Goal: Task Accomplishment & Management: Manage account settings

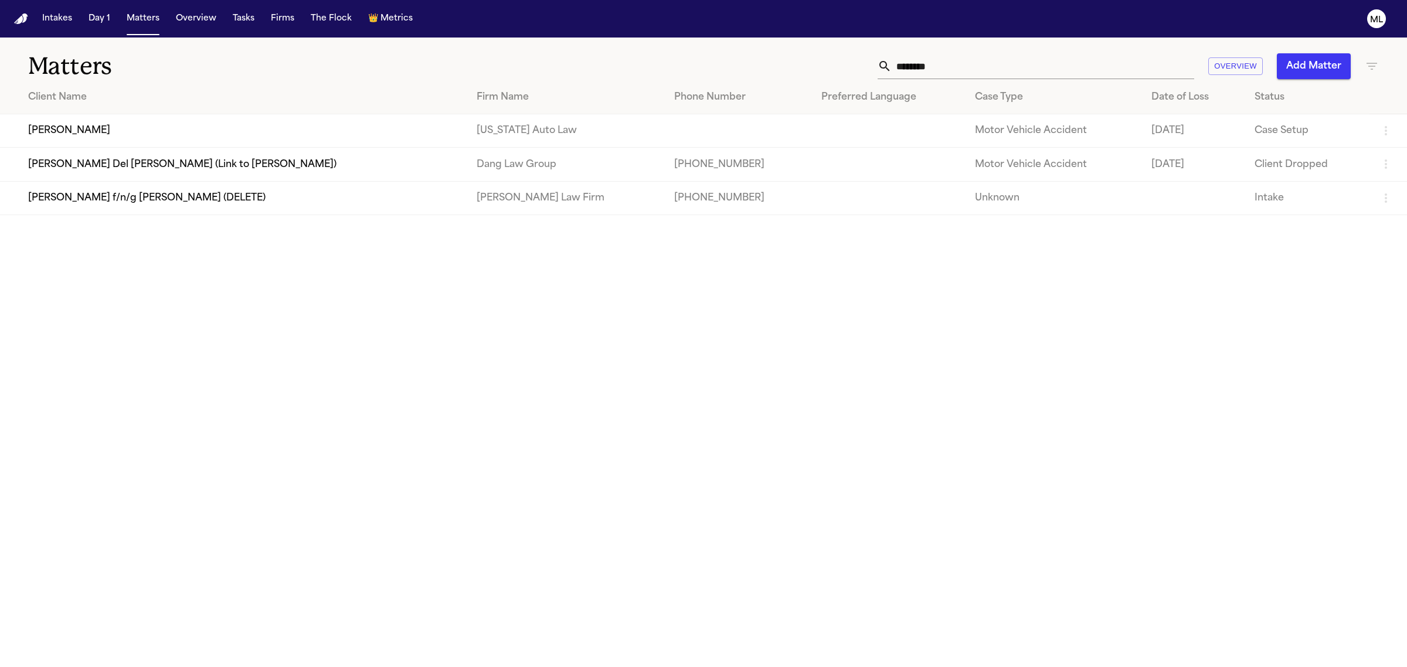
drag, startPoint x: 975, startPoint y: 69, endPoint x: 833, endPoint y: 69, distance: 141.2
click at [834, 69] on div "******* Overview Add Matter" at bounding box center [905, 66] width 945 height 26
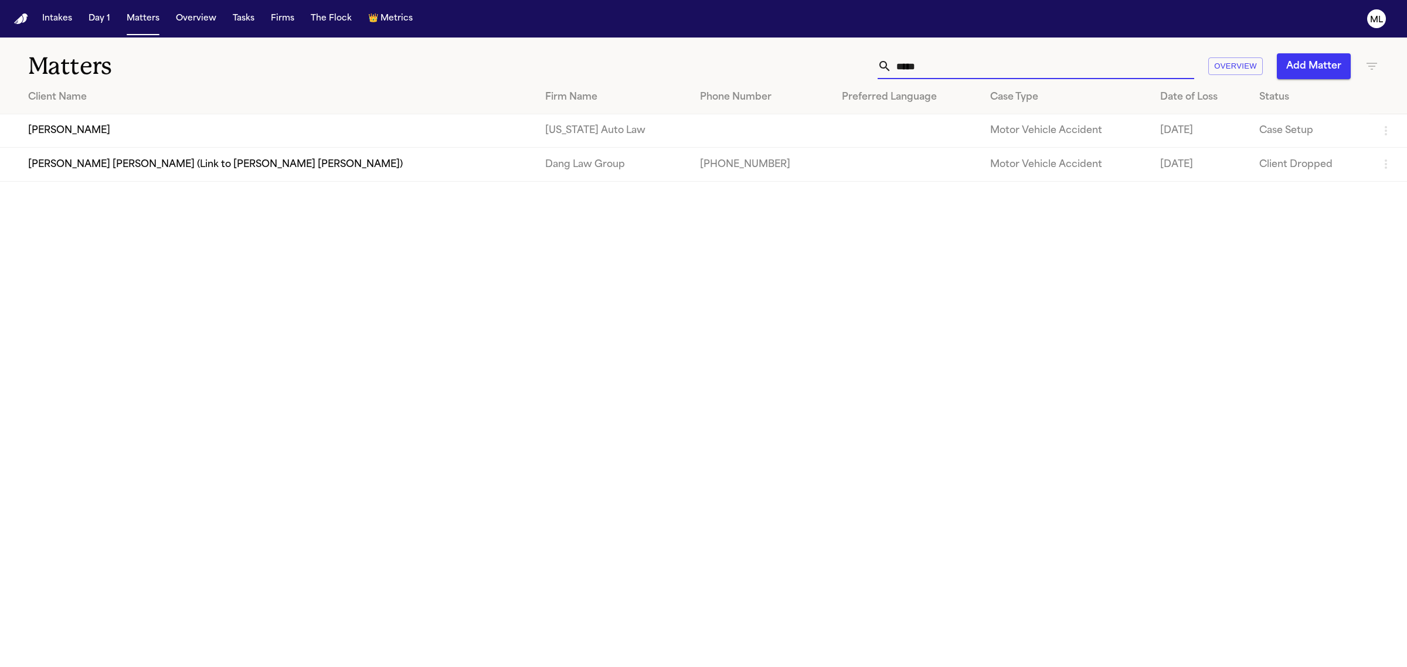
type input "*****"
click at [209, 118] on td "Gregory Omar Gouch" at bounding box center [268, 130] width 536 height 33
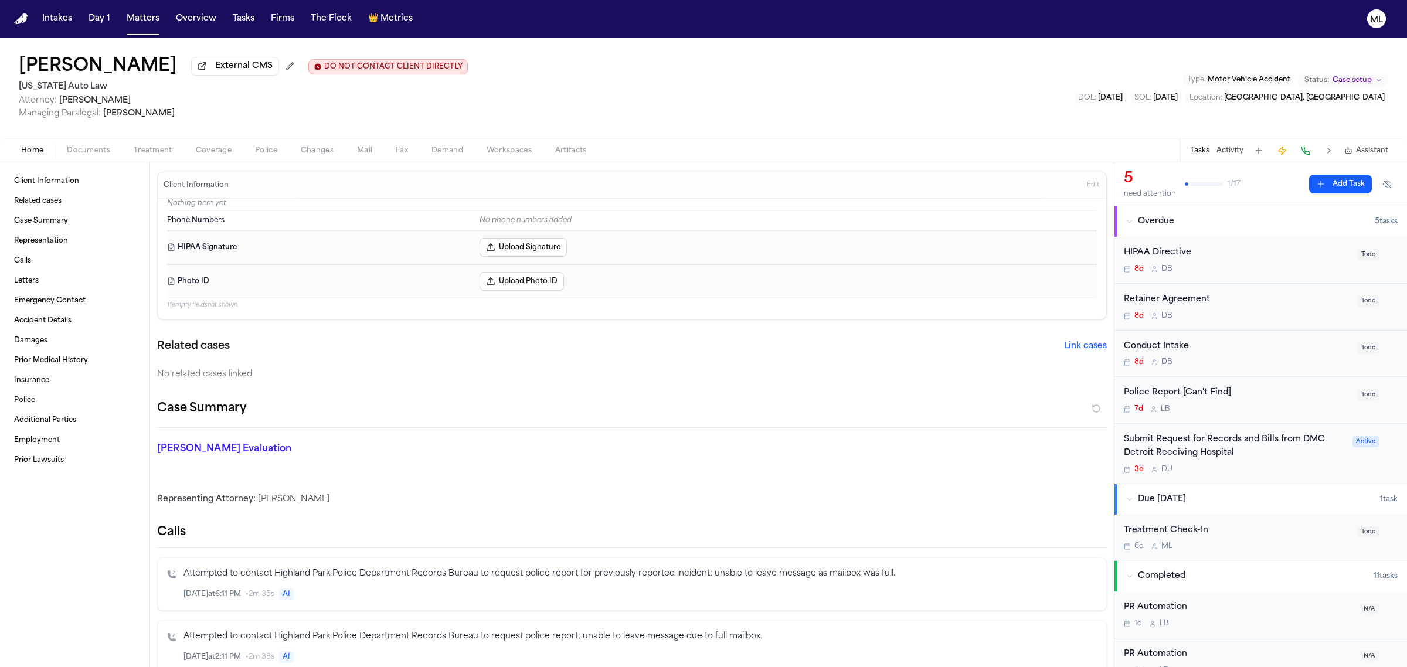
click at [96, 147] on span "Documents" at bounding box center [88, 150] width 43 height 9
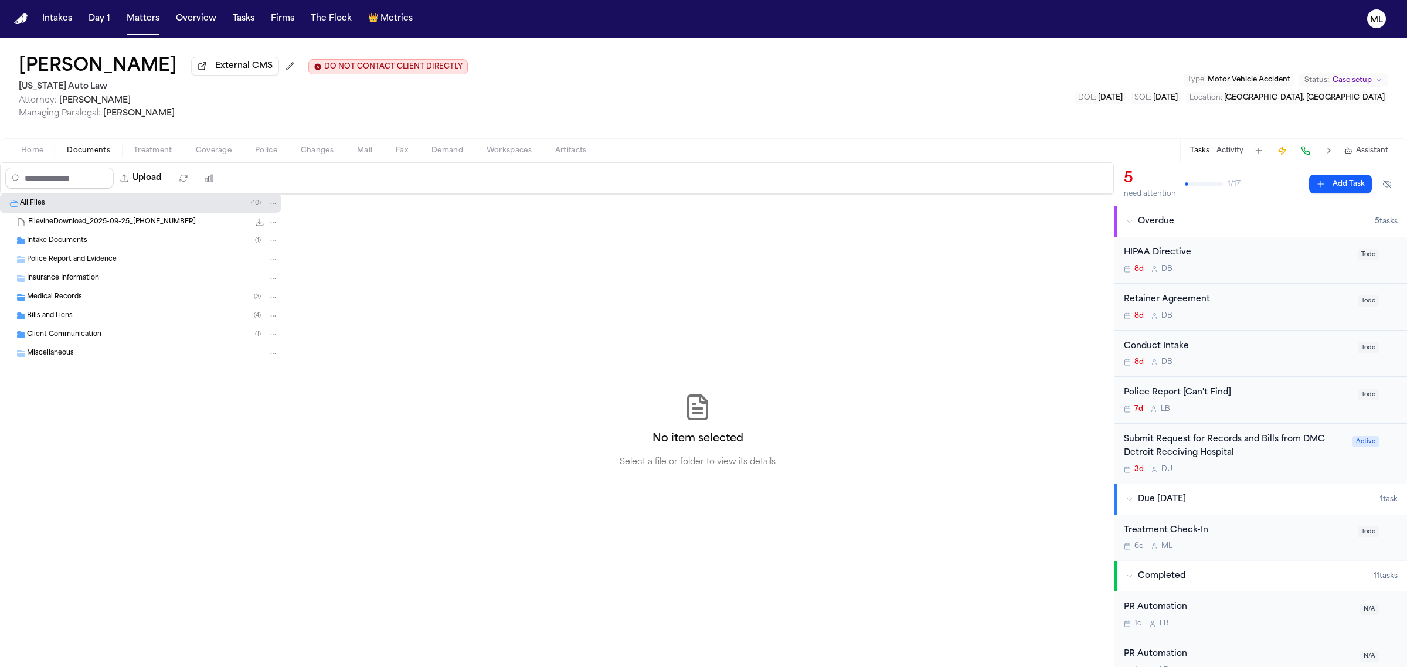
click at [98, 238] on div "Intake Documents ( 1 )" at bounding box center [152, 241] width 251 height 11
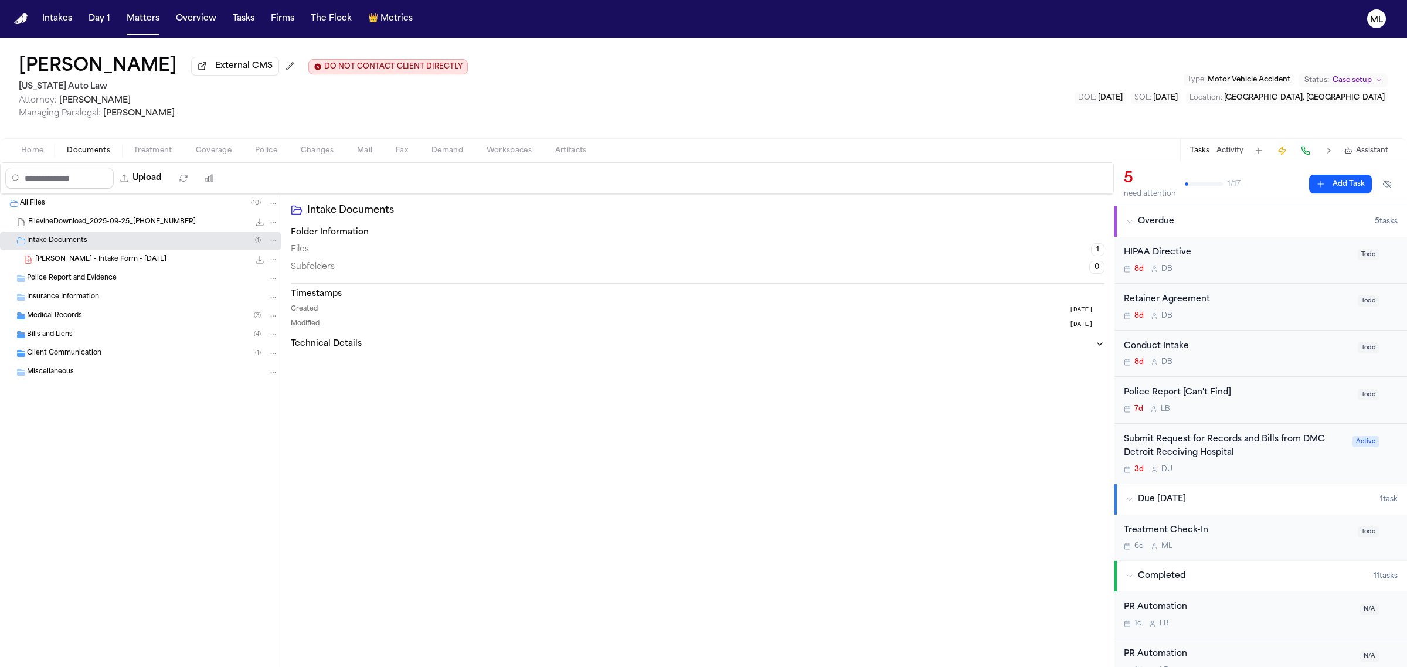
click at [121, 312] on div "Medical Records ( 3 )" at bounding box center [152, 316] width 251 height 11
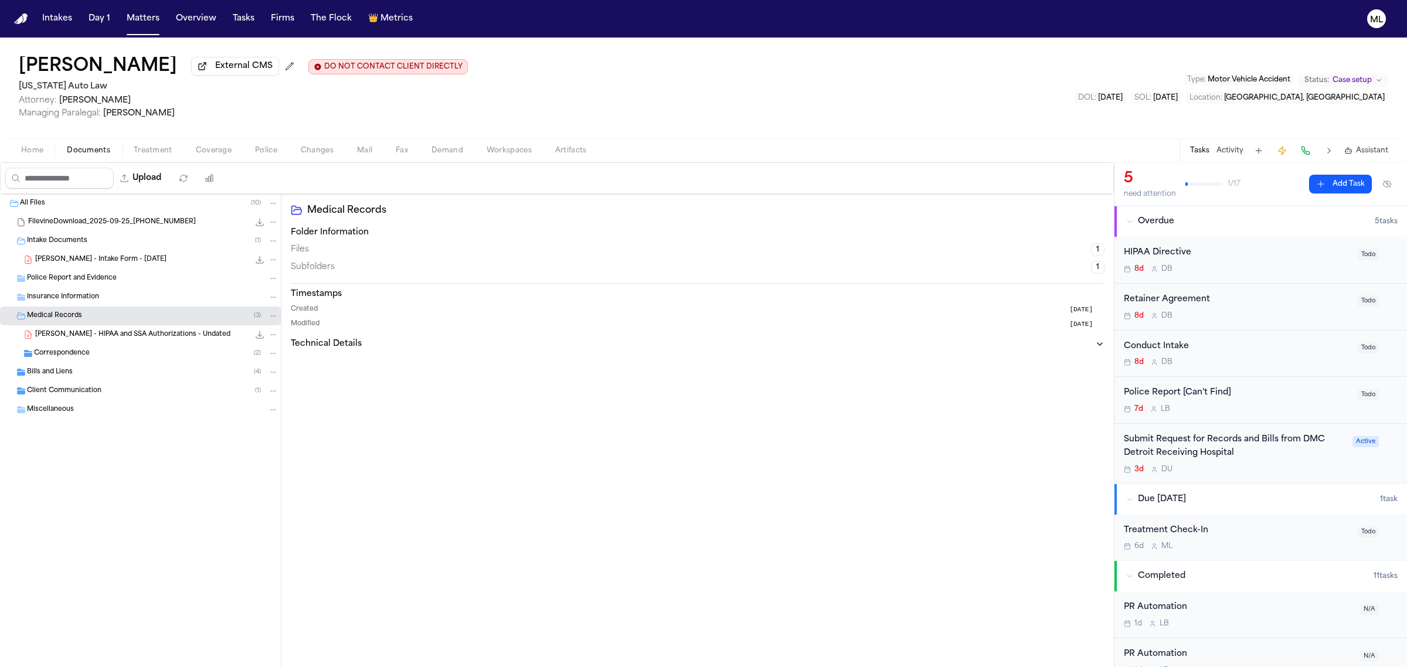
click at [115, 371] on div "Bills and Liens ( 4 )" at bounding box center [152, 372] width 251 height 11
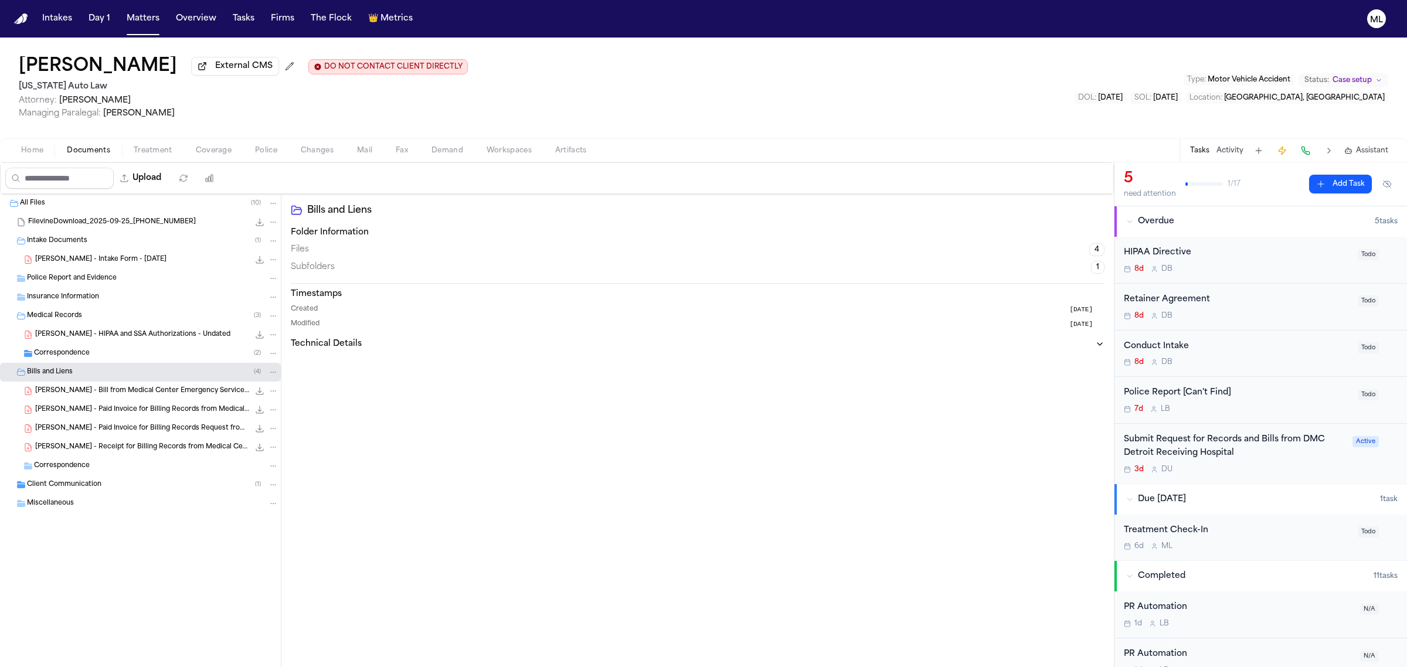
click at [113, 478] on div "Client Communication ( 1 )" at bounding box center [140, 484] width 281 height 19
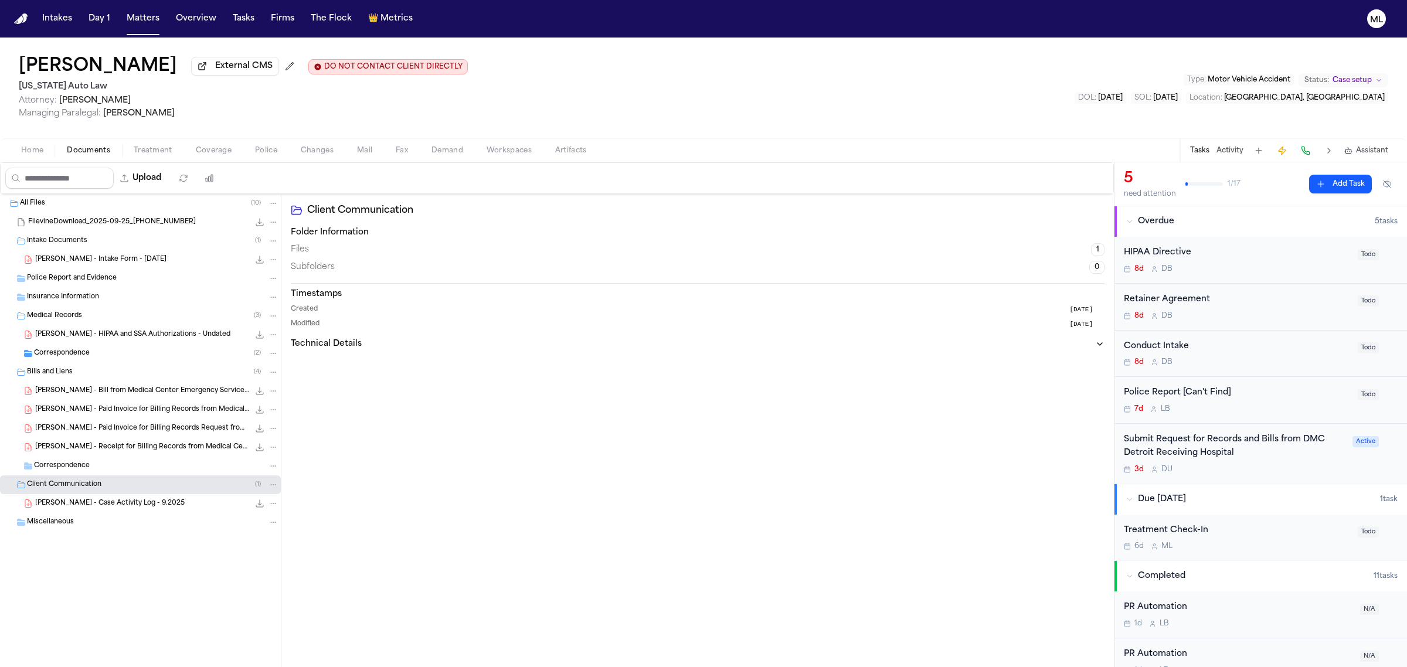
drag, startPoint x: 145, startPoint y: 12, endPoint x: 175, endPoint y: 12, distance: 29.3
click at [145, 12] on button "Matters" at bounding box center [143, 18] width 42 height 21
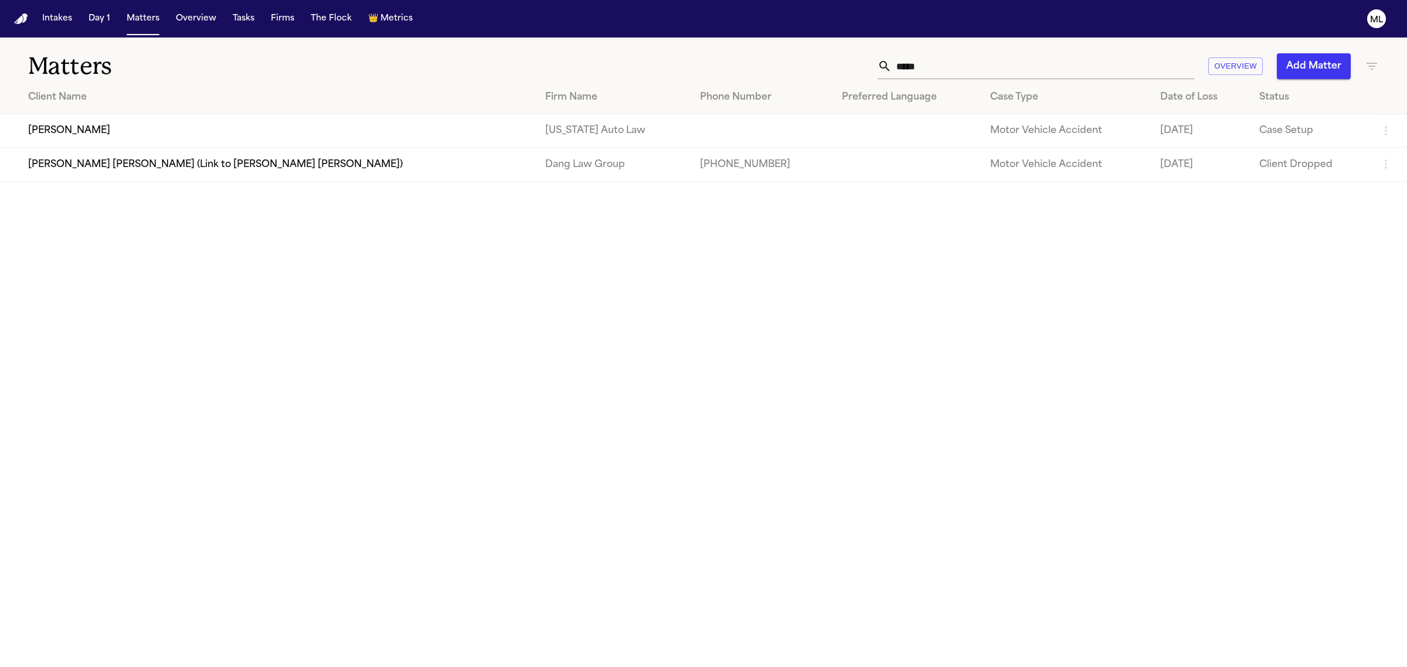
drag, startPoint x: 989, startPoint y: 65, endPoint x: 766, endPoint y: 83, distance: 224.0
click at [766, 83] on div "Matters ***** Overview Add Matter Client Name Firm Name Phone Number Preferred …" at bounding box center [703, 110] width 1407 height 144
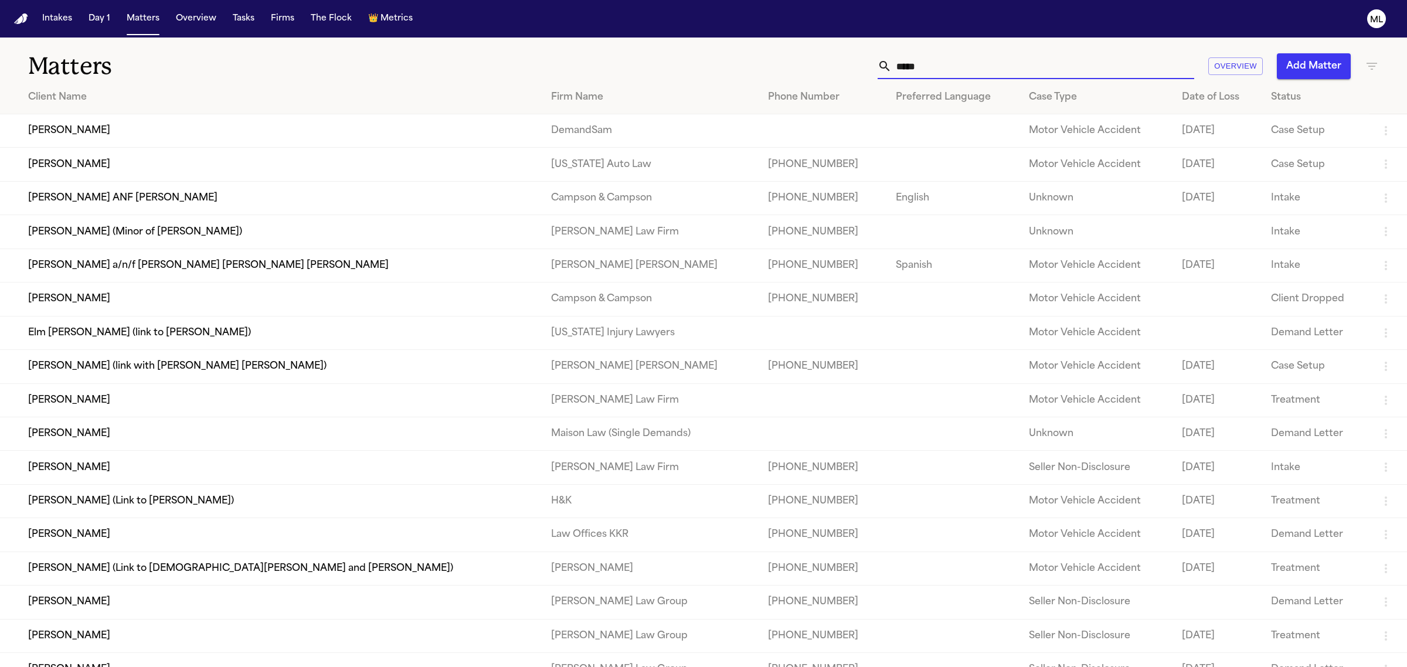
type input "*****"
click at [178, 131] on td "[PERSON_NAME]" at bounding box center [271, 130] width 542 height 33
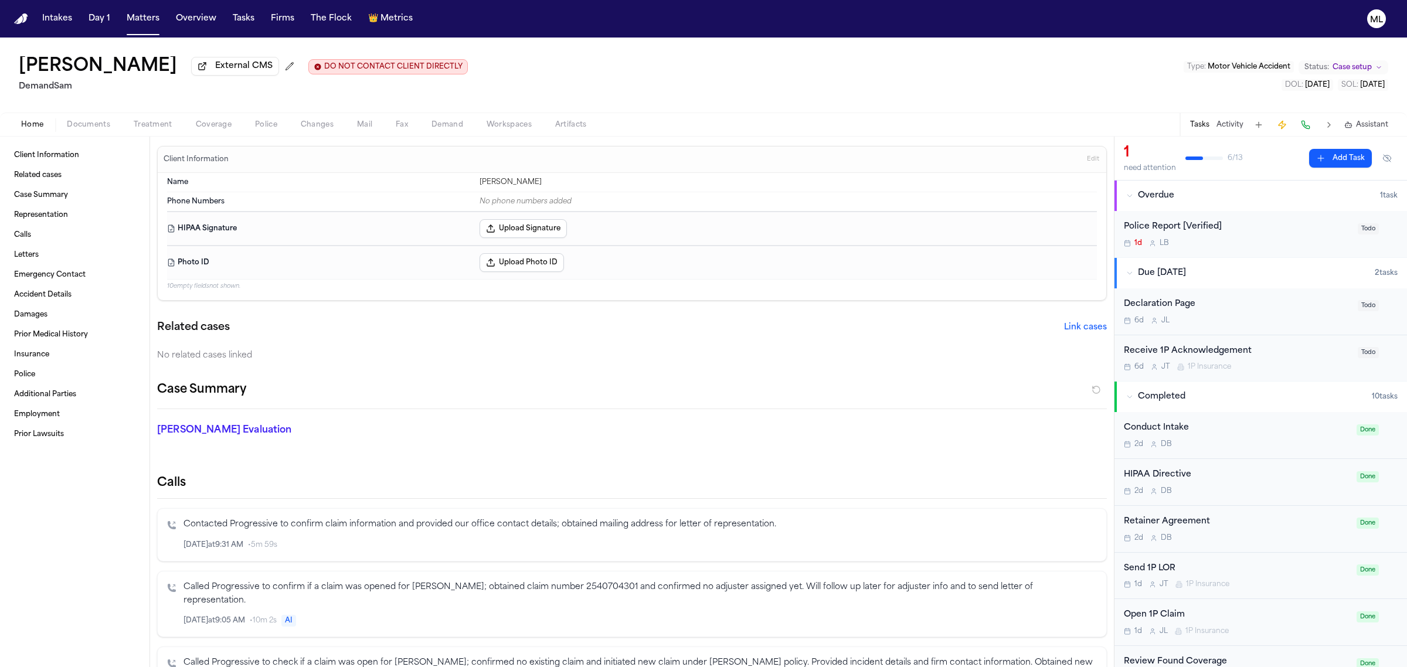
click at [224, 134] on div "Home Documents Treatment Coverage Police Changes Mail Fax Demand Workspaces Art…" at bounding box center [703, 124] width 1407 height 23
click at [224, 124] on span "Coverage" at bounding box center [214, 124] width 36 height 9
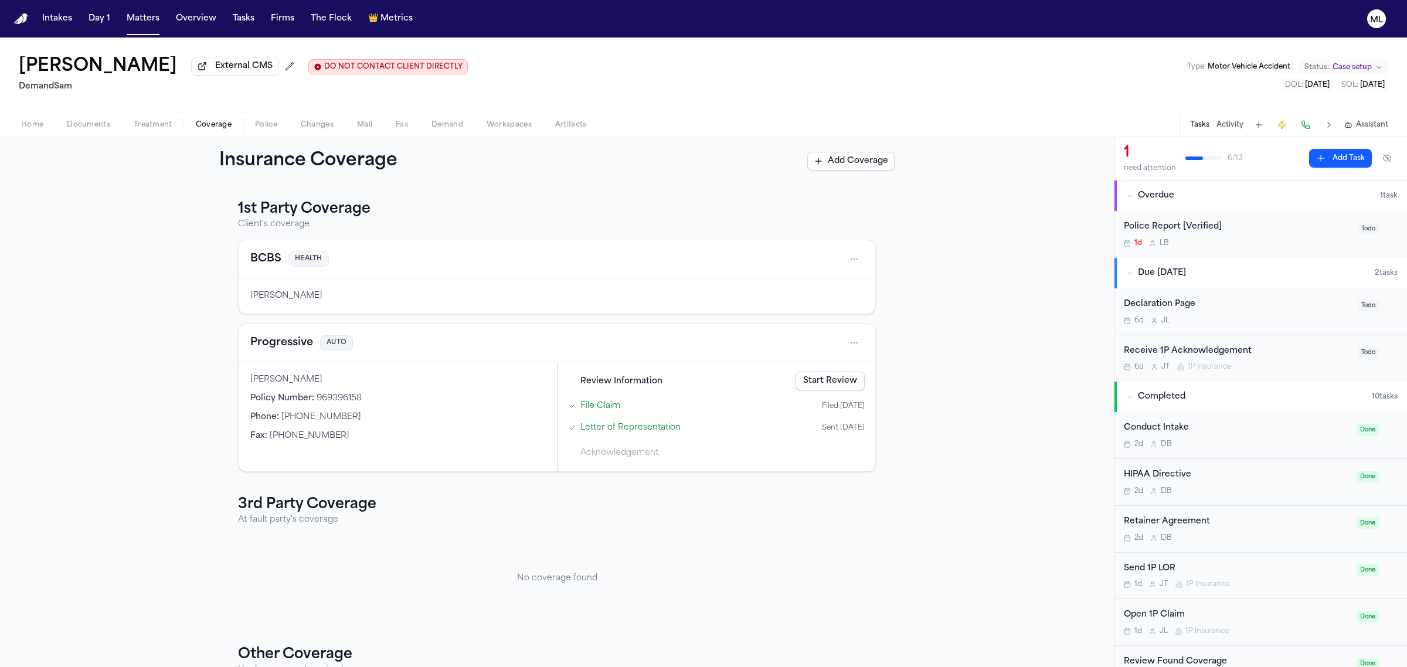
click at [874, 160] on button "Add Coverage" at bounding box center [850, 161] width 87 height 19
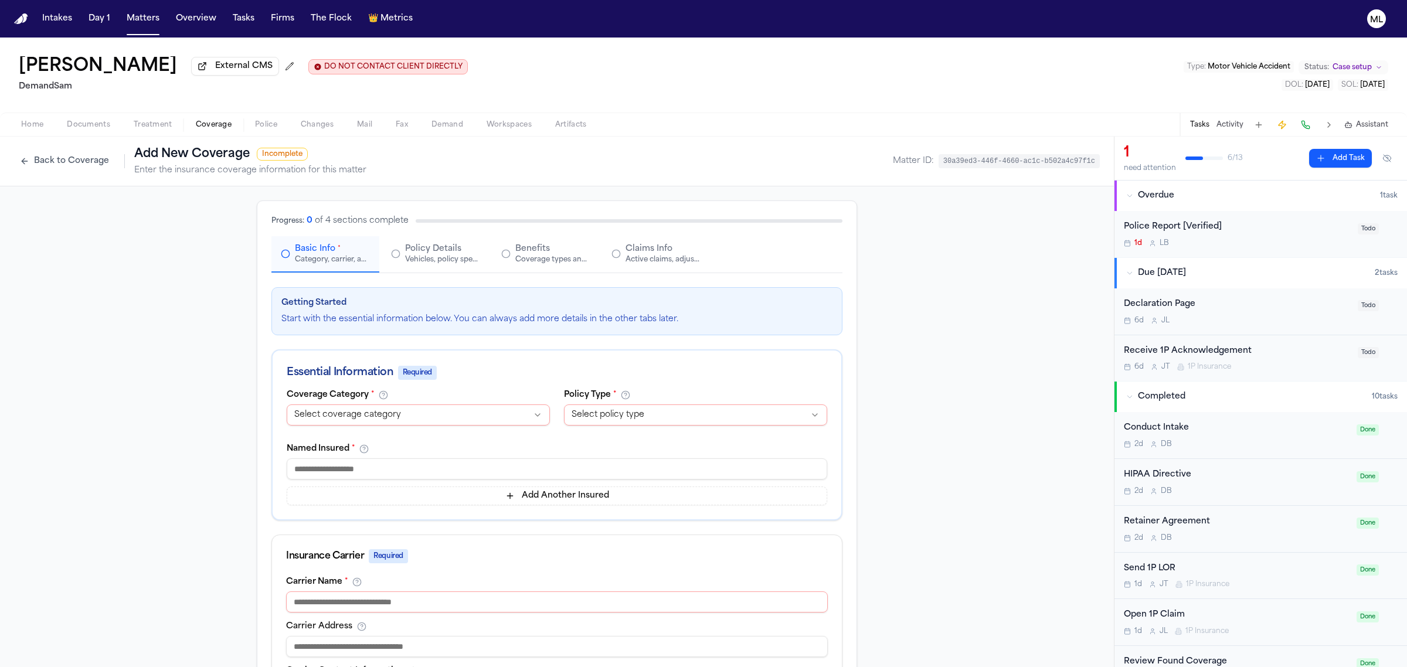
click at [417, 414] on html "Intakes Day 1 Matters Overview Tasks Firms The Flock 👑 Metrics ML Roscoe Mears …" at bounding box center [703, 333] width 1407 height 667
select select "**********"
click at [615, 414] on html "Intakes Day 1 Matters Overview Tasks Firms The Flock 👑 Metrics ML Roscoe Mears …" at bounding box center [703, 333] width 1407 height 667
select select "****"
click at [441, 466] on input at bounding box center [557, 468] width 540 height 21
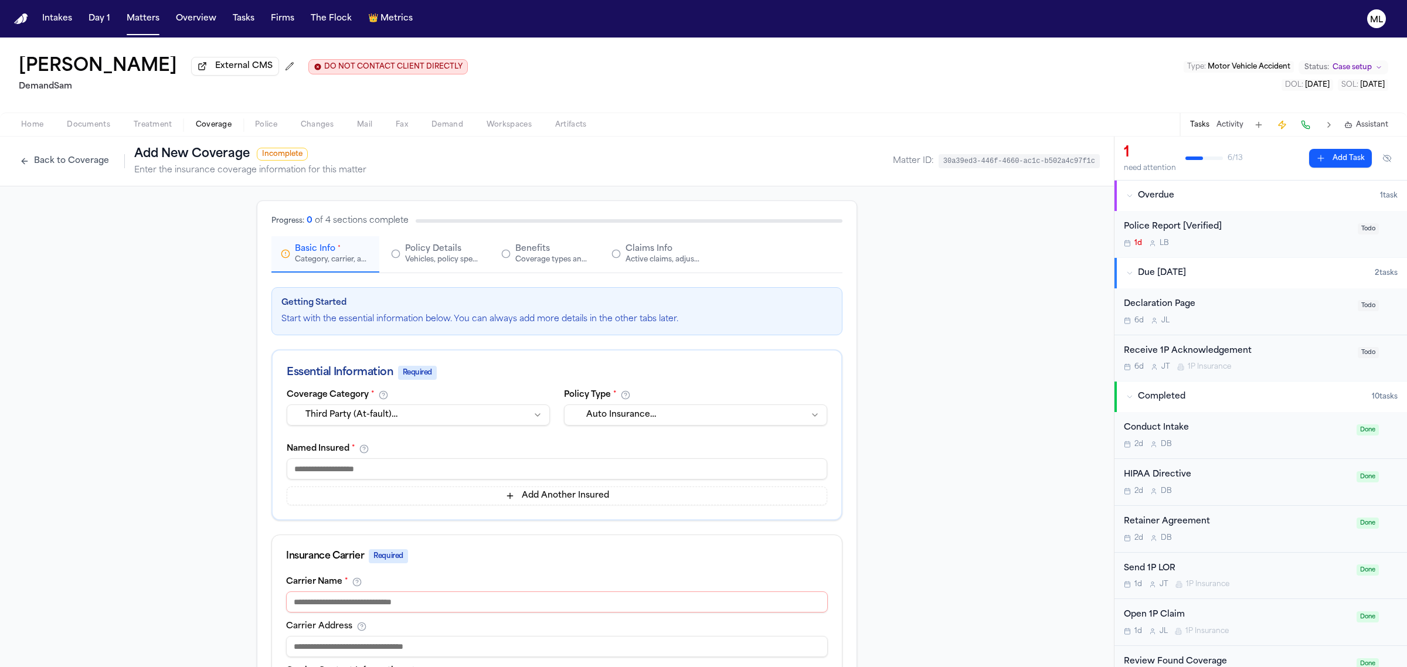
paste input "**********"
type input "**********"
click at [399, 591] on input at bounding box center [557, 601] width 542 height 21
type input "********"
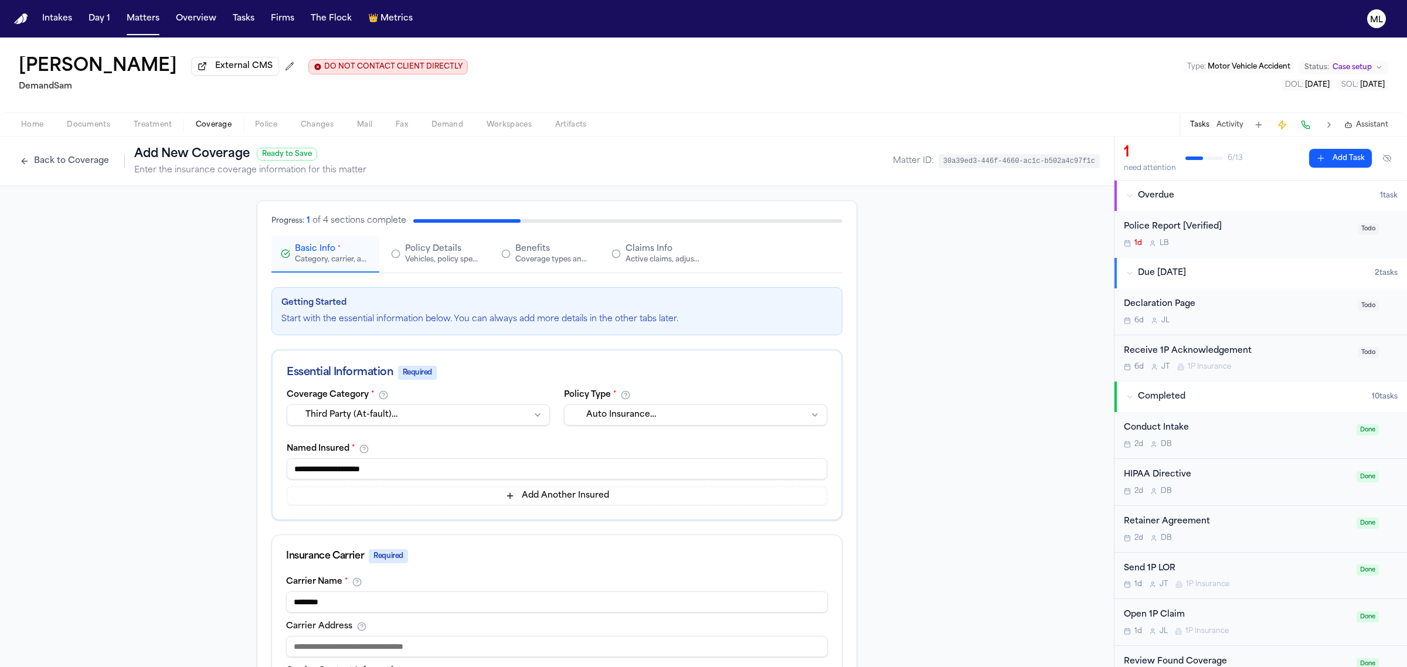
click at [495, 559] on div "Insurance Carrier Required" at bounding box center [557, 556] width 542 height 14
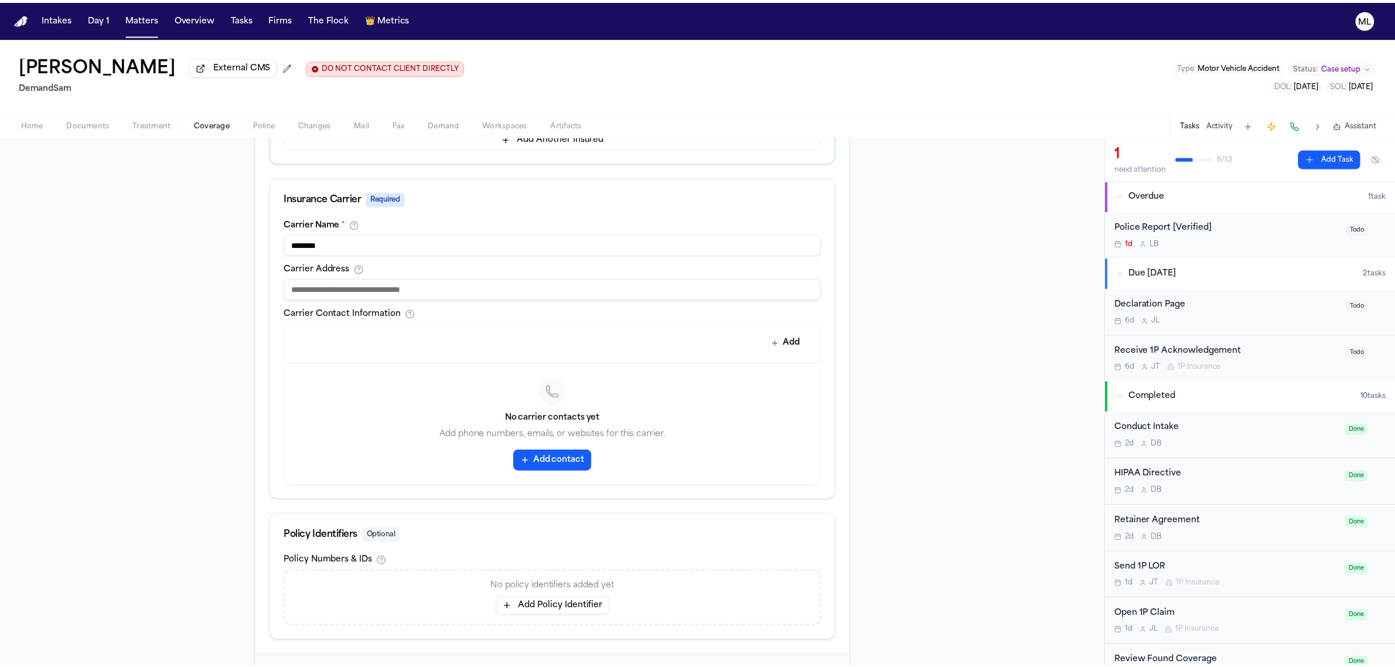
scroll to position [366, 0]
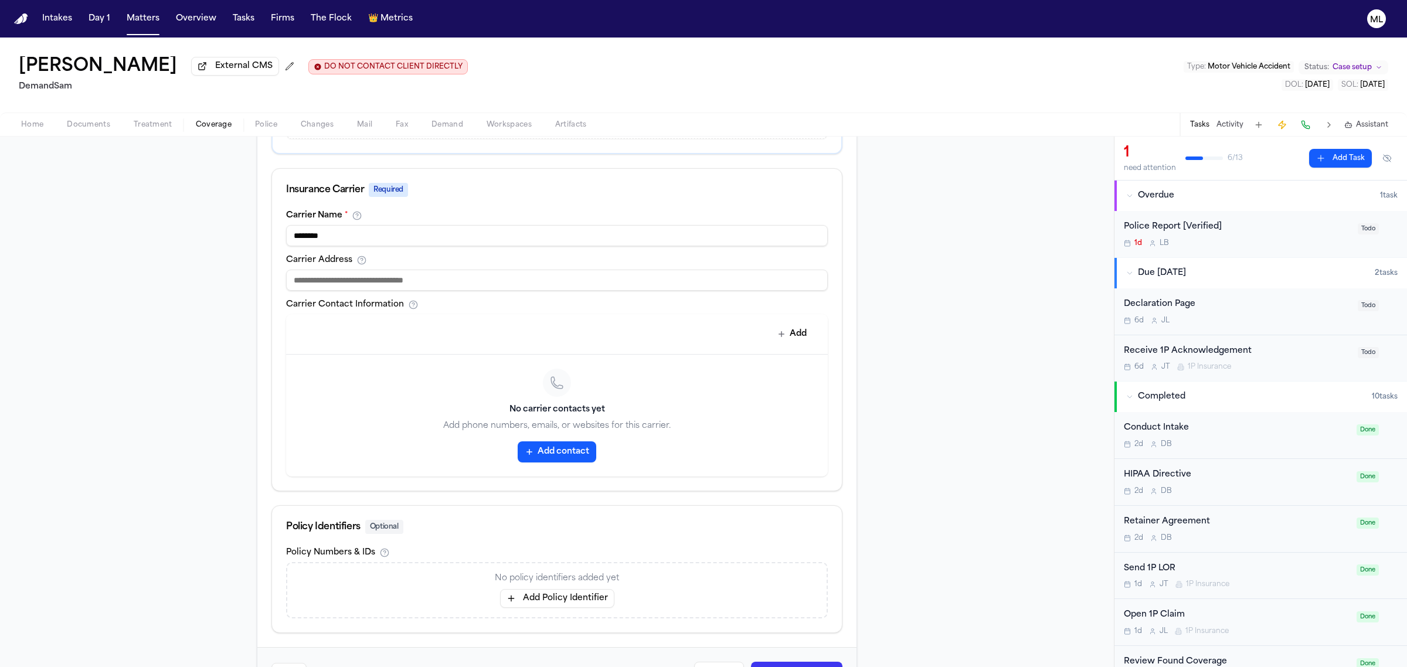
click at [534, 595] on button "Add Policy Identifier" at bounding box center [557, 598] width 114 height 19
paste input "*********"
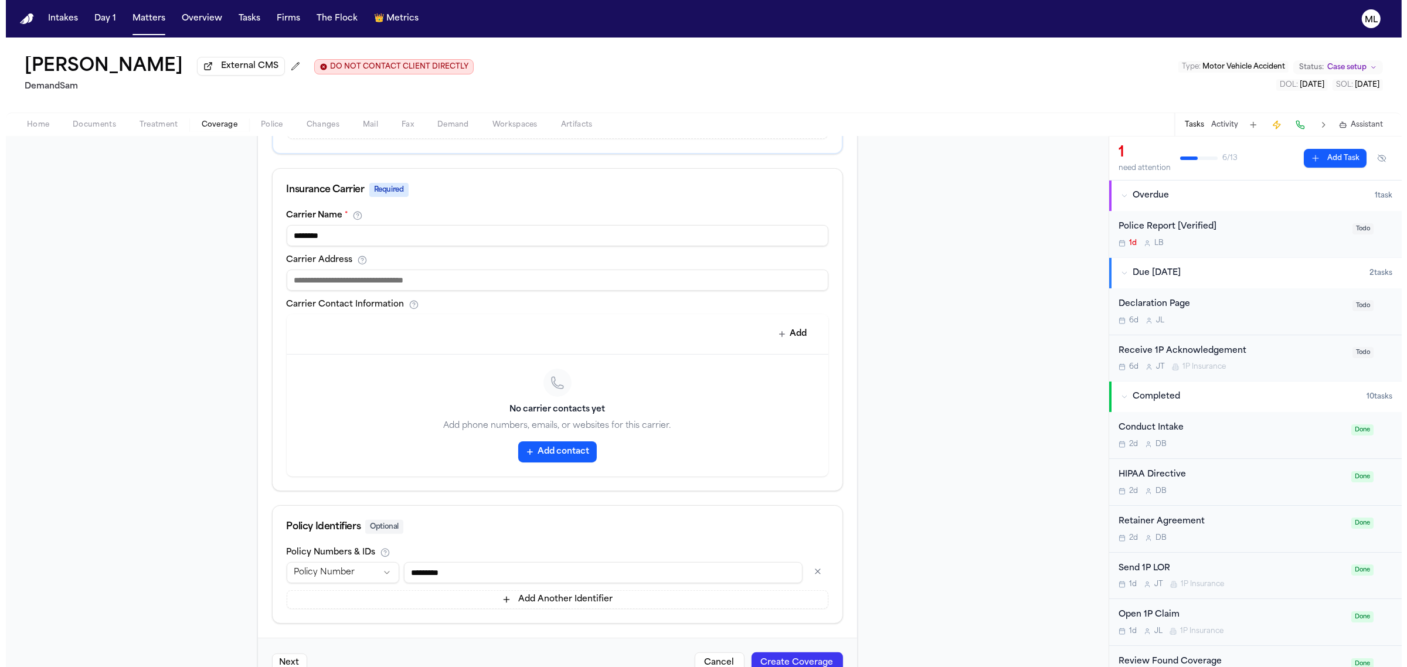
scroll to position [401, 0]
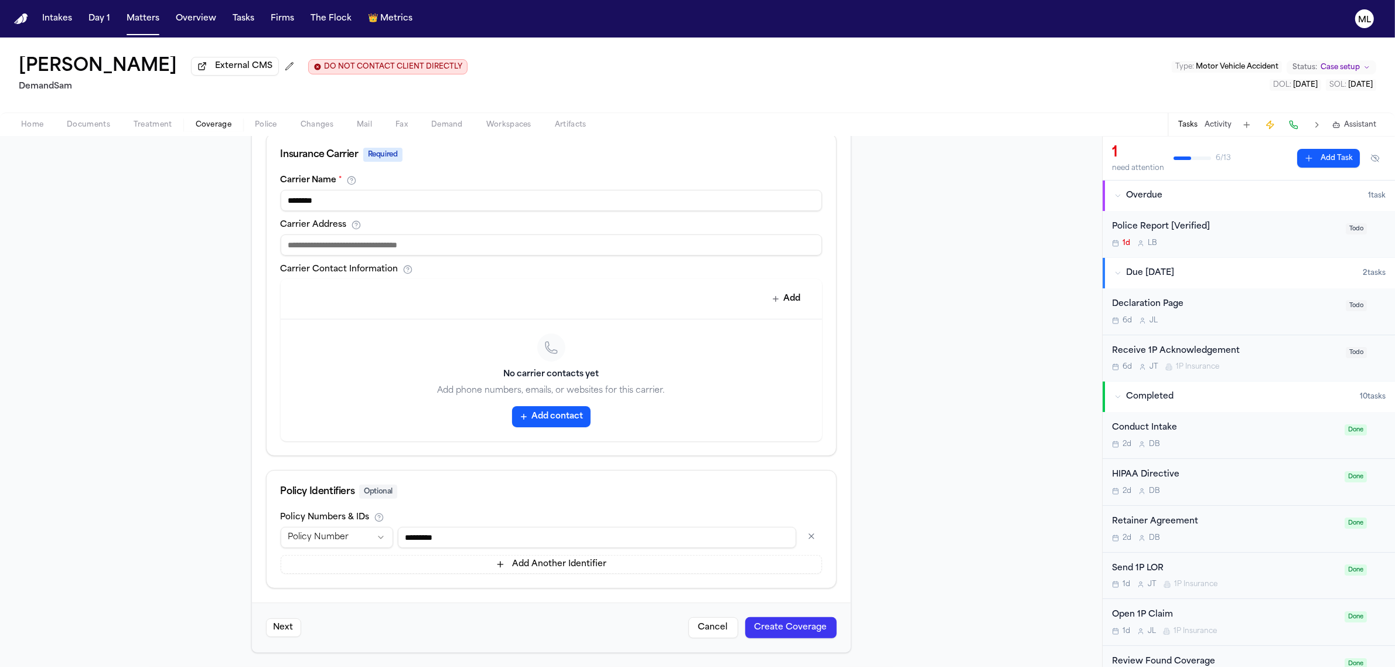
type input "*********"
click at [760, 629] on button "Create Coverage" at bounding box center [790, 627] width 91 height 21
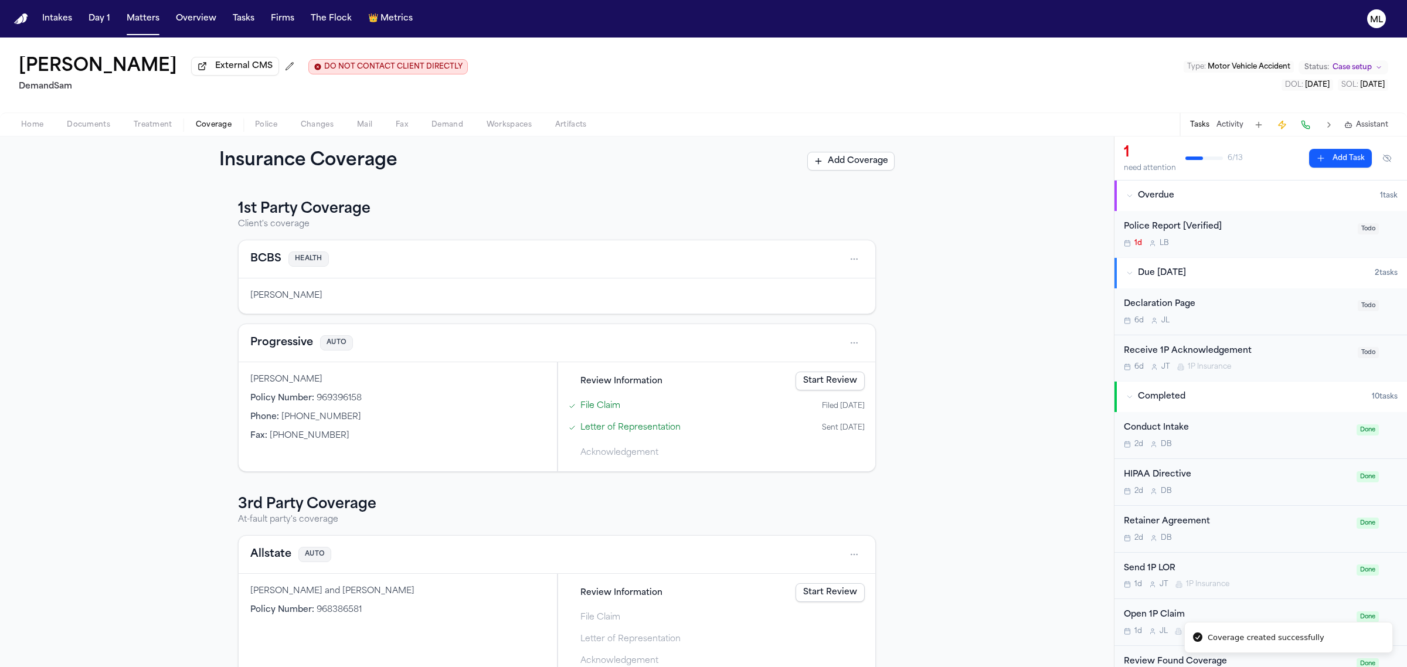
click at [818, 595] on link "Start Review" at bounding box center [829, 592] width 69 height 19
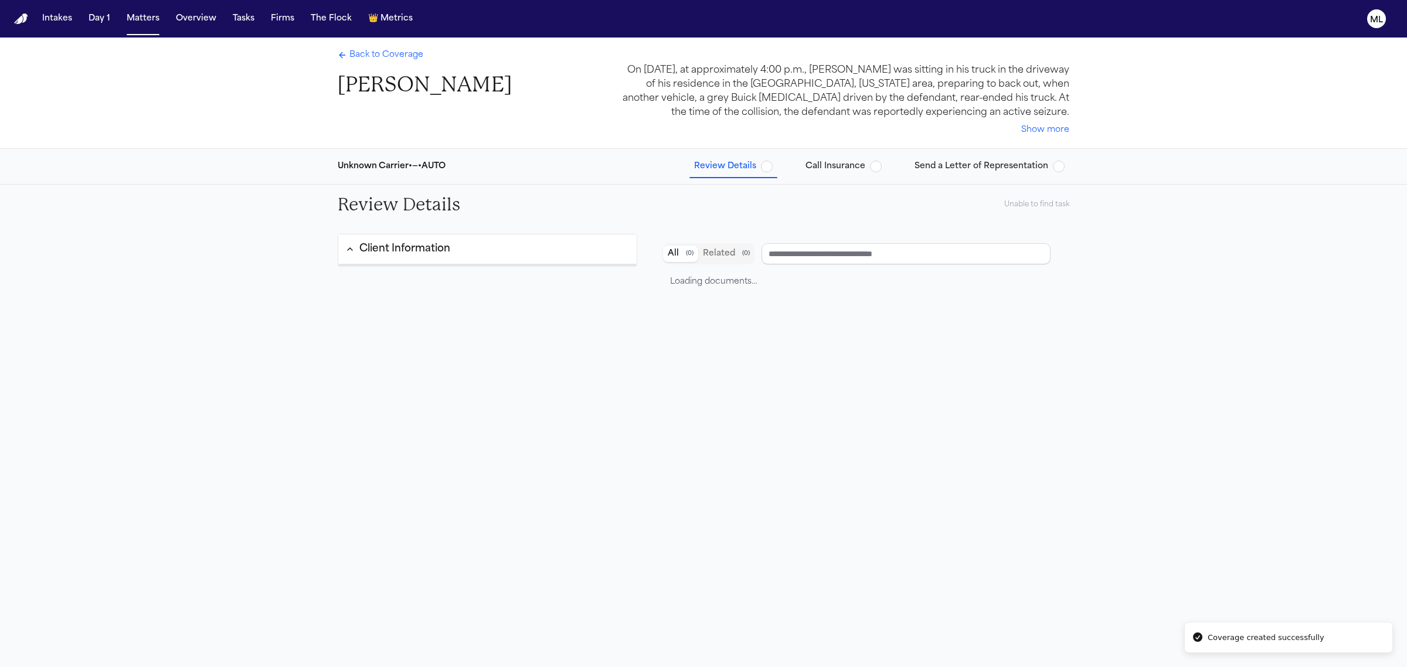
type input "********"
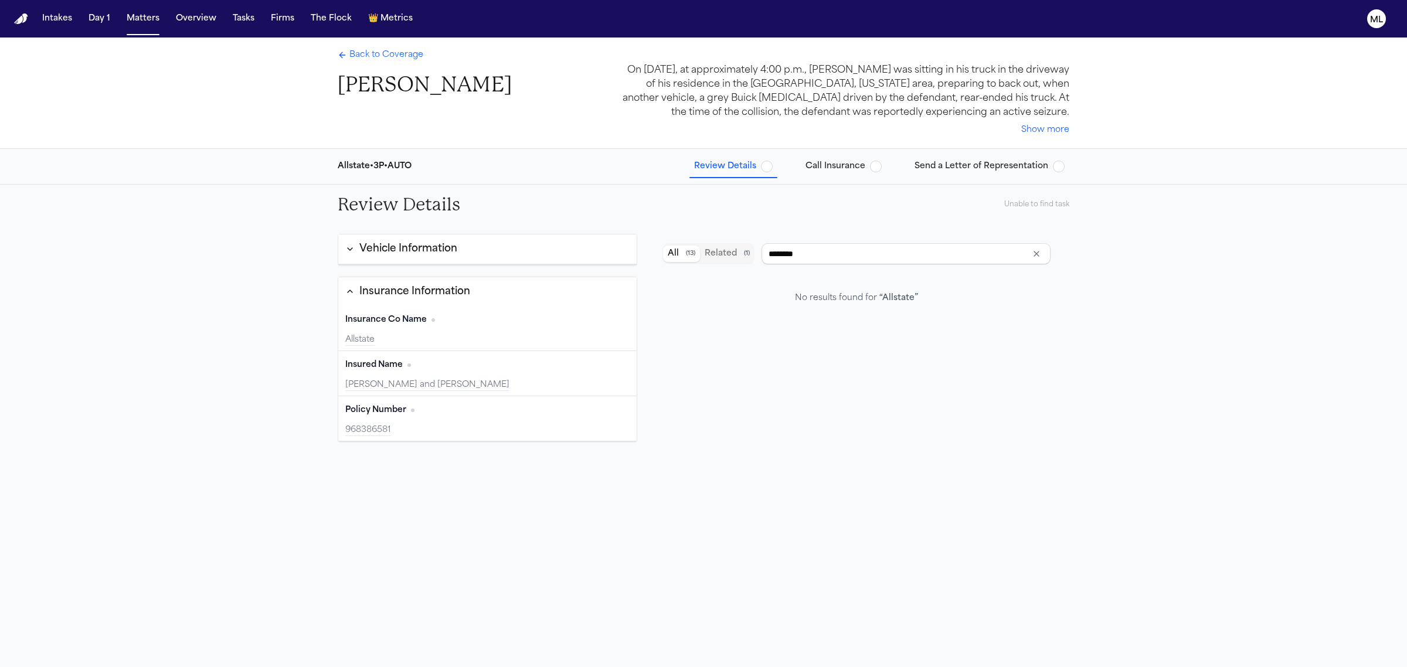
click at [763, 169] on span "Review Details" at bounding box center [733, 167] width 79 height 12
click at [777, 168] on button "Review Details" at bounding box center [733, 166] width 88 height 21
click at [772, 168] on span "button" at bounding box center [767, 167] width 12 height 12
click at [505, 264] on button "Vehicle Information" at bounding box center [487, 249] width 298 height 30
click at [391, 56] on span "Back to Coverage" at bounding box center [386, 55] width 74 height 12
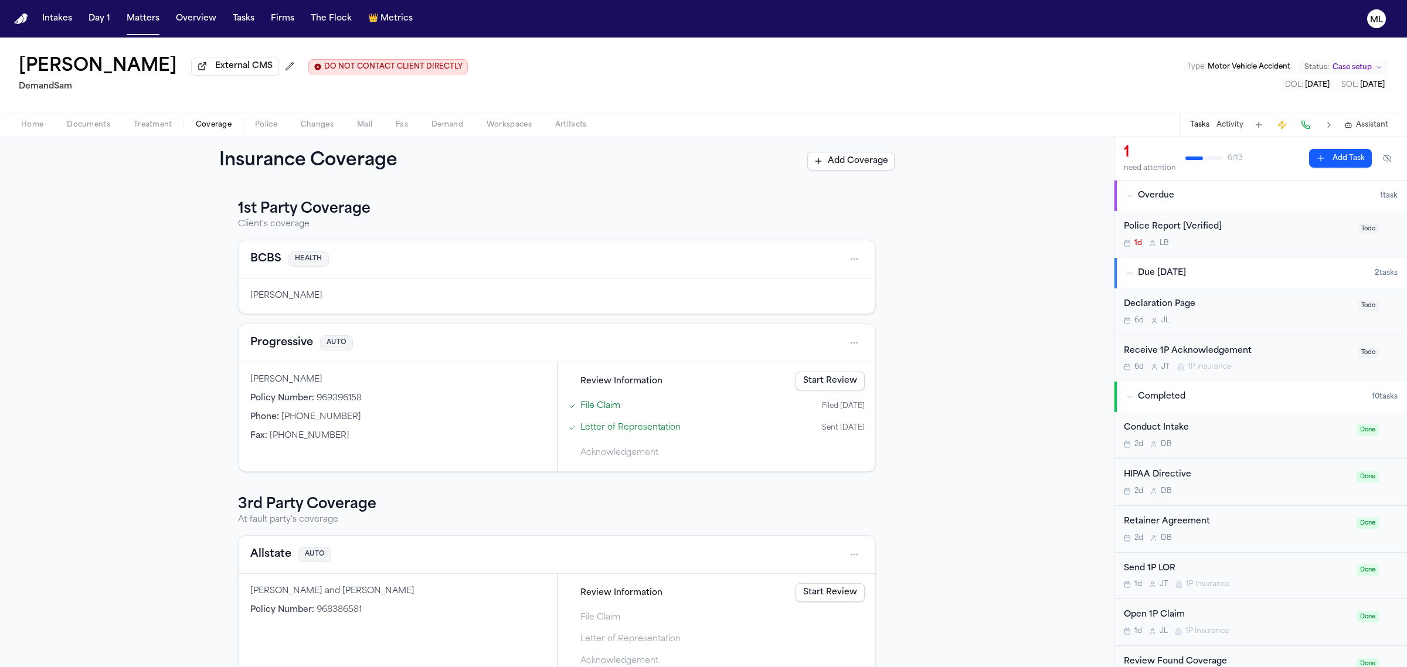
click at [839, 595] on link "Start Review" at bounding box center [829, 592] width 69 height 19
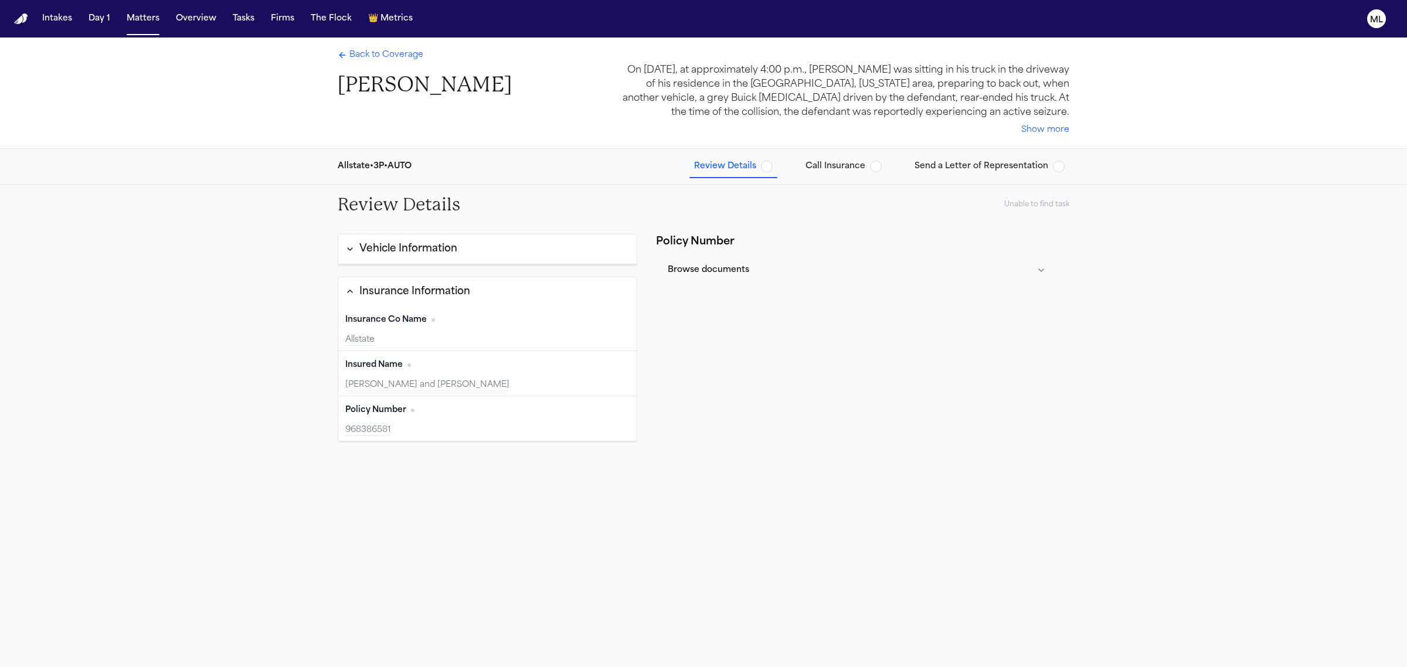
click at [772, 165] on span "button" at bounding box center [767, 167] width 12 height 12
click at [991, 267] on button "Browse documents" at bounding box center [856, 270] width 387 height 30
click at [953, 305] on input "*********" at bounding box center [905, 300] width 289 height 21
click at [901, 391] on div "Browse documents All ( 13 ) Related ( 1 ) *********" at bounding box center [858, 523] width 404 height 536
click at [450, 247] on div "Vehicle Information" at bounding box center [408, 248] width 98 height 15
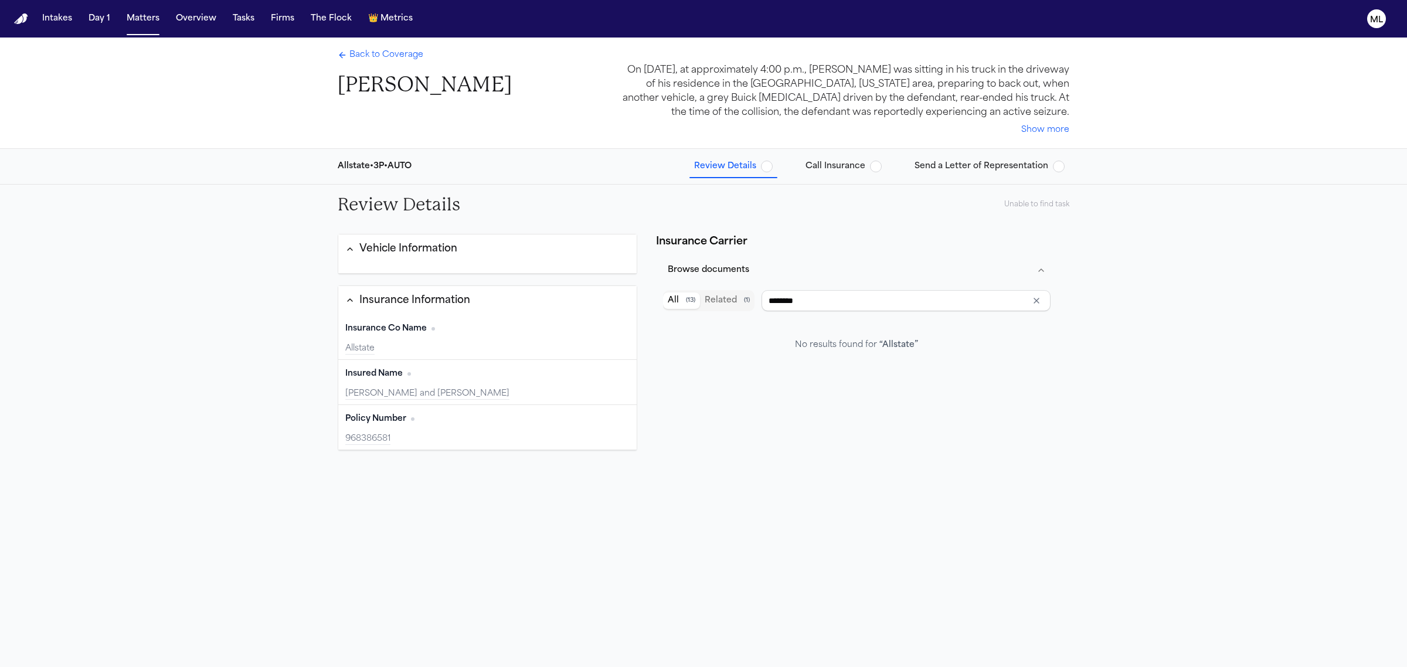
click at [450, 247] on div "Vehicle Information" at bounding box center [408, 248] width 98 height 15
click at [737, 442] on div "Browse documents All ( 13 ) Related ( 1 ) ********* No results found for “ 9683…" at bounding box center [858, 523] width 404 height 536
type input "********"
click at [860, 165] on span "Call Insurance" at bounding box center [835, 167] width 60 height 12
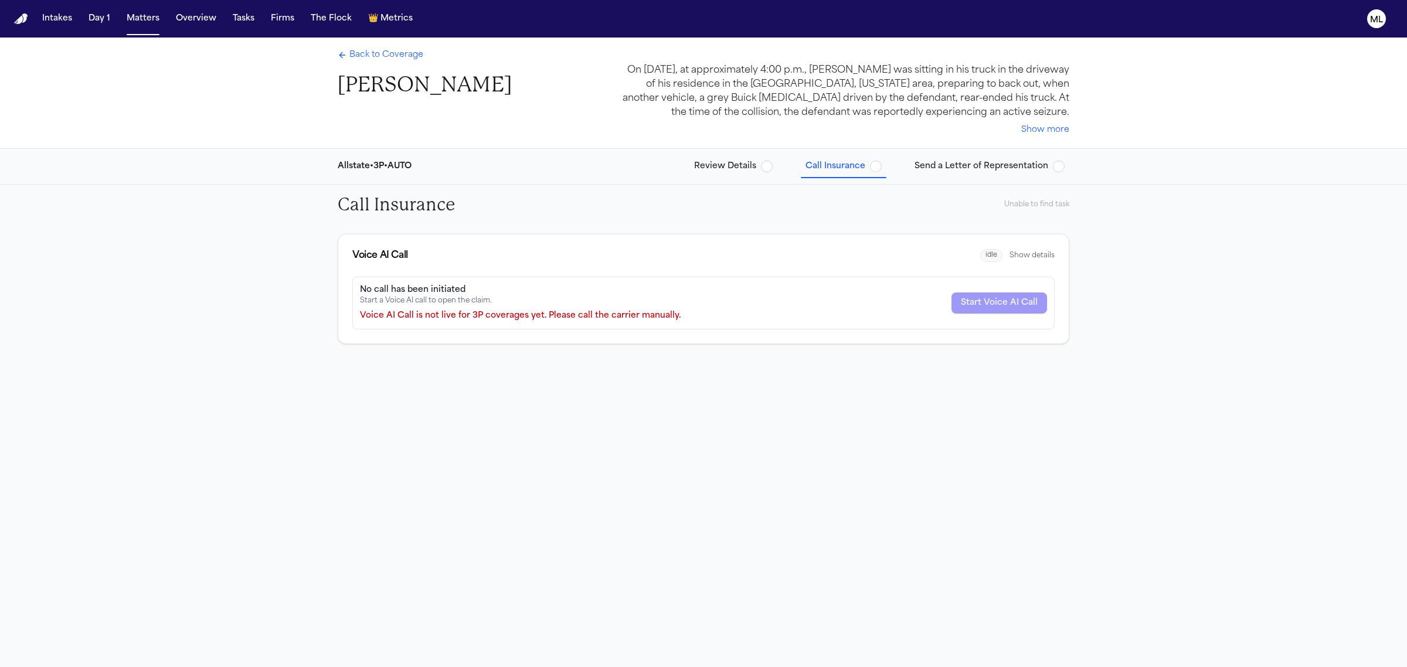
click at [767, 165] on span "button" at bounding box center [767, 167] width 12 height 12
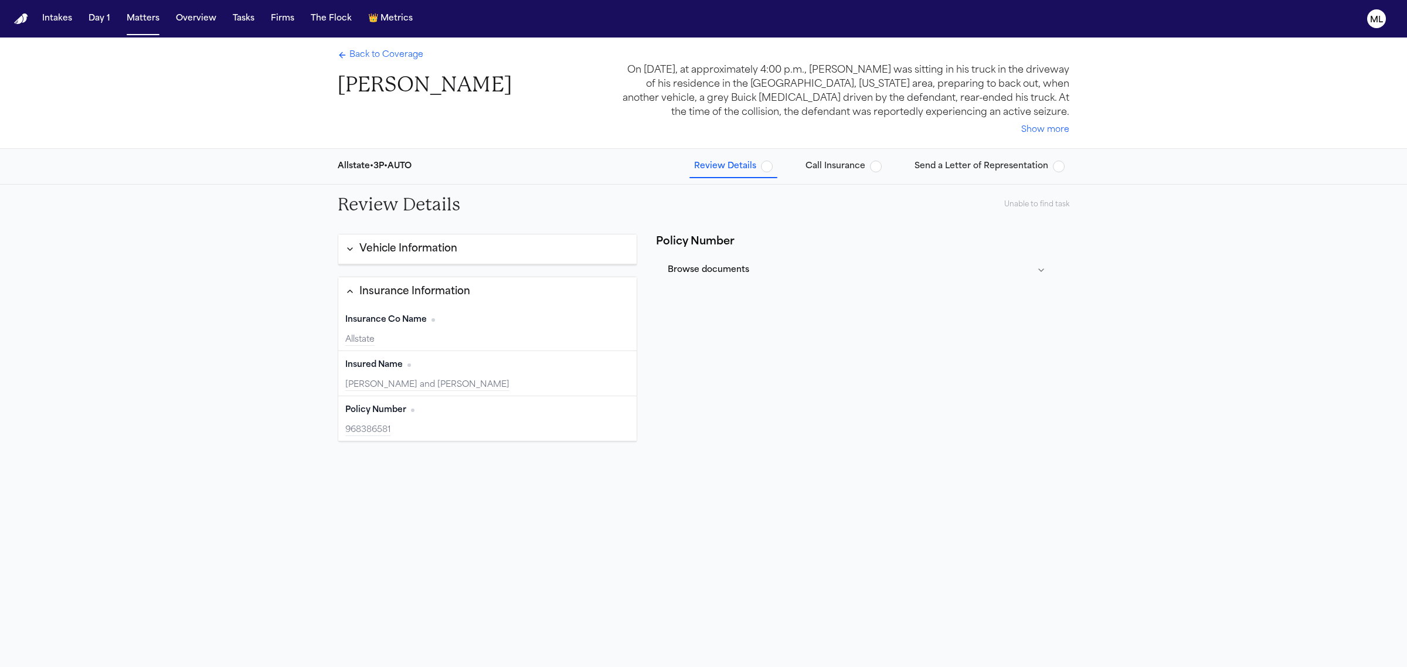
click at [405, 63] on div "Back to Coverage Roscoe Mears" at bounding box center [425, 73] width 174 height 49
click at [403, 49] on span "Back to Coverage" at bounding box center [386, 55] width 74 height 12
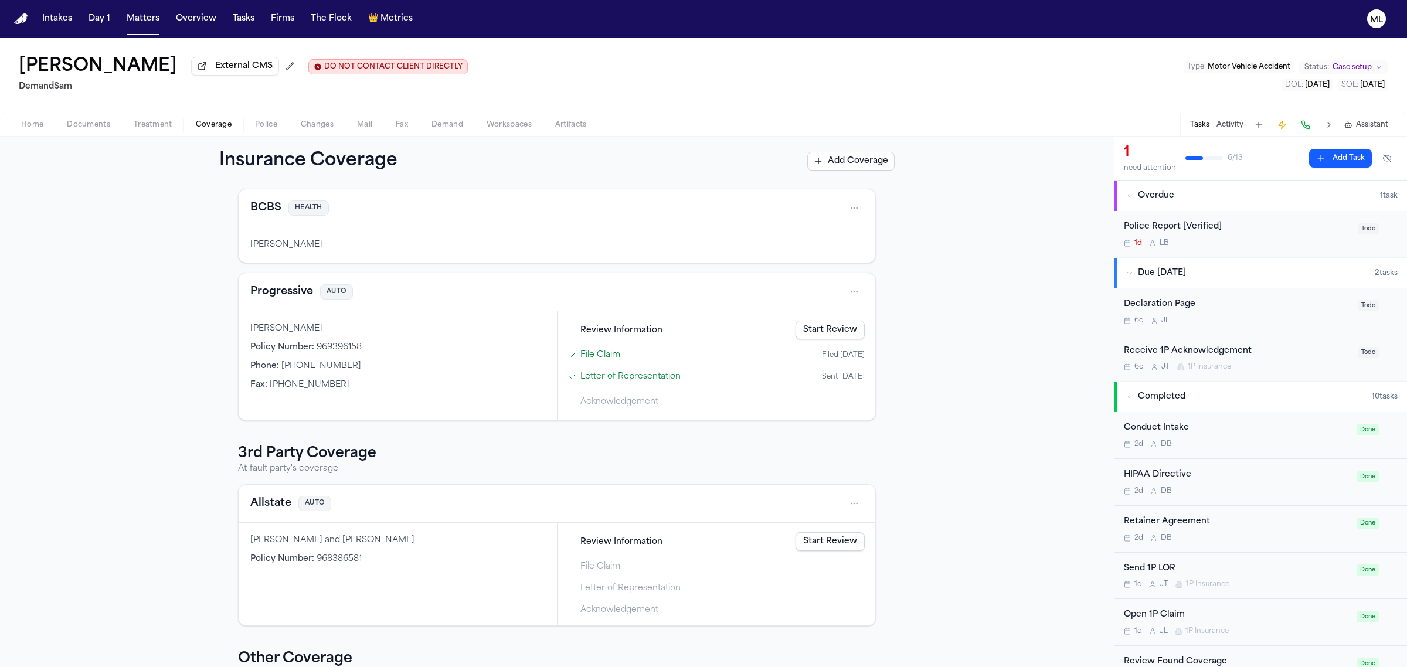
scroll to position [73, 0]
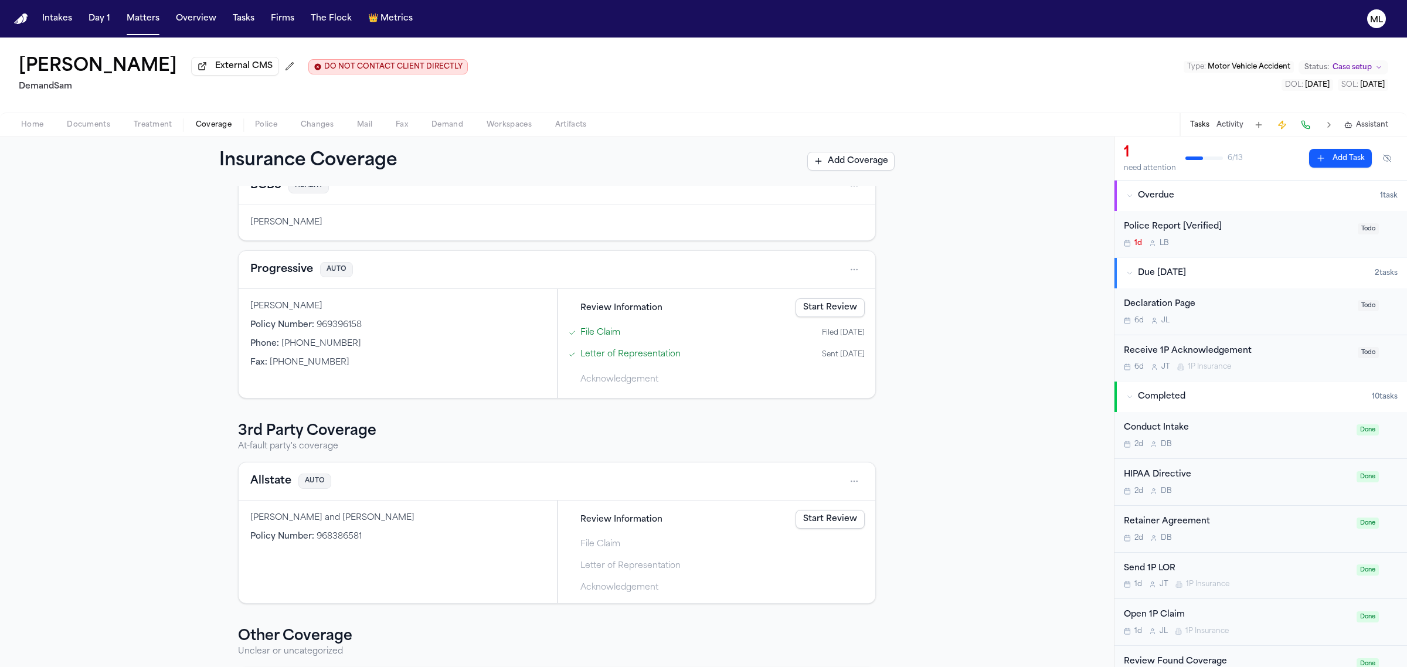
click at [823, 525] on link "Start Review" at bounding box center [829, 519] width 69 height 19
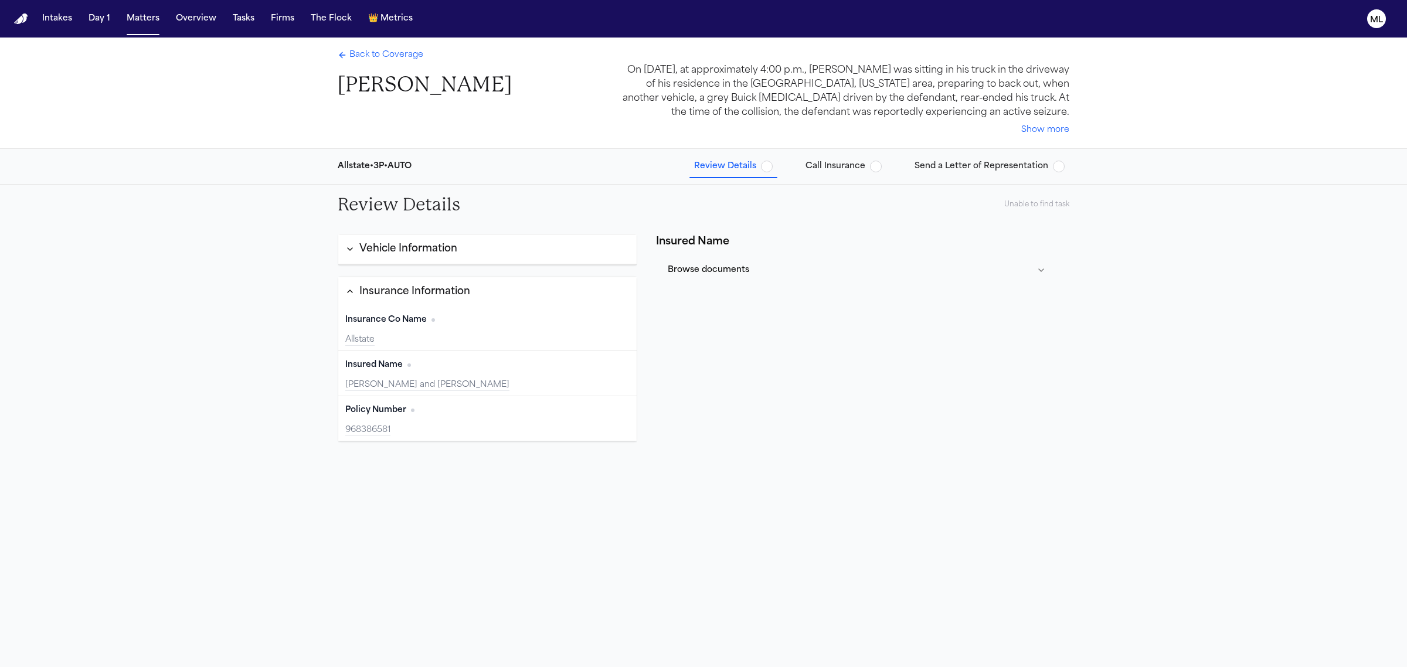
click at [399, 55] on span "Back to Coverage" at bounding box center [386, 55] width 74 height 12
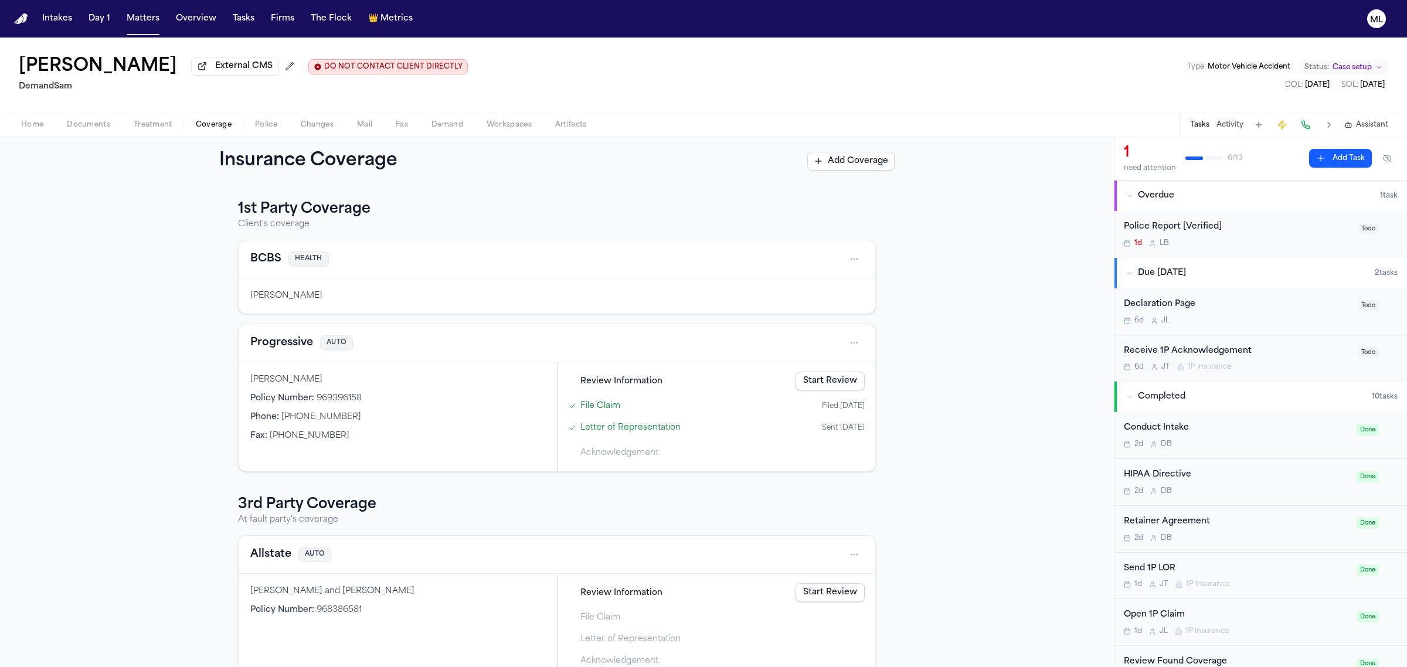
click at [1227, 126] on button "Activity" at bounding box center [1229, 124] width 27 height 9
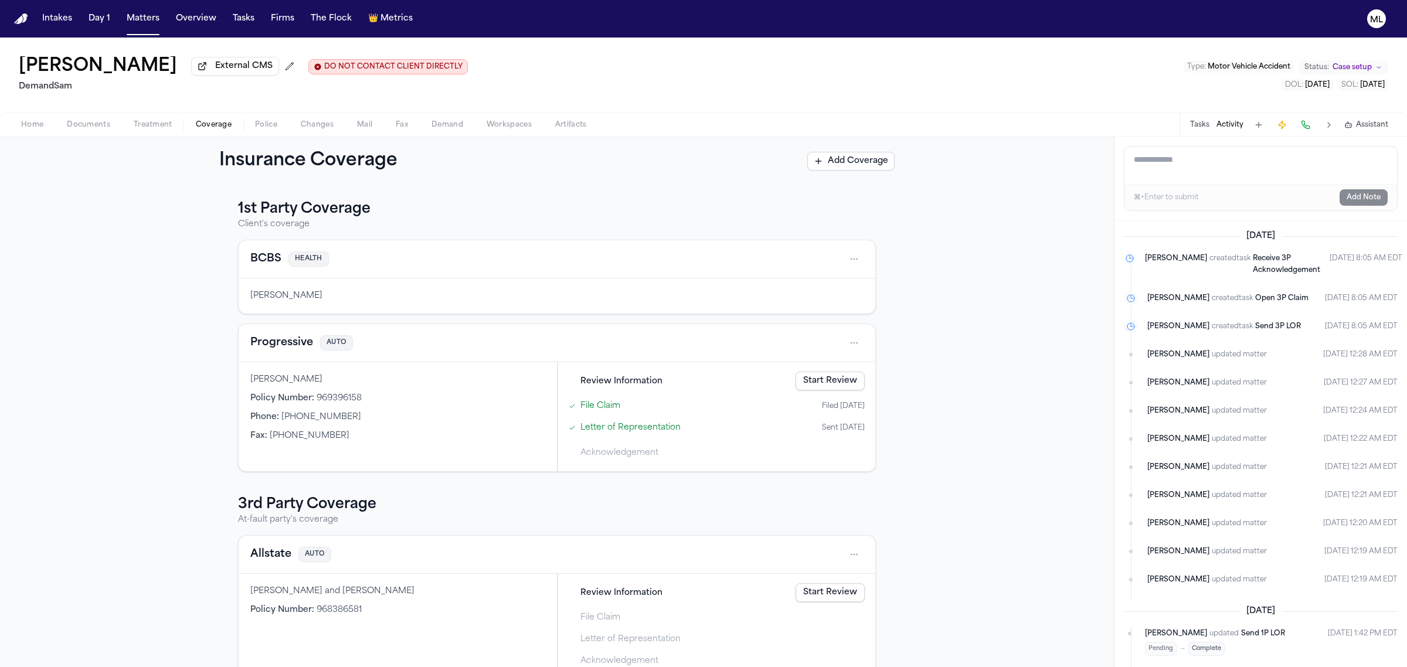
click at [98, 121] on span "Documents" at bounding box center [88, 124] width 43 height 9
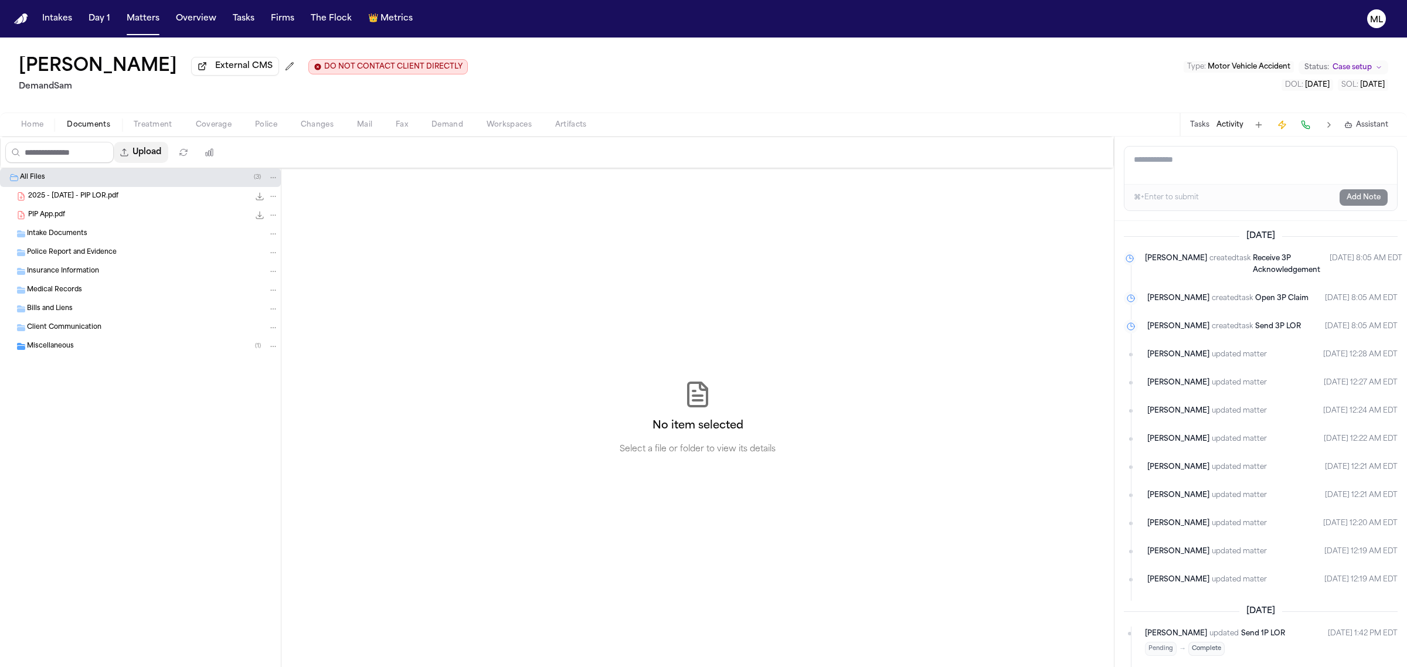
click at [161, 155] on button "Upload" at bounding box center [141, 152] width 55 height 21
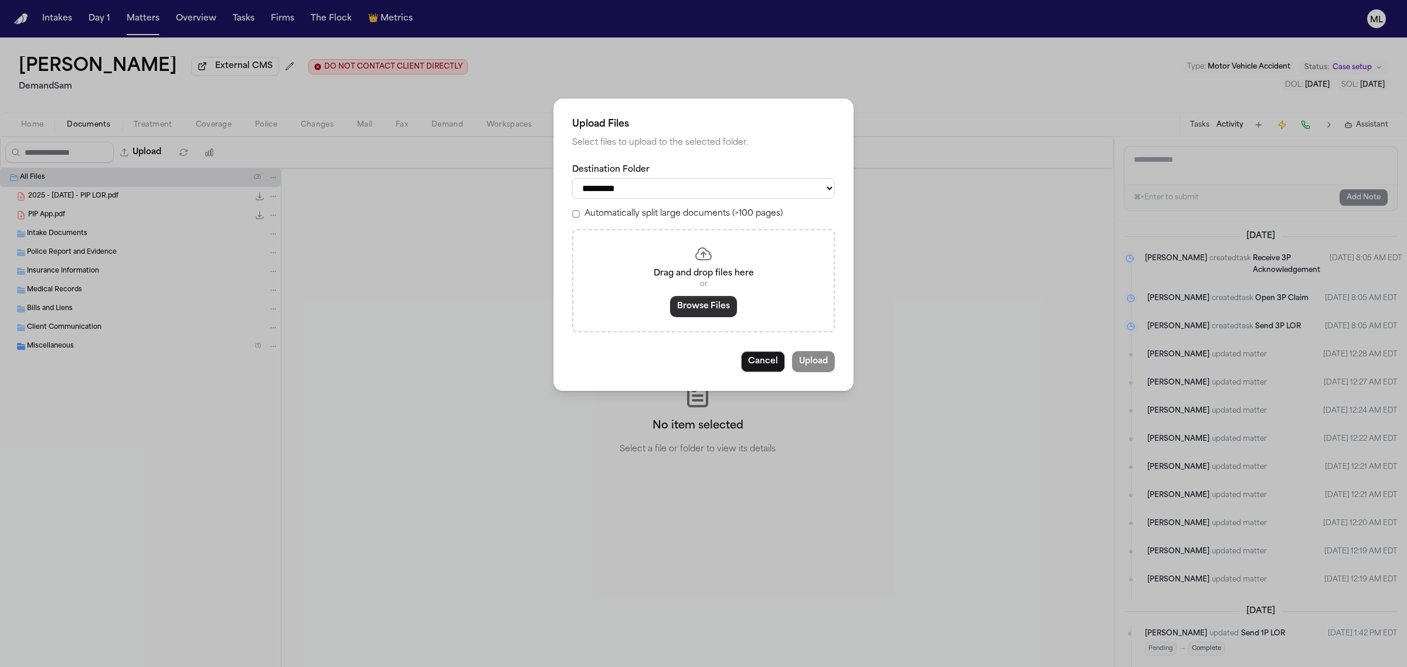
click at [686, 305] on button "Browse Files" at bounding box center [703, 306] width 67 height 21
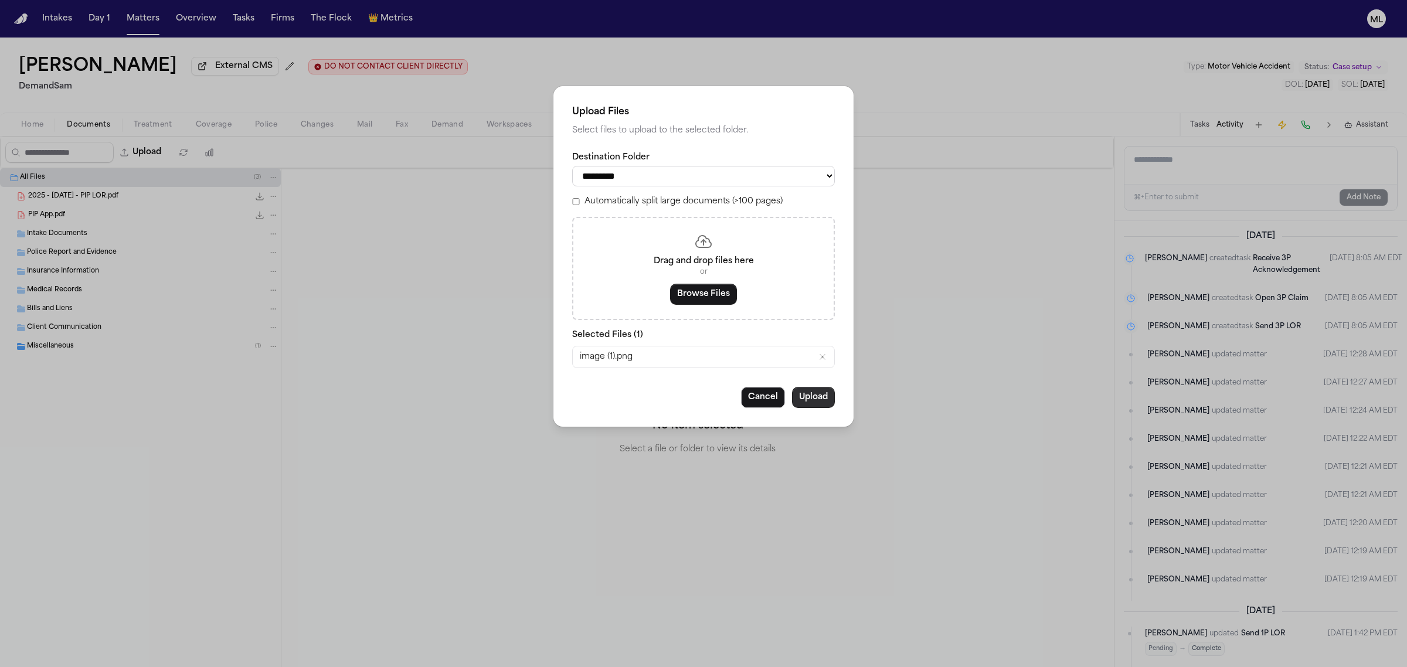
click at [821, 396] on button "Upload" at bounding box center [813, 397] width 43 height 21
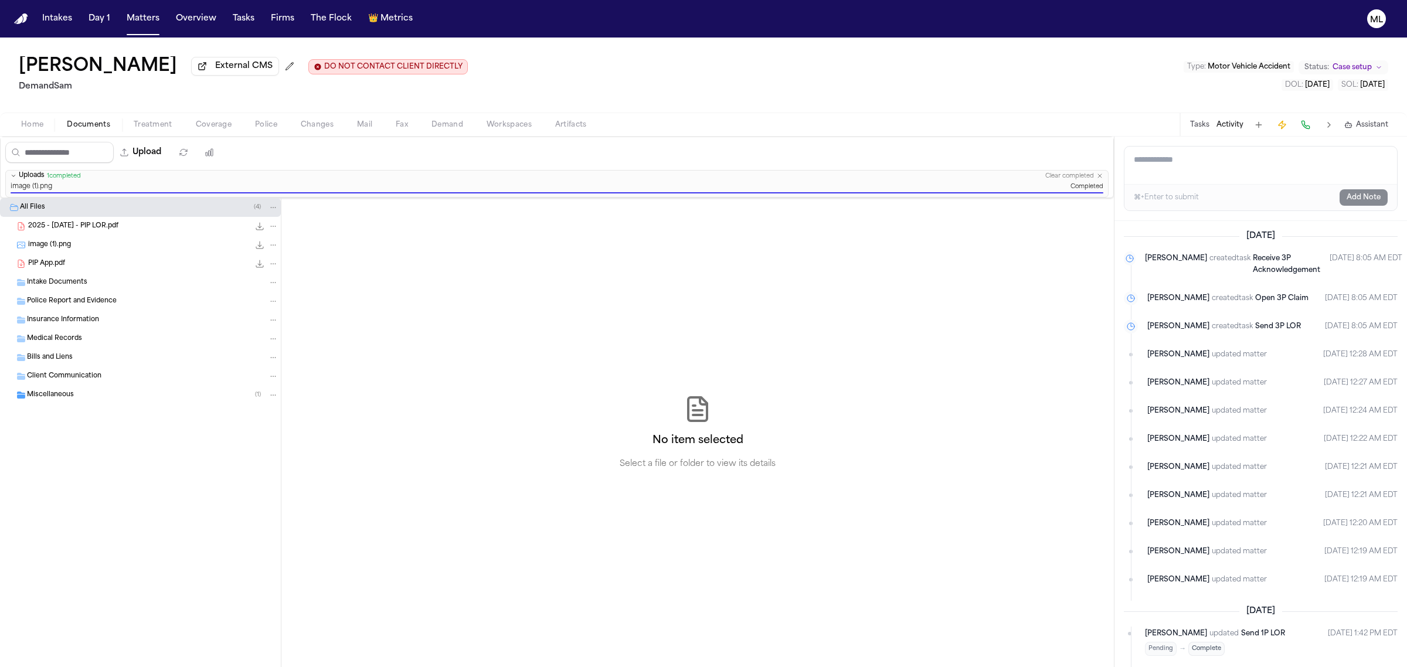
click at [209, 123] on span "Coverage" at bounding box center [214, 124] width 36 height 9
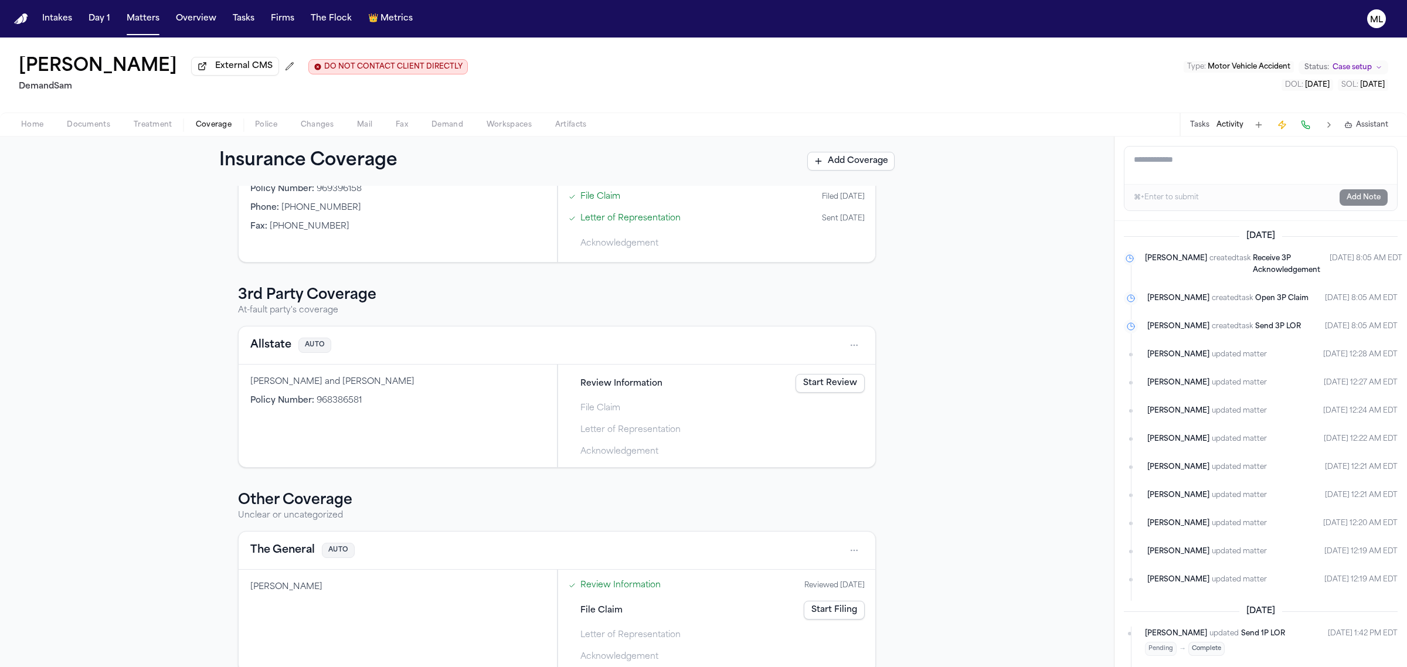
scroll to position [230, 0]
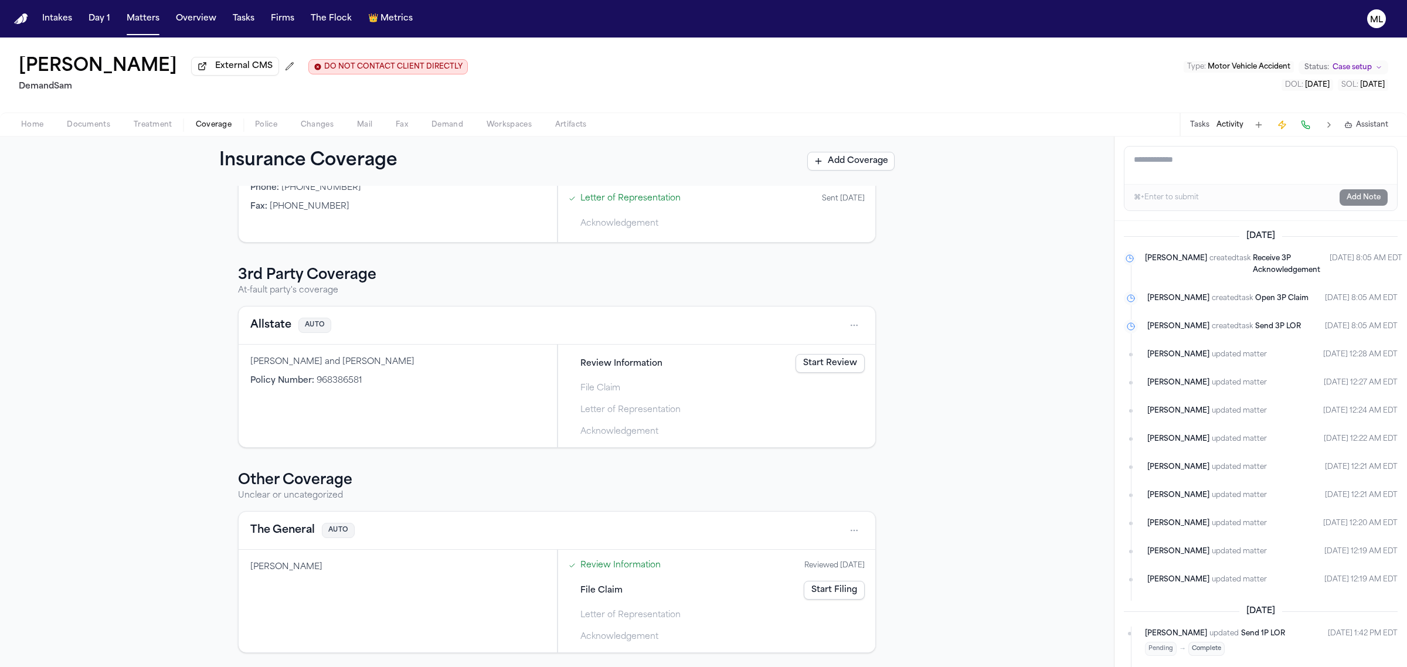
click at [821, 346] on div "Review Information Start Review File Claim Letter of Representation Acknowledge…" at bounding box center [716, 396] width 317 height 103
click at [821, 379] on div "File Claim" at bounding box center [716, 388] width 305 height 19
click at [823, 365] on link "Start Review" at bounding box center [829, 363] width 69 height 19
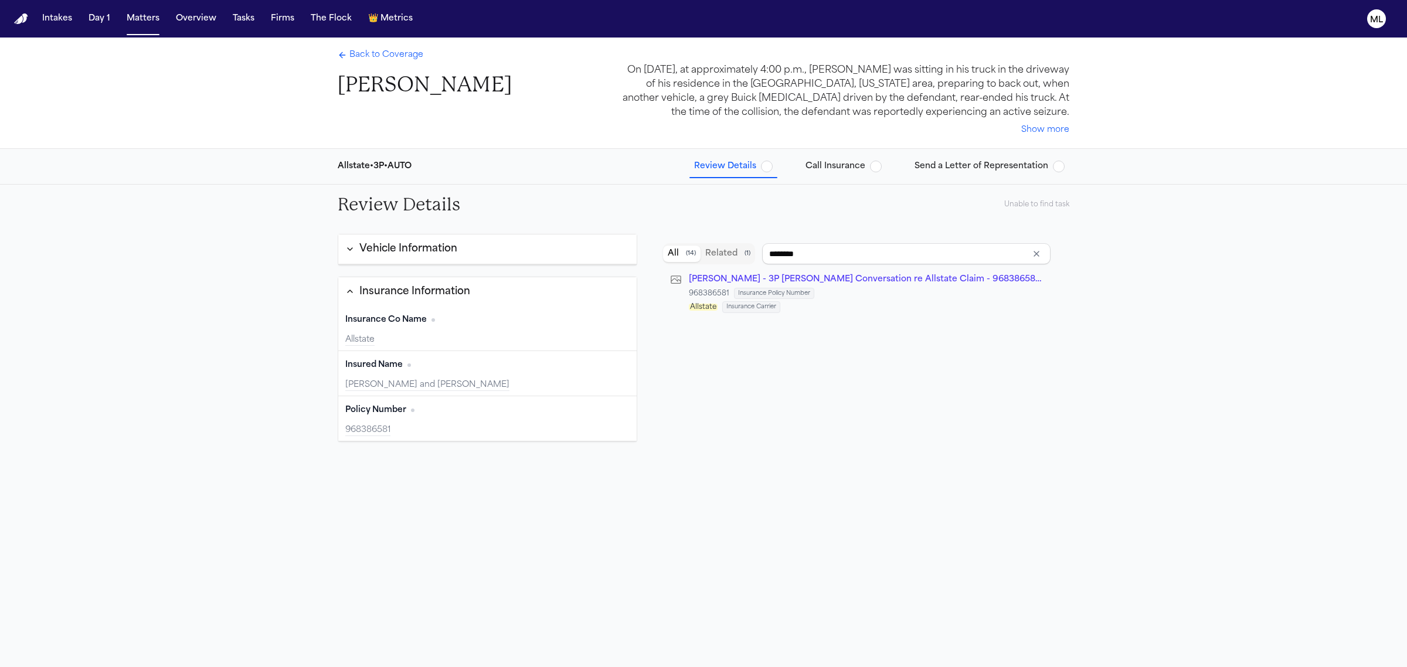
click at [355, 48] on div "Back to Coverage Roscoe Mears On September 26, 2025, at approximately 4:00 p.m.…" at bounding box center [703, 93] width 750 height 111
click at [353, 52] on span "Back to Coverage" at bounding box center [386, 55] width 74 height 12
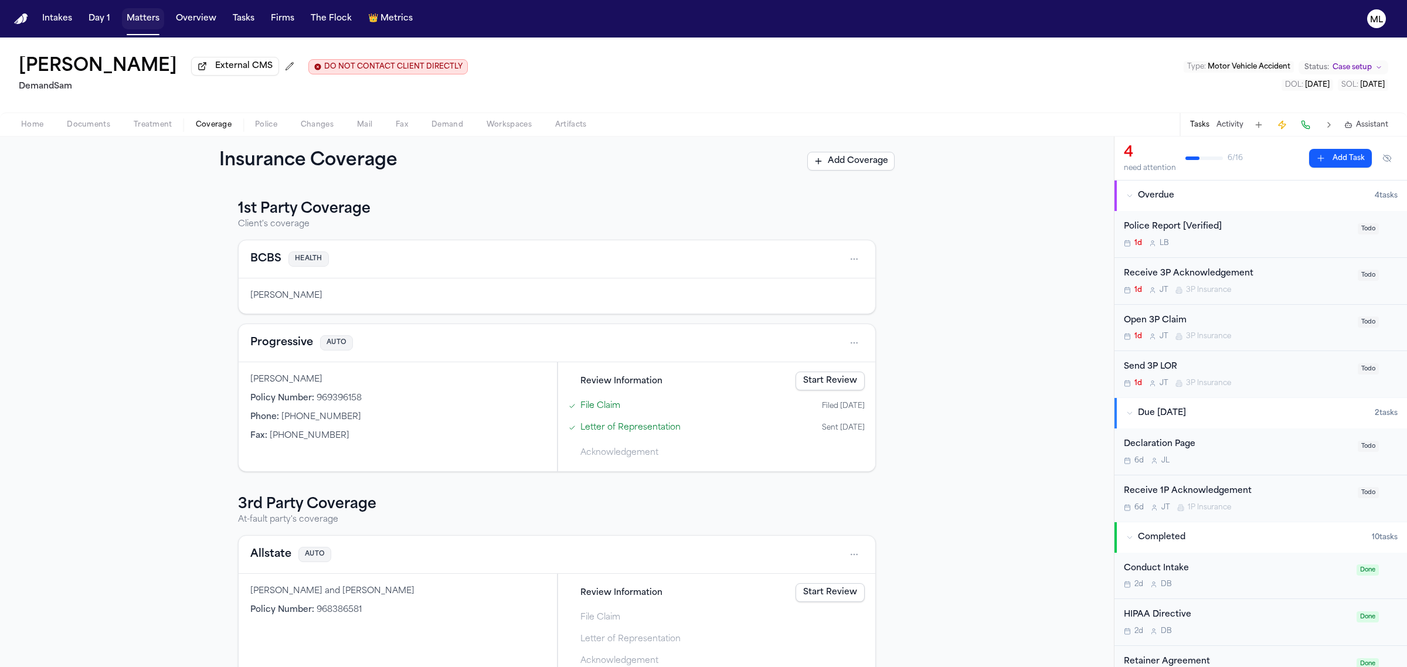
click at [142, 18] on button "Matters" at bounding box center [143, 18] width 42 height 21
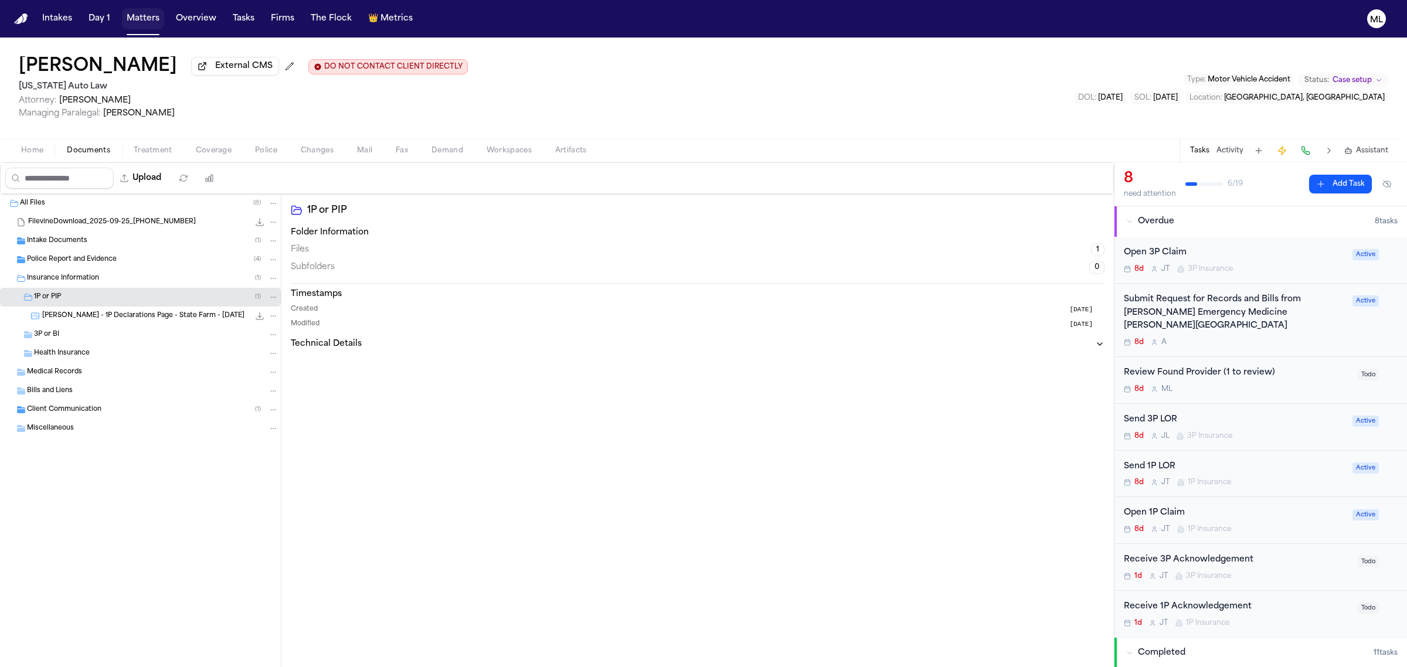
drag, startPoint x: 0, startPoint y: 0, endPoint x: 139, endPoint y: 21, distance: 141.1
click at [139, 21] on button "Matters" at bounding box center [143, 18] width 42 height 21
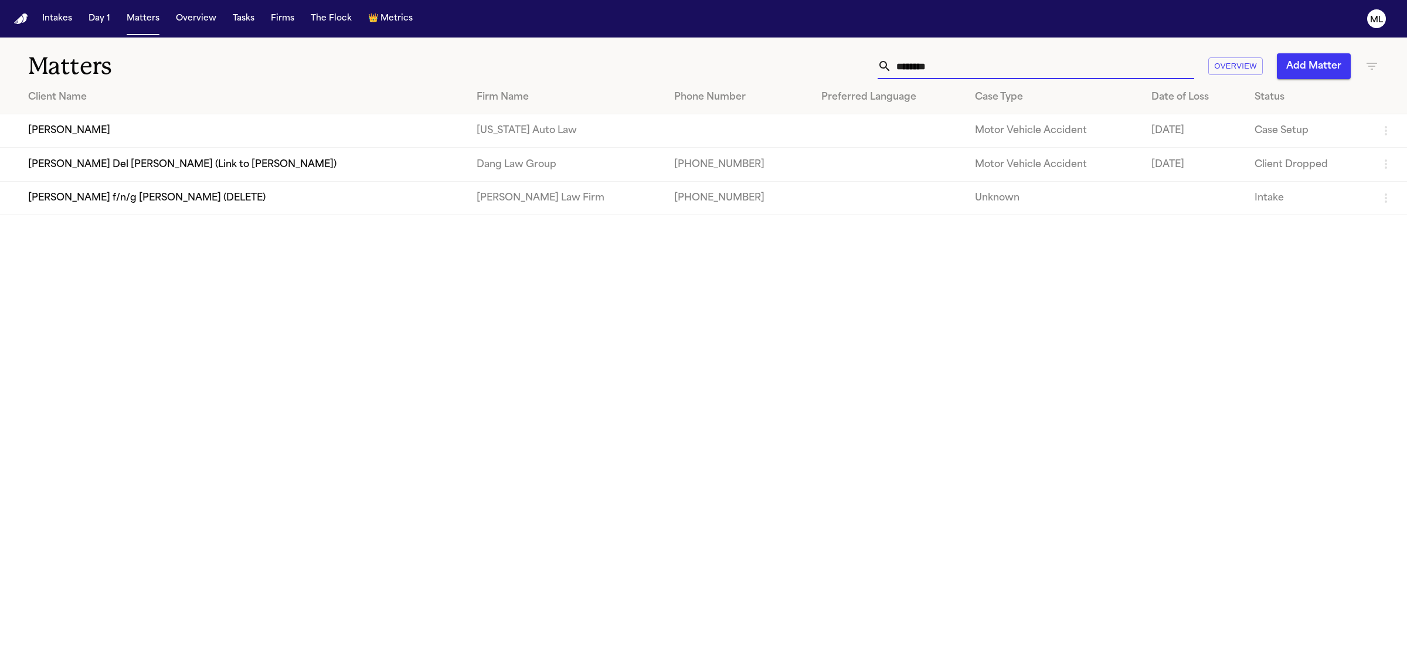
drag, startPoint x: 963, startPoint y: 63, endPoint x: 875, endPoint y: 65, distance: 87.9
click at [875, 65] on div "******* Overview Add Matter" at bounding box center [905, 66] width 945 height 26
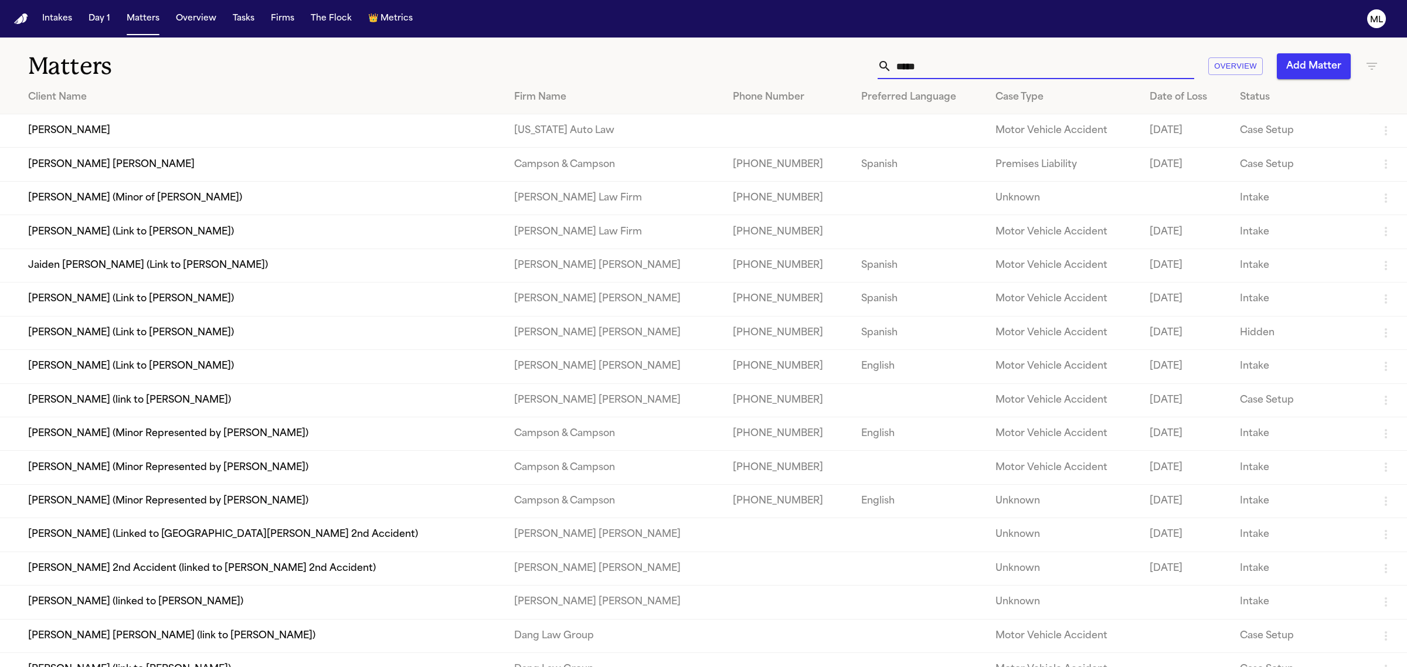
type input "*****"
click at [100, 126] on td "[PERSON_NAME]" at bounding box center [252, 130] width 505 height 33
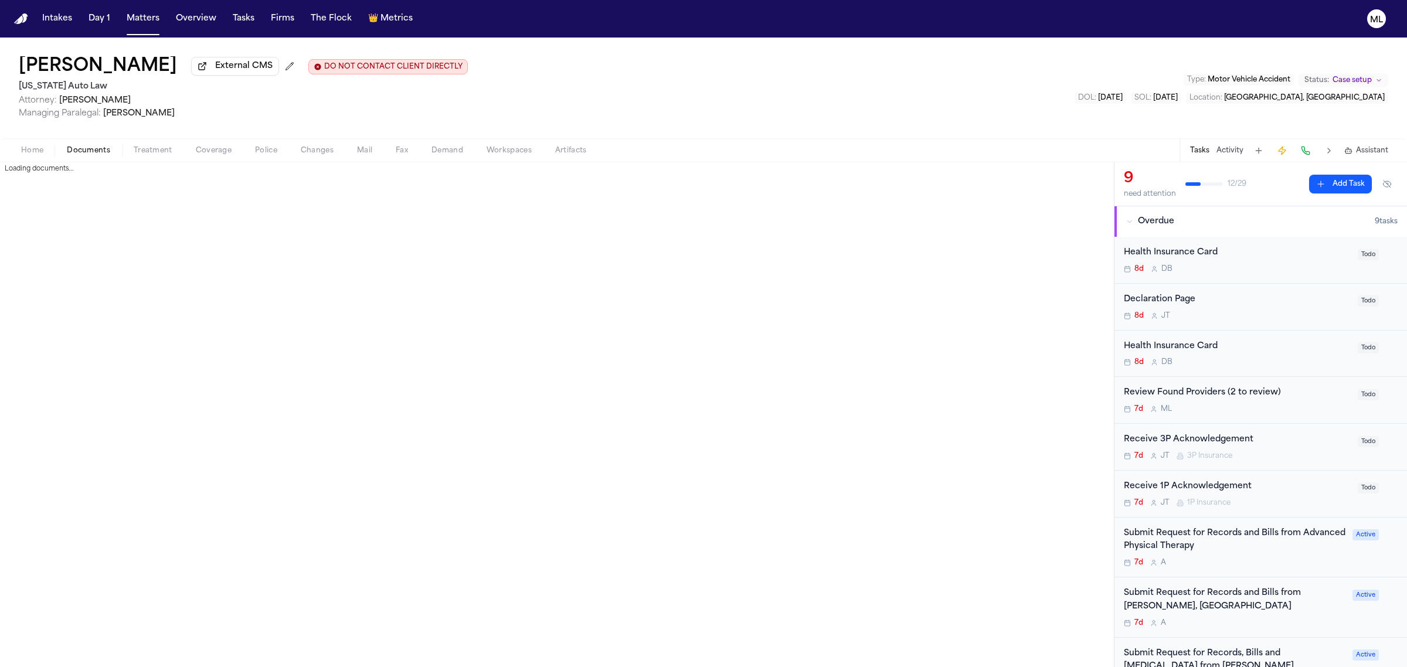
click at [78, 147] on span "Documents" at bounding box center [88, 150] width 43 height 9
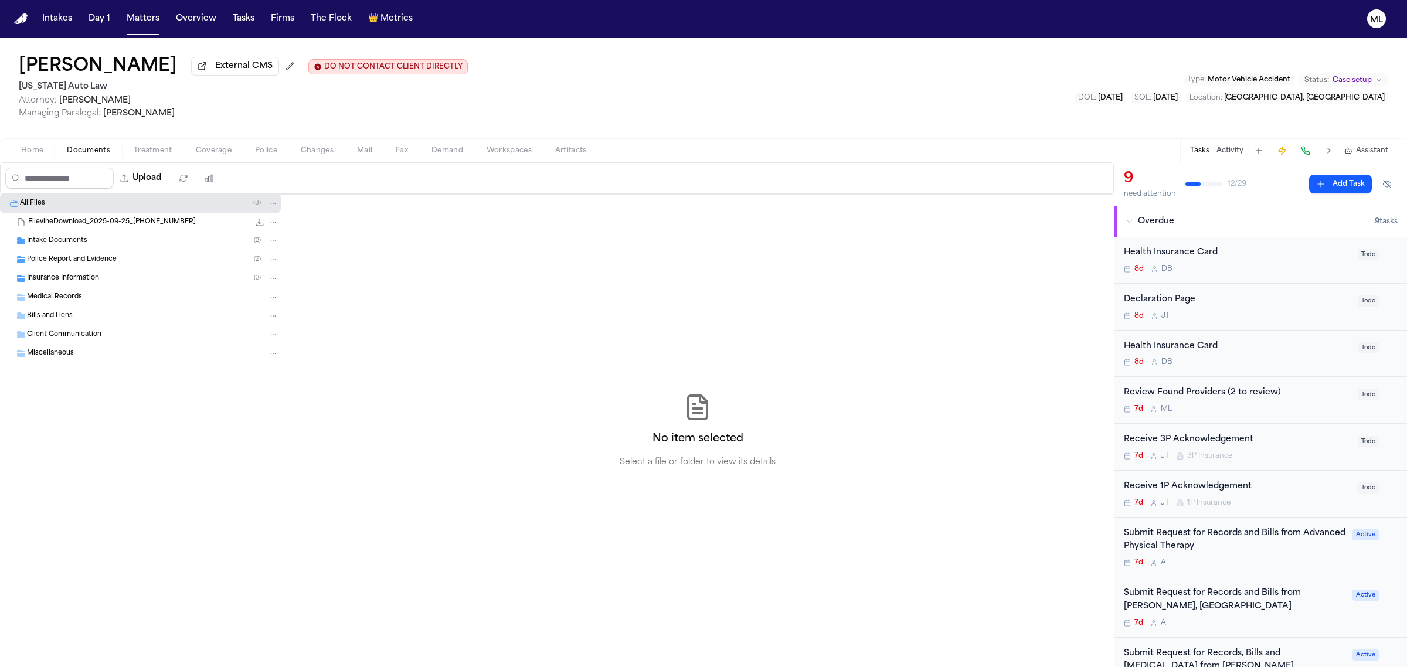
click at [86, 280] on span "Insurance Information" at bounding box center [63, 279] width 72 height 10
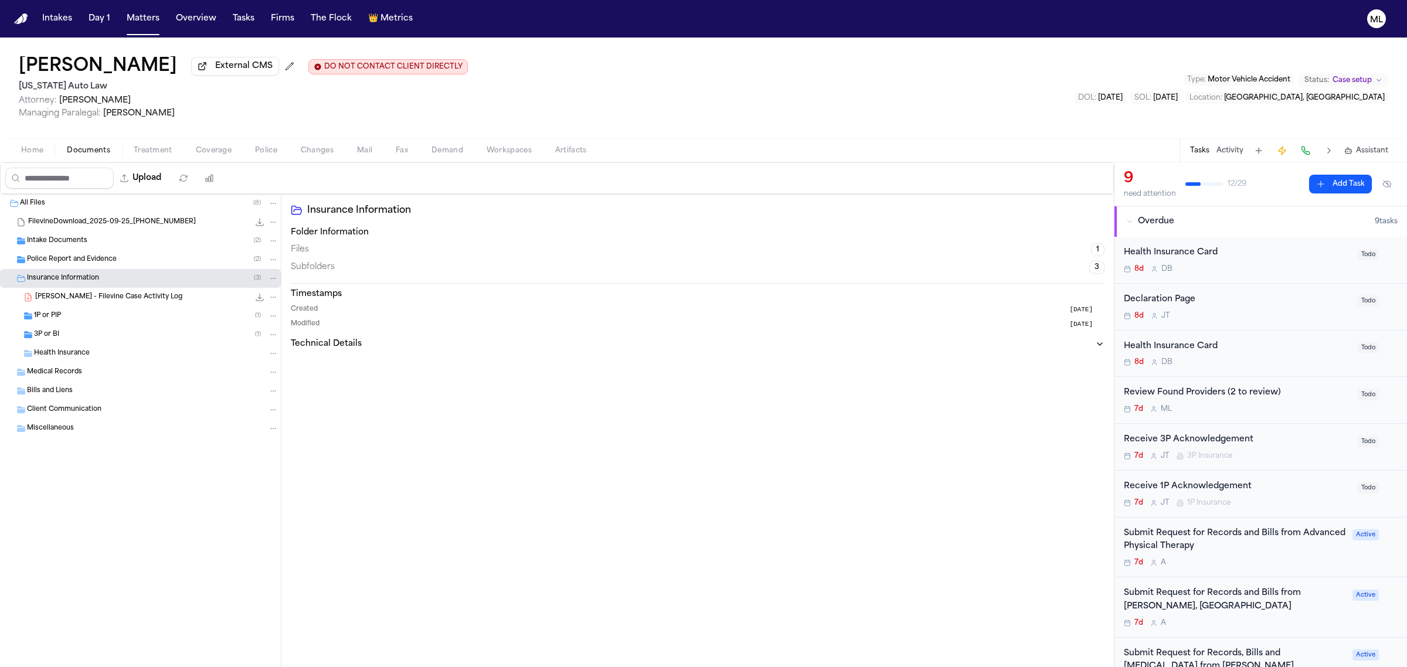
click at [92, 319] on div "1P or PIP ( 1 )" at bounding box center [156, 316] width 244 height 11
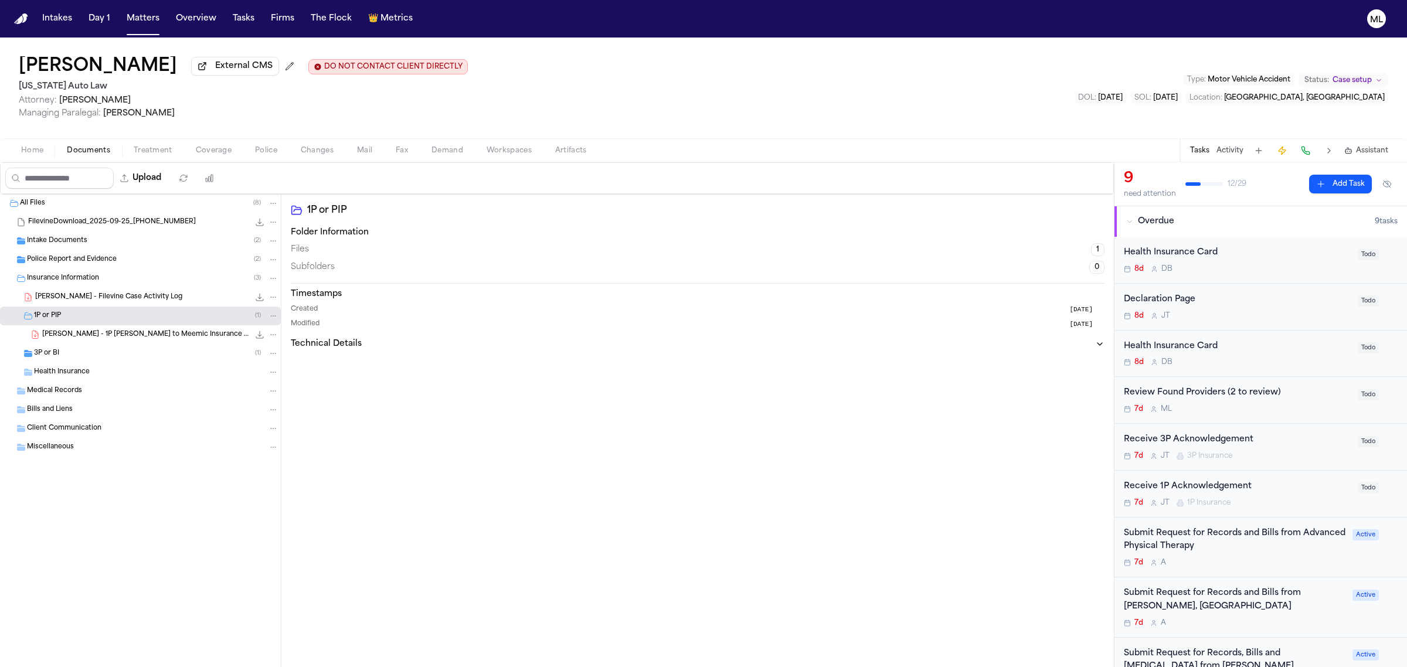
click at [127, 356] on div "3P or BI ( 1 )" at bounding box center [156, 353] width 244 height 11
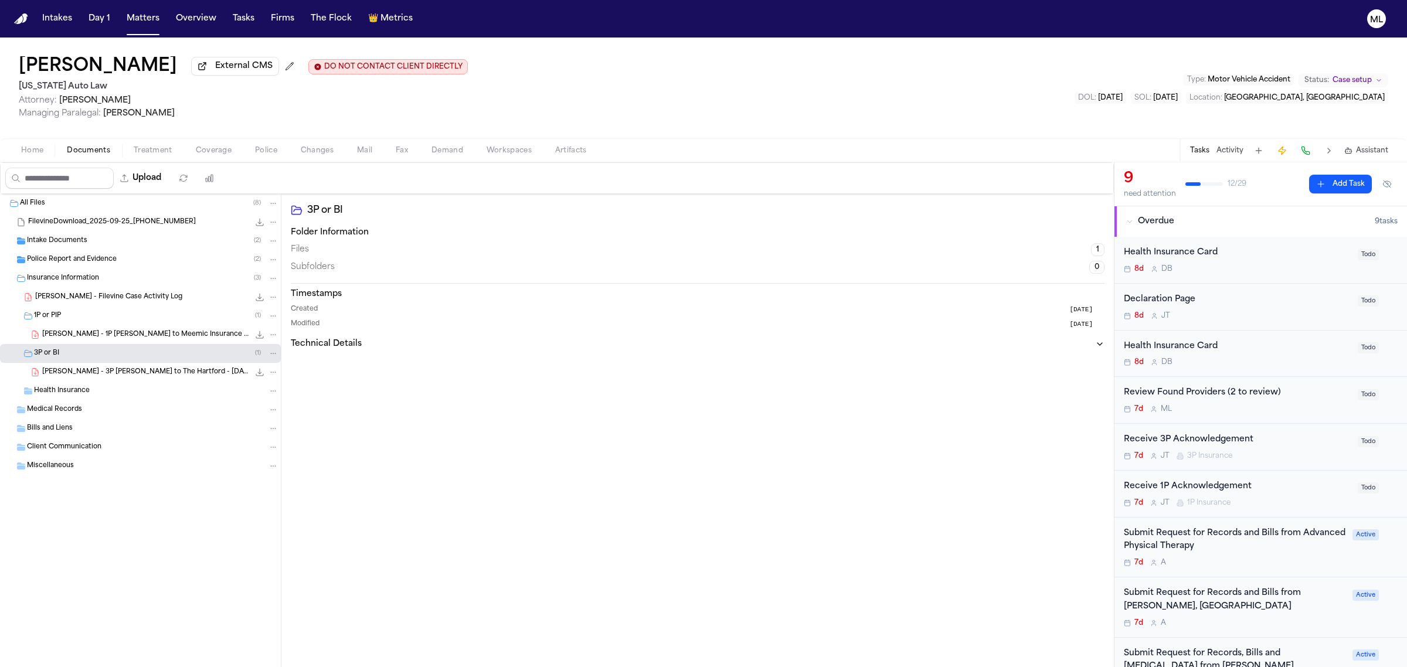
click at [257, 335] on icon "File: N. Gray - 1P LOR to Meemic Insurance Company - 9.24.25 and Police Report …" at bounding box center [259, 334] width 9 height 9
click at [137, 376] on span "[PERSON_NAME] - 3P [PERSON_NAME] to The Hartford - [DATE] with Police Report - …" at bounding box center [145, 372] width 207 height 10
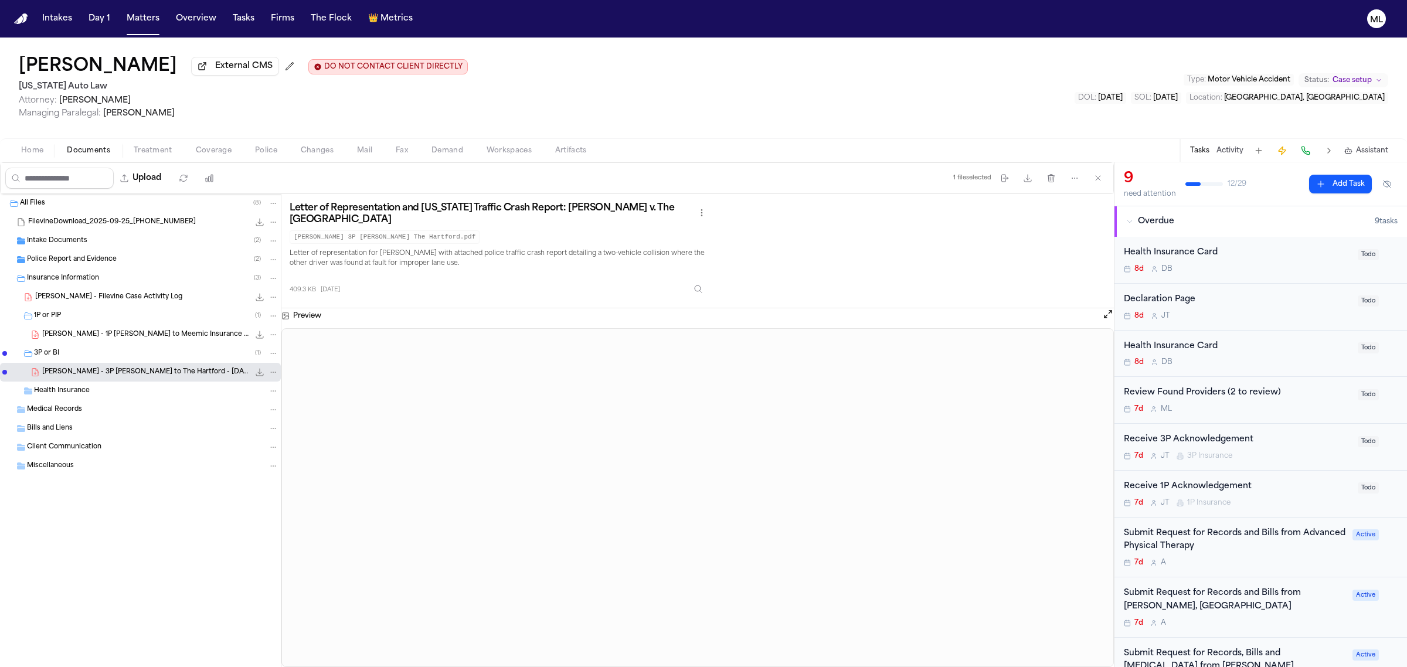
click at [217, 148] on span "Coverage" at bounding box center [214, 150] width 36 height 9
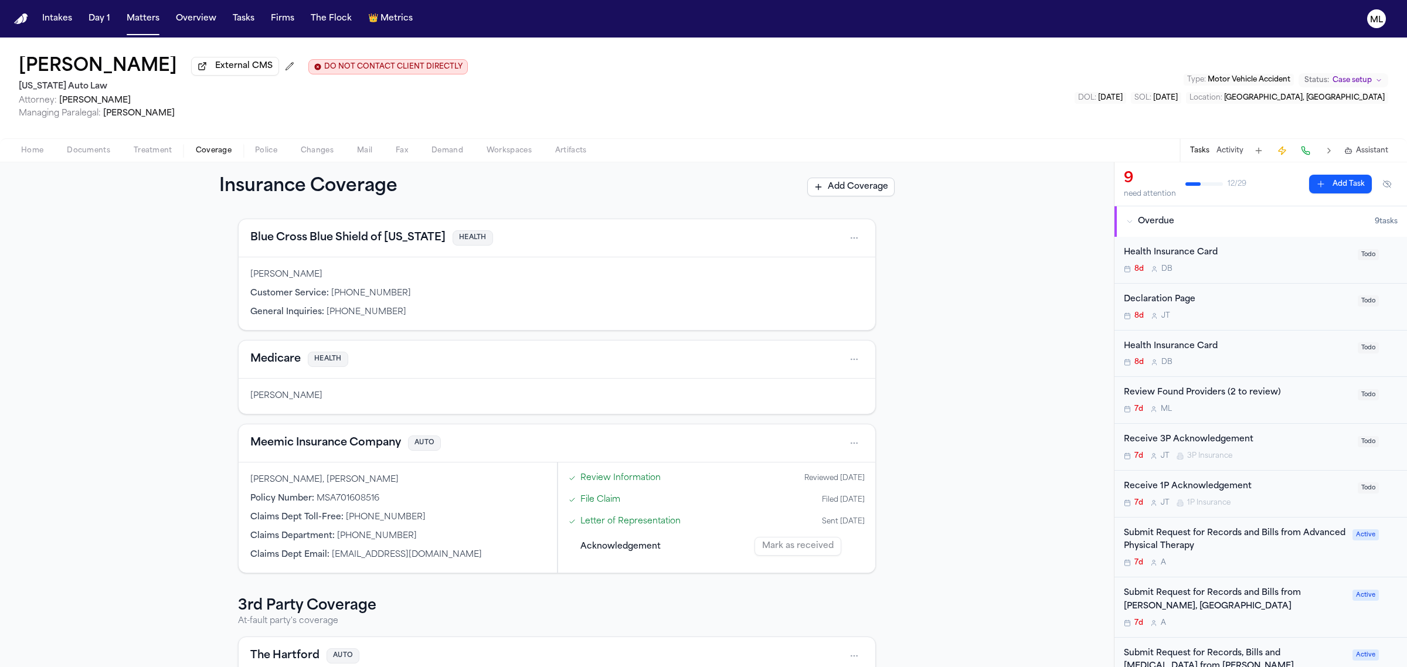
scroll to position [73, 0]
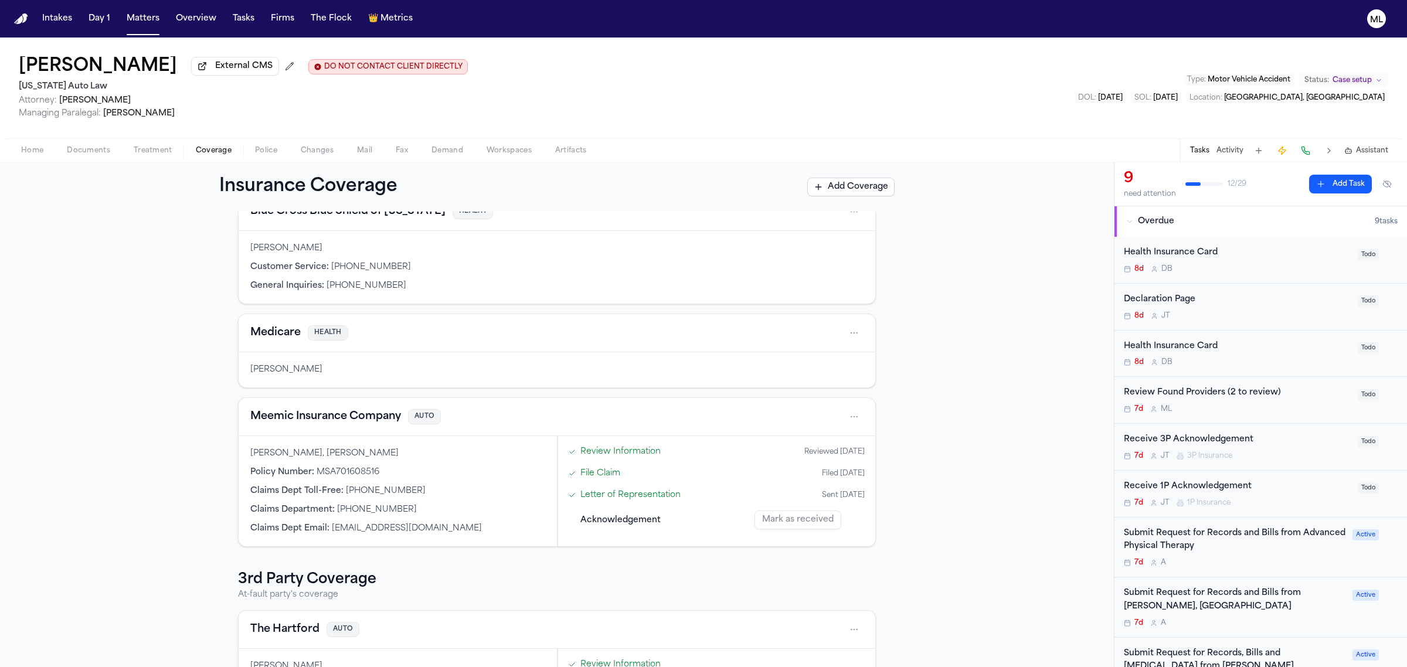
click at [378, 420] on button "Meemic Insurance Company" at bounding box center [325, 416] width 151 height 16
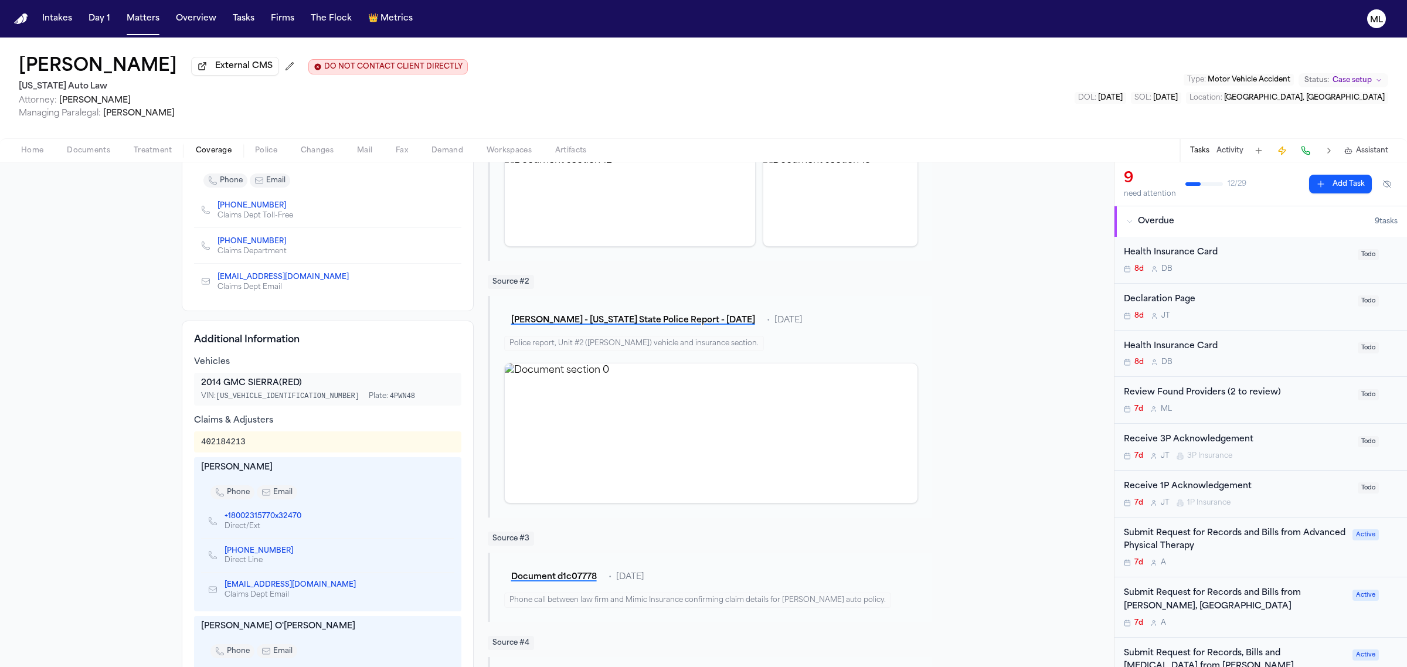
scroll to position [73, 0]
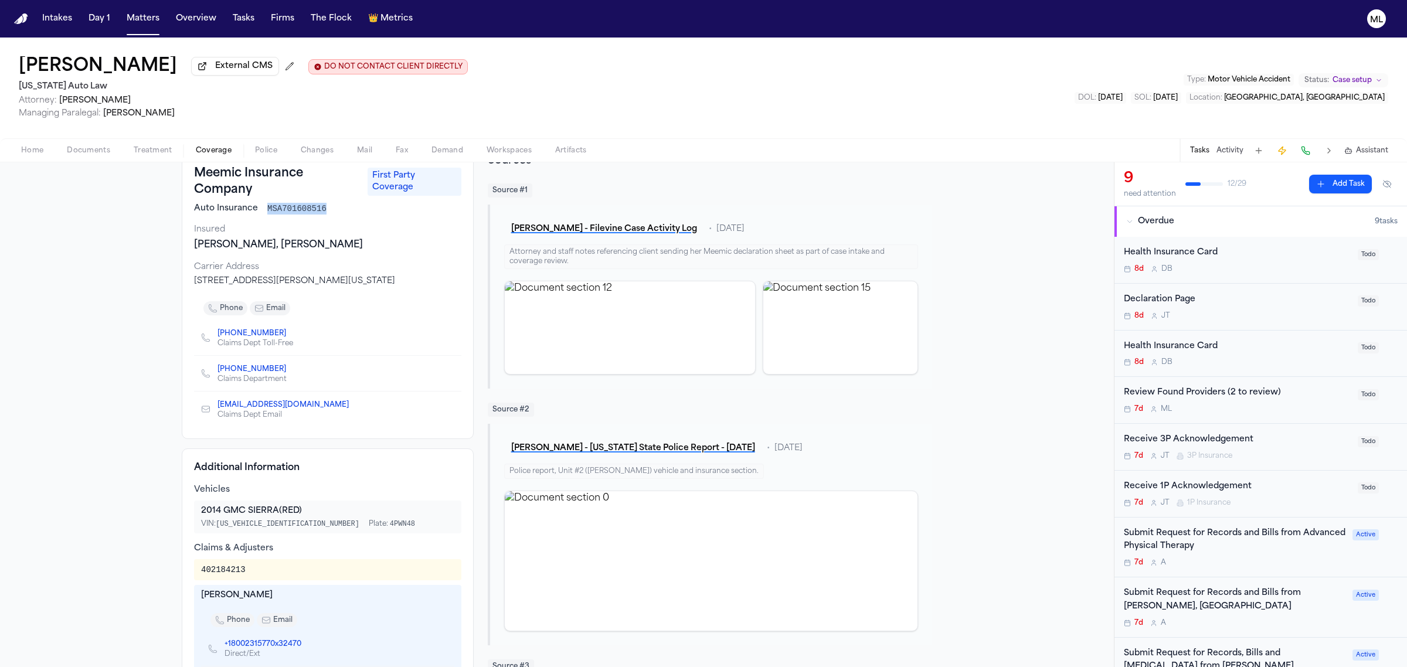
drag, startPoint x: 316, startPoint y: 212, endPoint x: 260, endPoint y: 209, distance: 56.9
click at [260, 209] on div "Auto Insurance MSA701608516" at bounding box center [327, 209] width 267 height 12
copy span "MSA701608516"
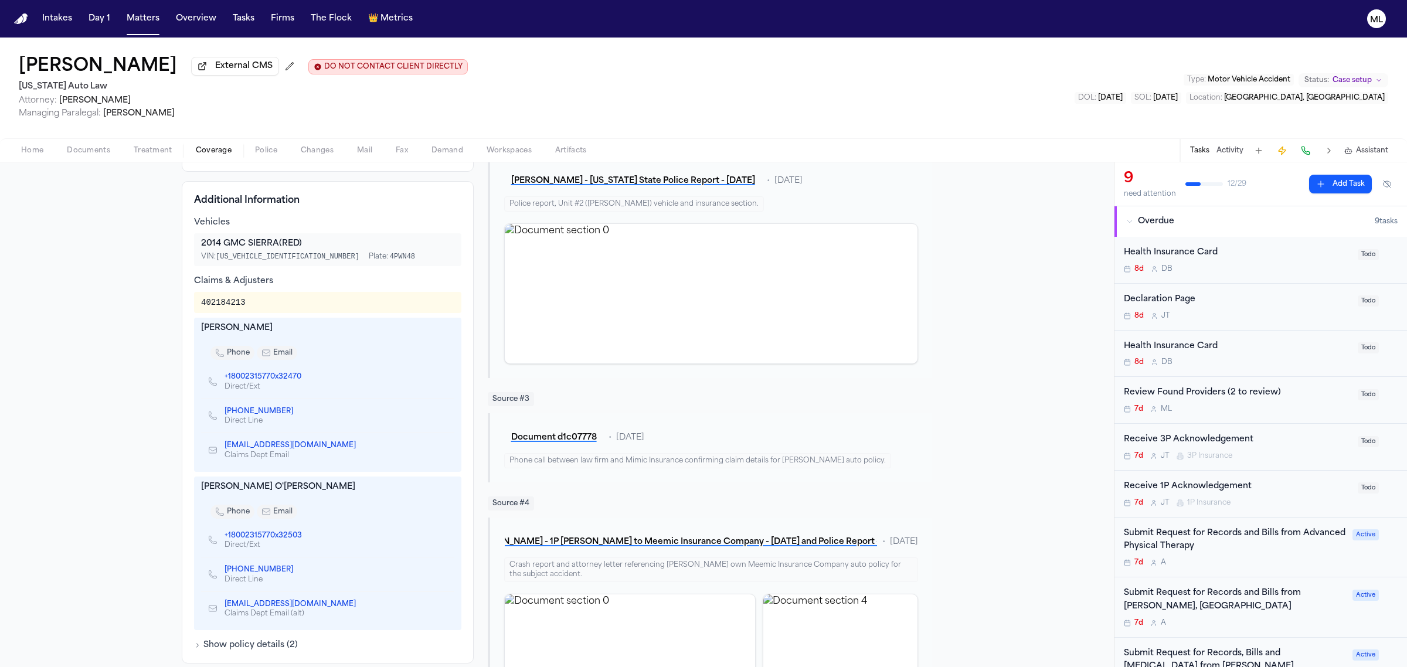
scroll to position [366, 0]
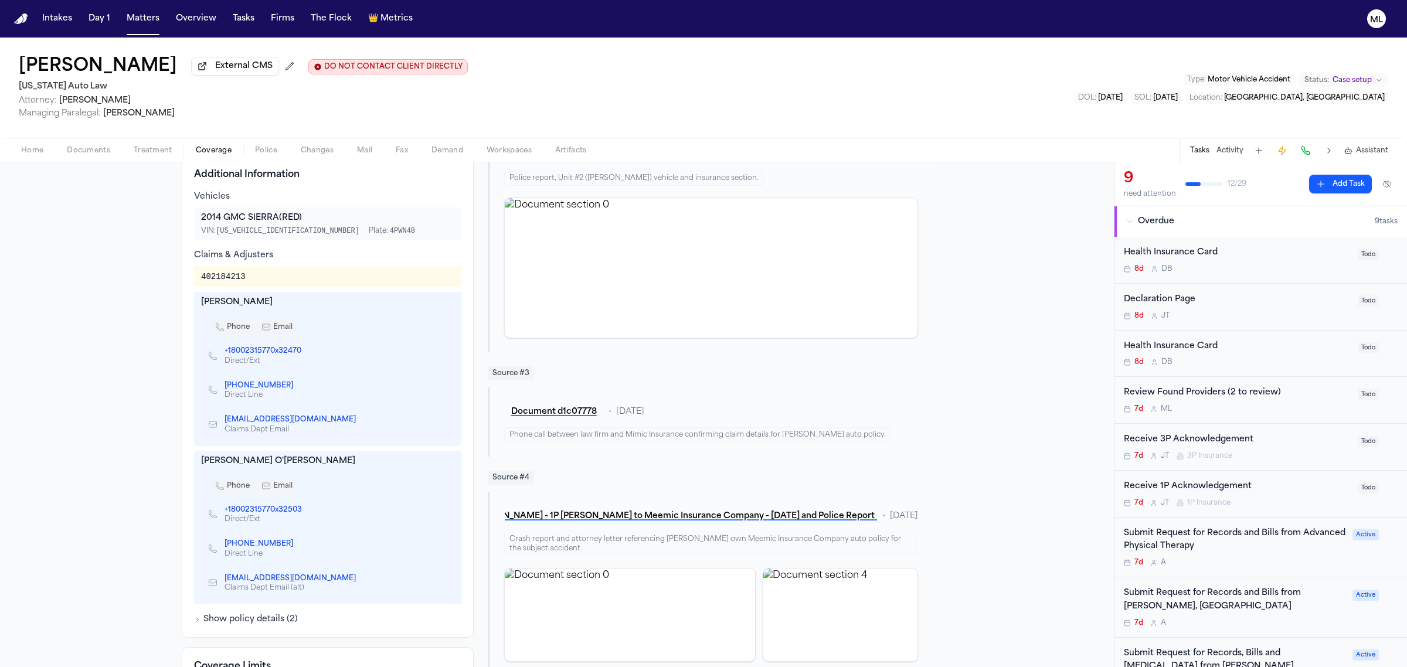
drag, startPoint x: 304, startPoint y: 513, endPoint x: 443, endPoint y: 319, distance: 238.9
click at [443, 319] on div "402184213 [PERSON_NAME] phone email +18002315770x32470 Direct/Ext [PHONE_NUMBER…" at bounding box center [327, 435] width 267 height 338
click at [301, 389] on icon "Copy to clipboard" at bounding box center [299, 386] width 4 height 4
click at [226, 147] on span "Coverage" at bounding box center [214, 150] width 36 height 9
click at [168, 148] on span "Treatment" at bounding box center [153, 150] width 39 height 9
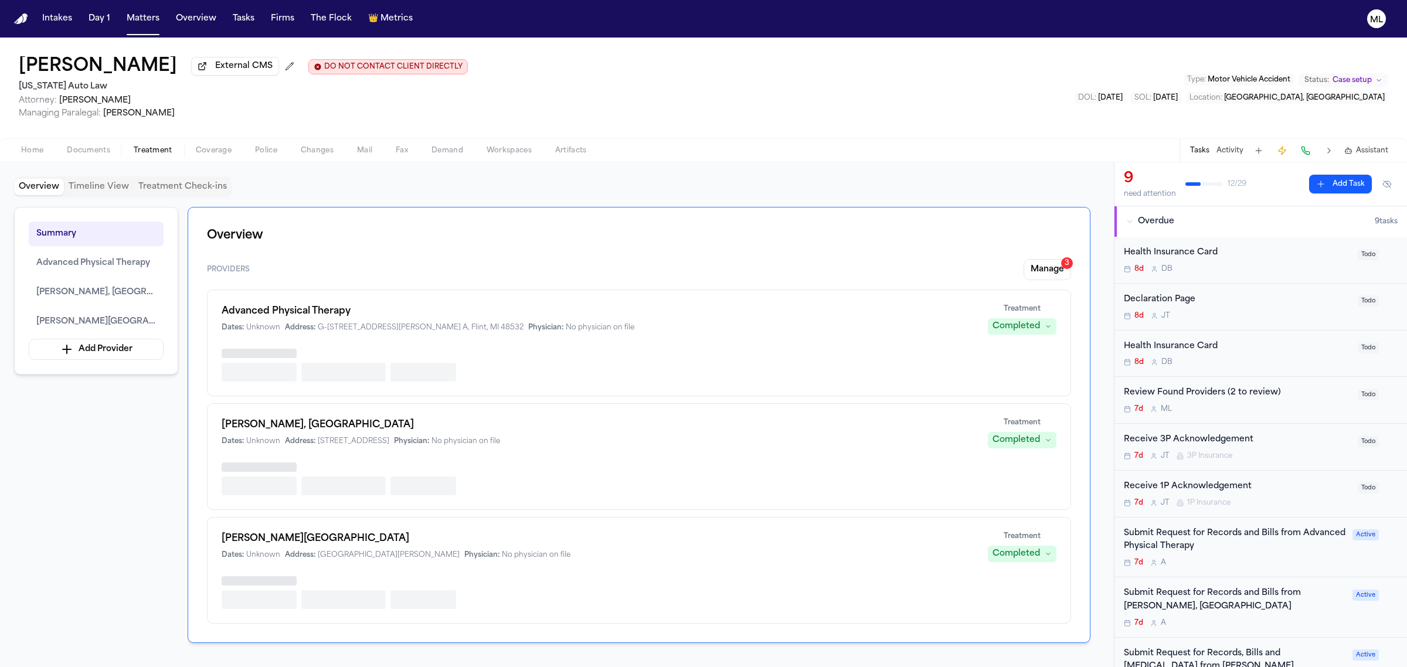
click at [226, 153] on span "Coverage" at bounding box center [214, 150] width 36 height 9
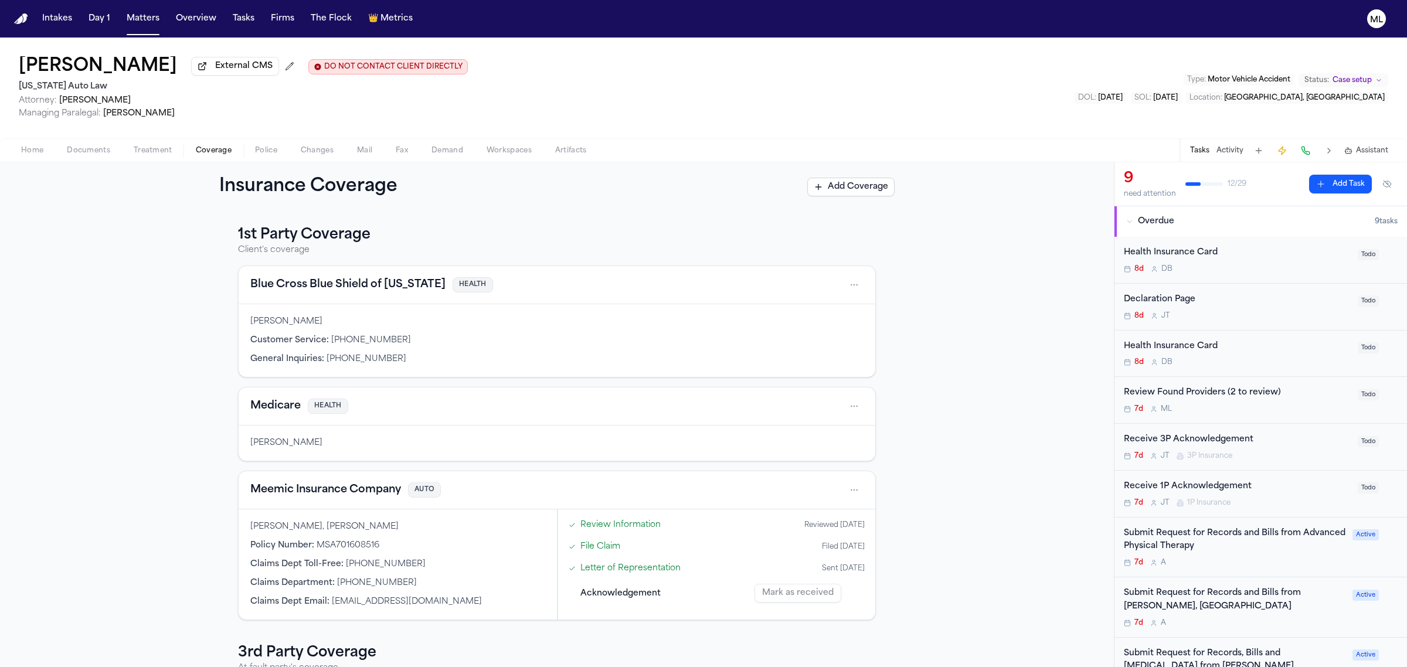
scroll to position [147, 0]
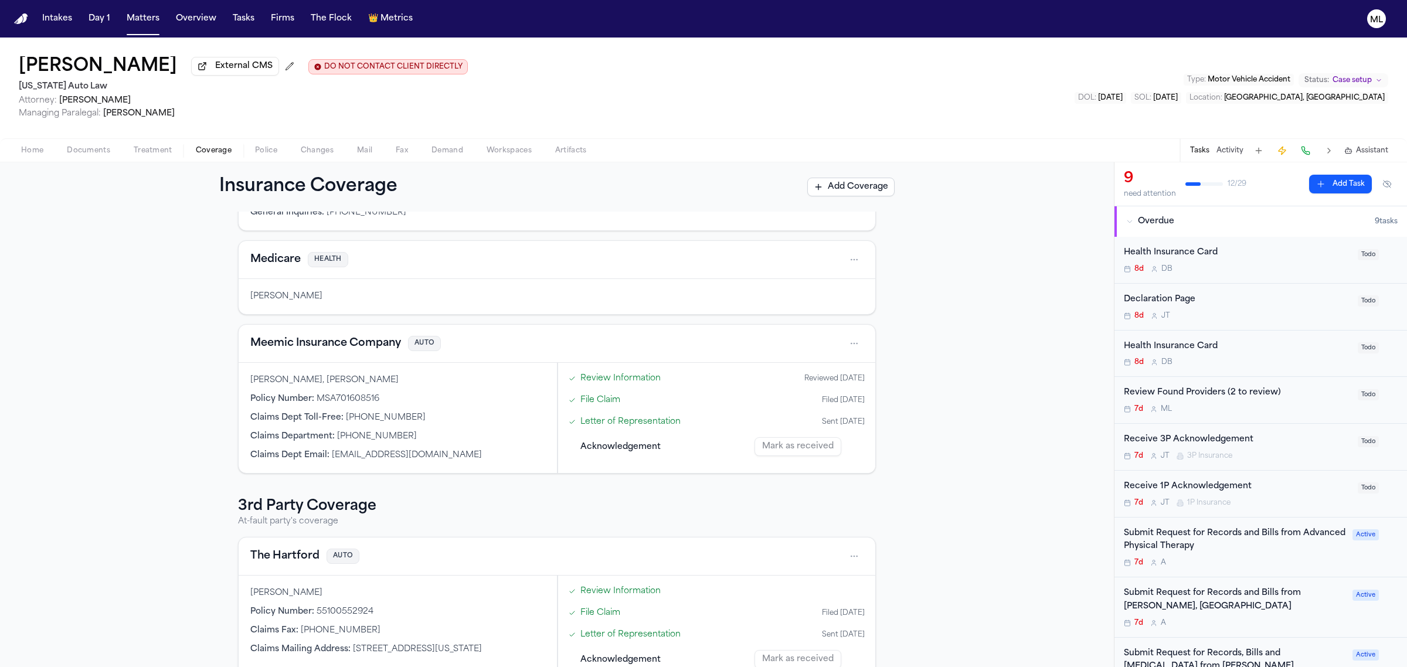
click at [293, 563] on button "The Hartford" at bounding box center [284, 556] width 69 height 16
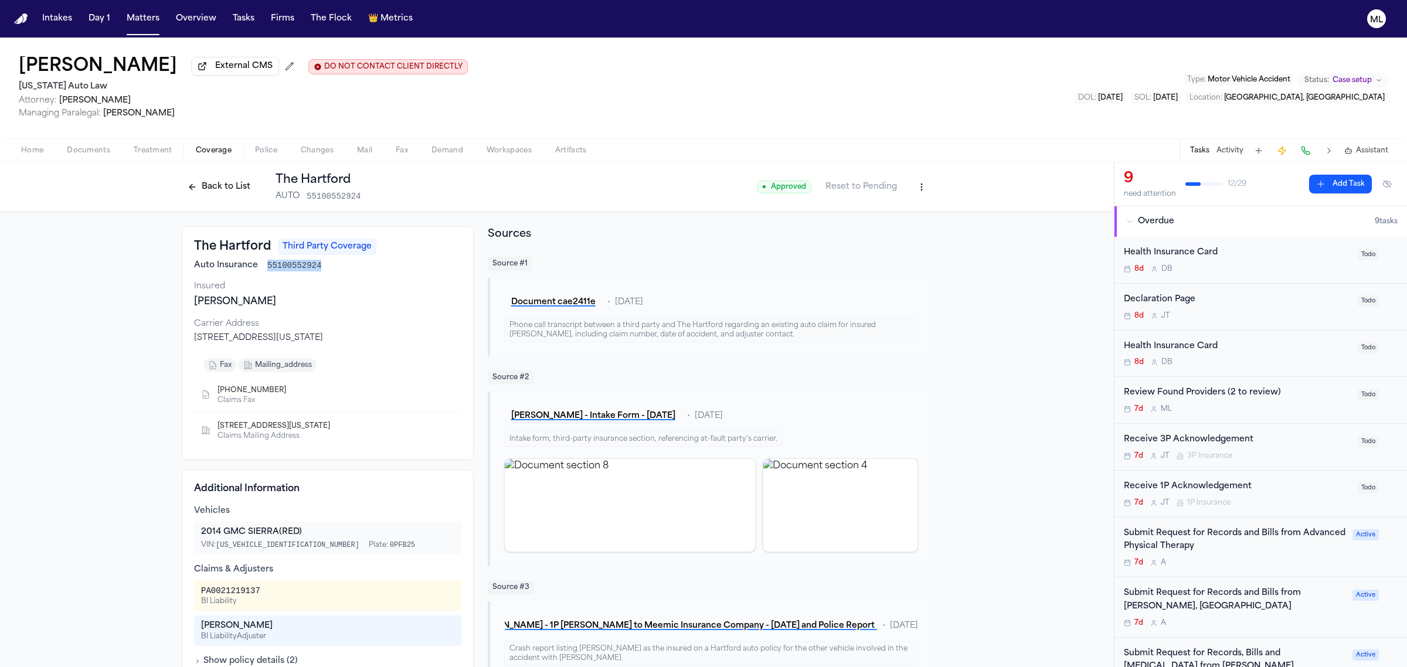
drag, startPoint x: 319, startPoint y: 267, endPoint x: 260, endPoint y: 268, distance: 59.8
click at [260, 268] on div "Auto Insurance 55100552924" at bounding box center [327, 266] width 267 height 12
copy span "55100552924"
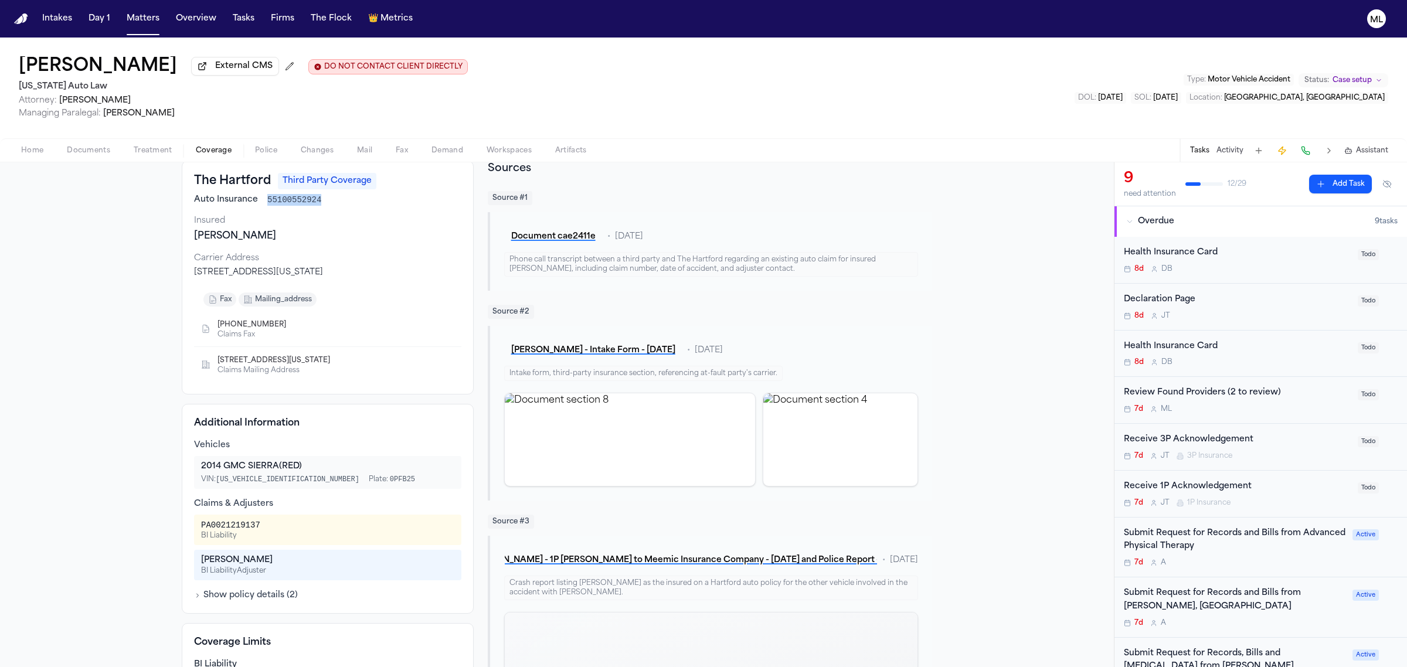
scroll to position [147, 0]
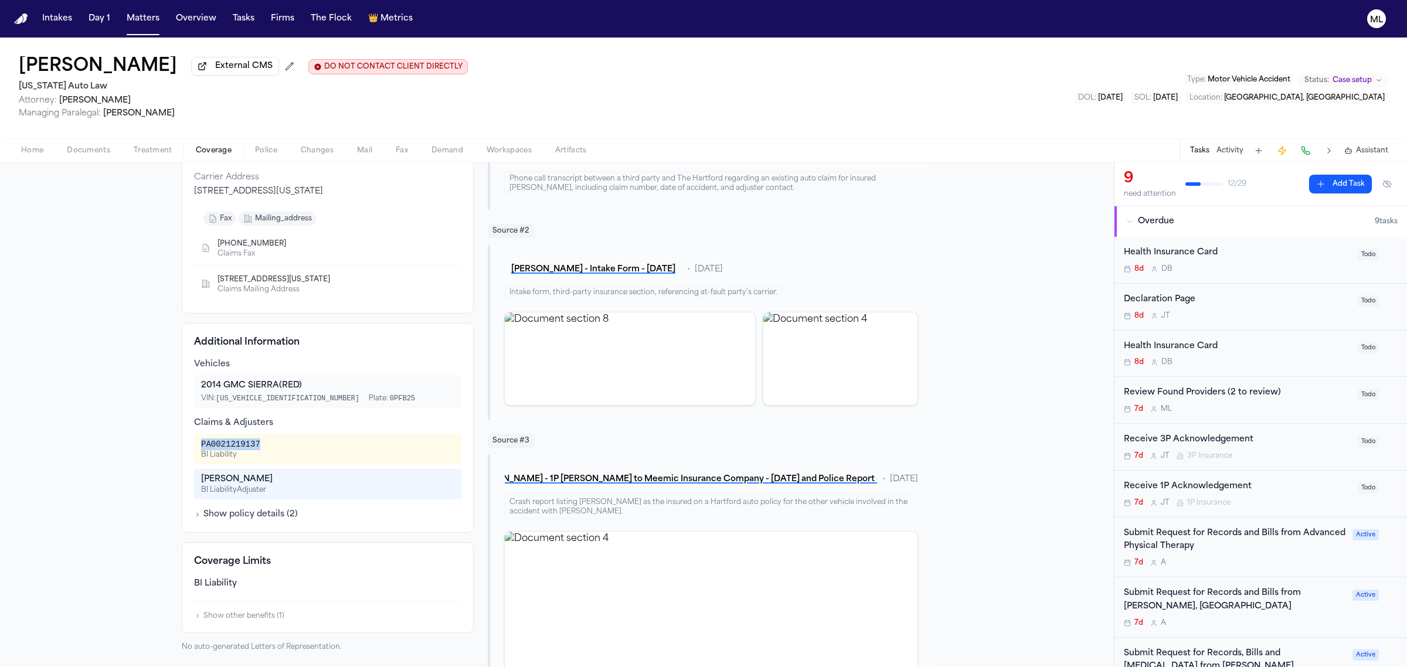
drag, startPoint x: 256, startPoint y: 443, endPoint x: 192, endPoint y: 443, distance: 63.3
click at [194, 443] on div "PA0021219137 BI Liability" at bounding box center [327, 449] width 267 height 30
copy div "PA0021219137"
click at [261, 479] on div "[PERSON_NAME]" at bounding box center [327, 480] width 253 height 12
drag, startPoint x: 283, startPoint y: 476, endPoint x: 192, endPoint y: 476, distance: 90.8
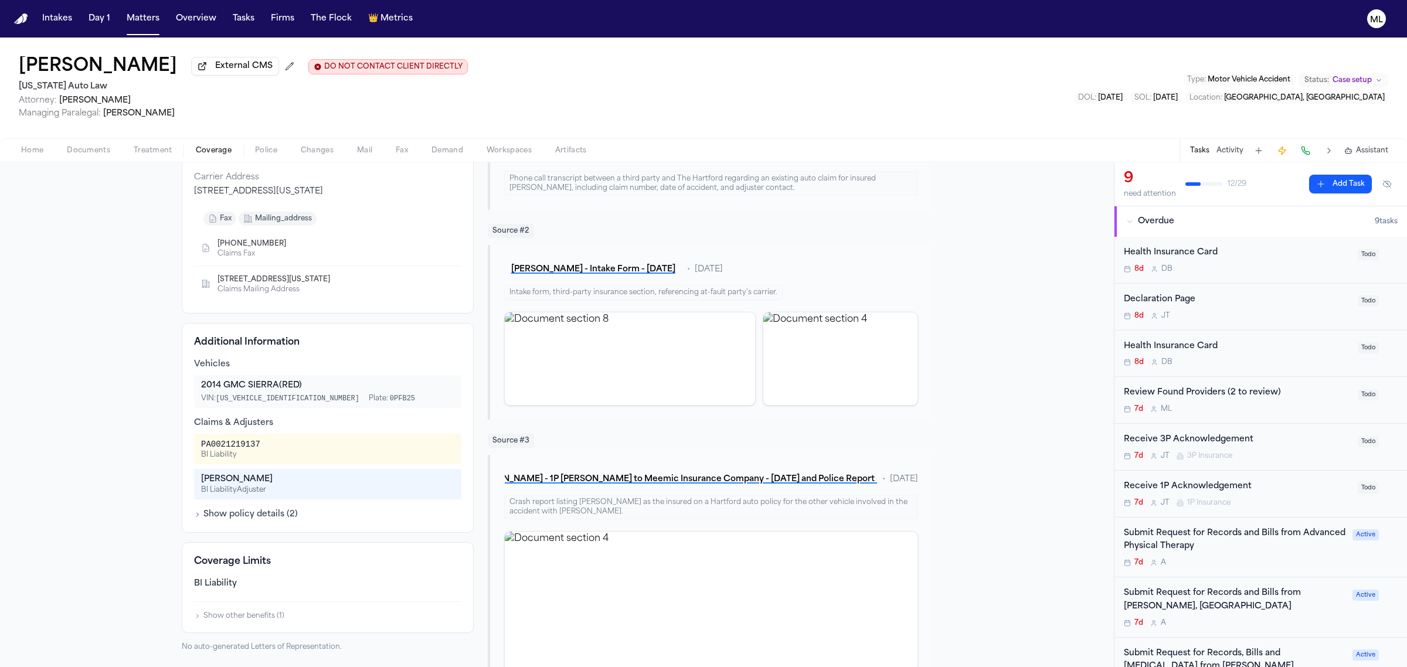
click at [194, 476] on div "[PERSON_NAME] BI Liability Adjuster" at bounding box center [327, 484] width 267 height 30
copy div "[PERSON_NAME]"
click at [236, 519] on button "Show policy details ( 2 )" at bounding box center [246, 515] width 104 height 12
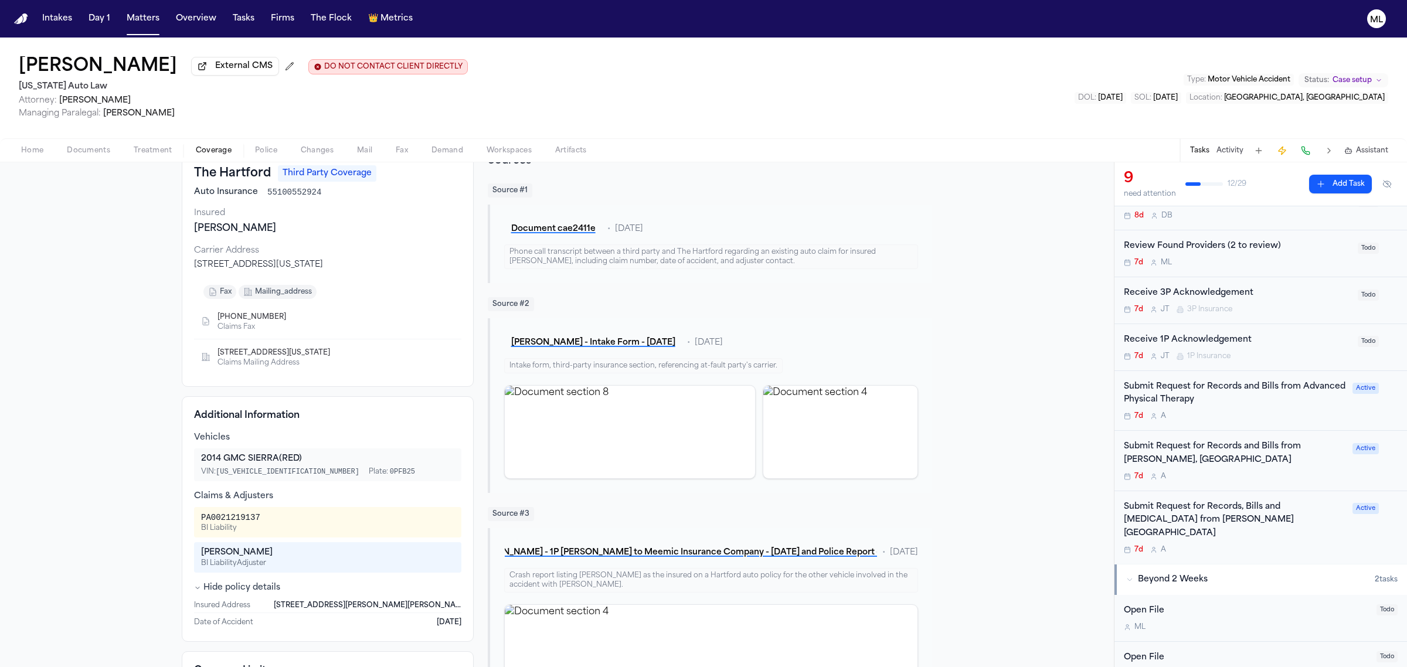
click at [1293, 468] on div "Submit Request for Records and Bills from [PERSON_NAME], MD 7d A" at bounding box center [1234, 460] width 222 height 41
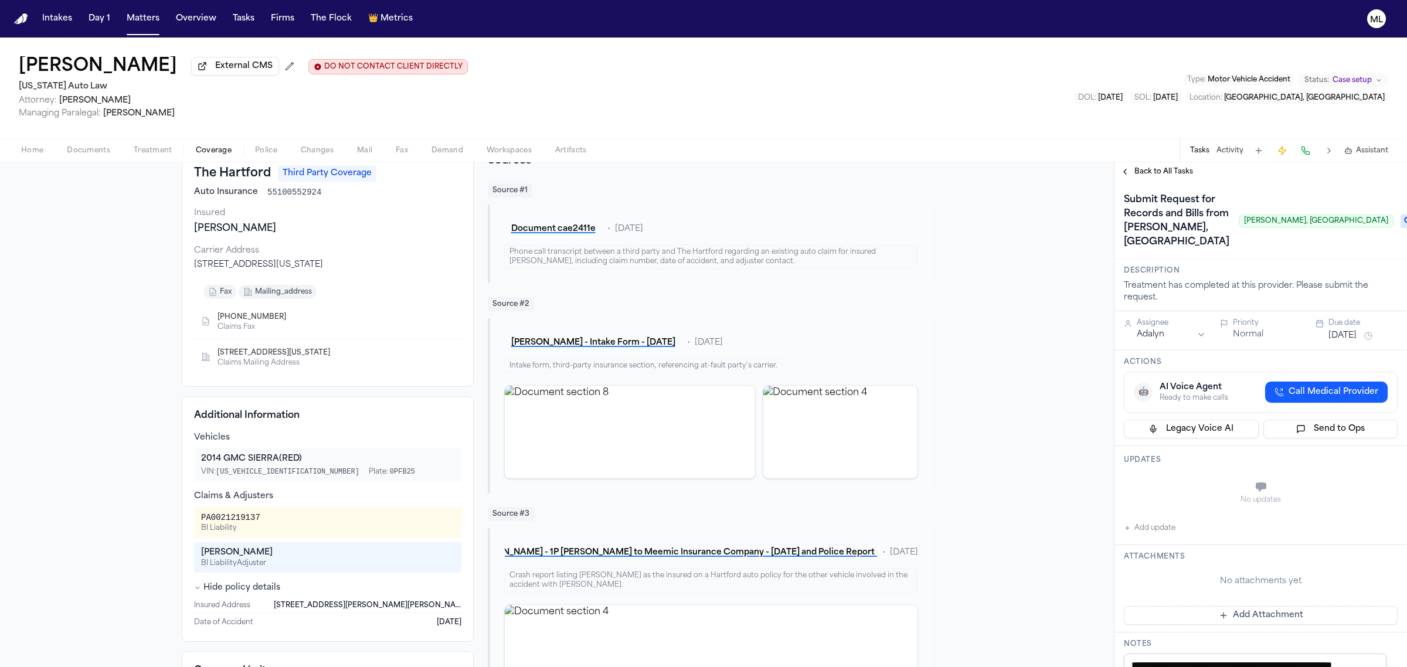
click at [1152, 175] on span "Back to All Tasks" at bounding box center [1163, 171] width 59 height 9
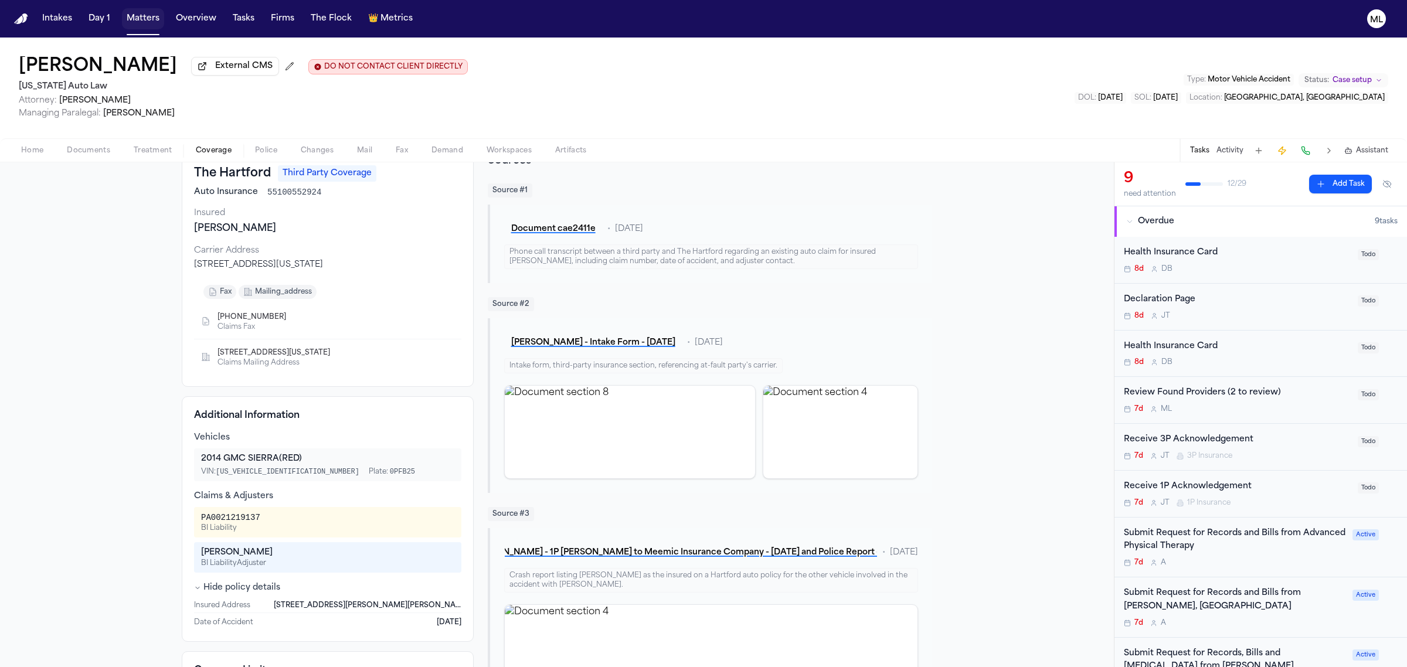
click at [153, 12] on button "Matters" at bounding box center [143, 18] width 42 height 21
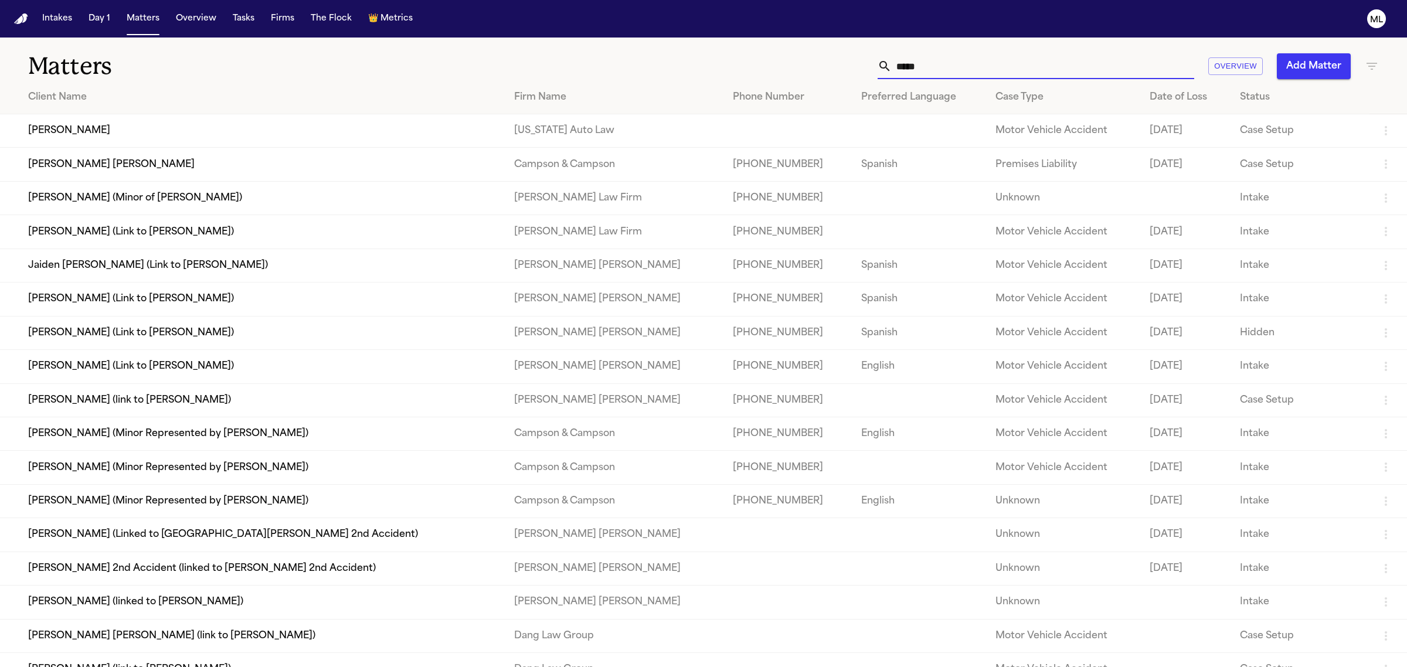
drag, startPoint x: 915, startPoint y: 71, endPoint x: 886, endPoint y: 69, distance: 29.4
click at [886, 69] on div "*****" at bounding box center [1035, 66] width 316 height 26
drag, startPoint x: 951, startPoint y: 63, endPoint x: 873, endPoint y: 64, distance: 78.0
click at [874, 63] on div "***** Overview Add Matter" at bounding box center [905, 66] width 945 height 26
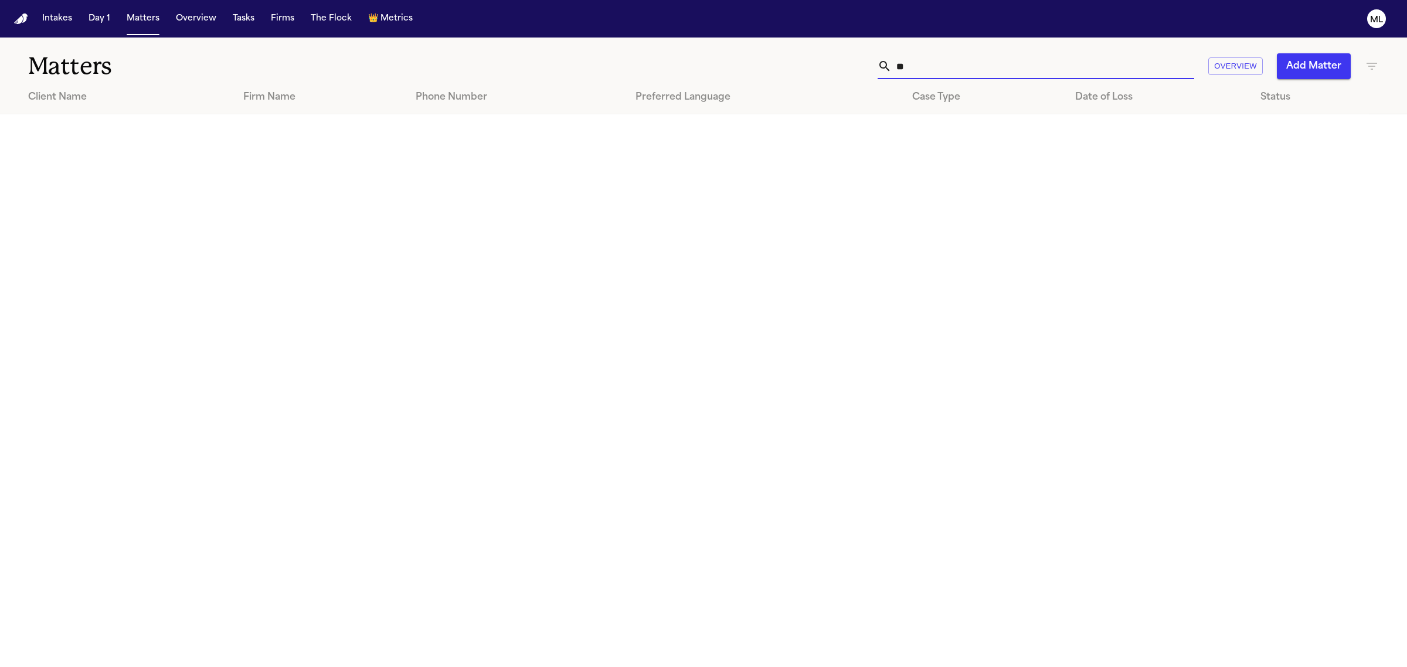
type input "*"
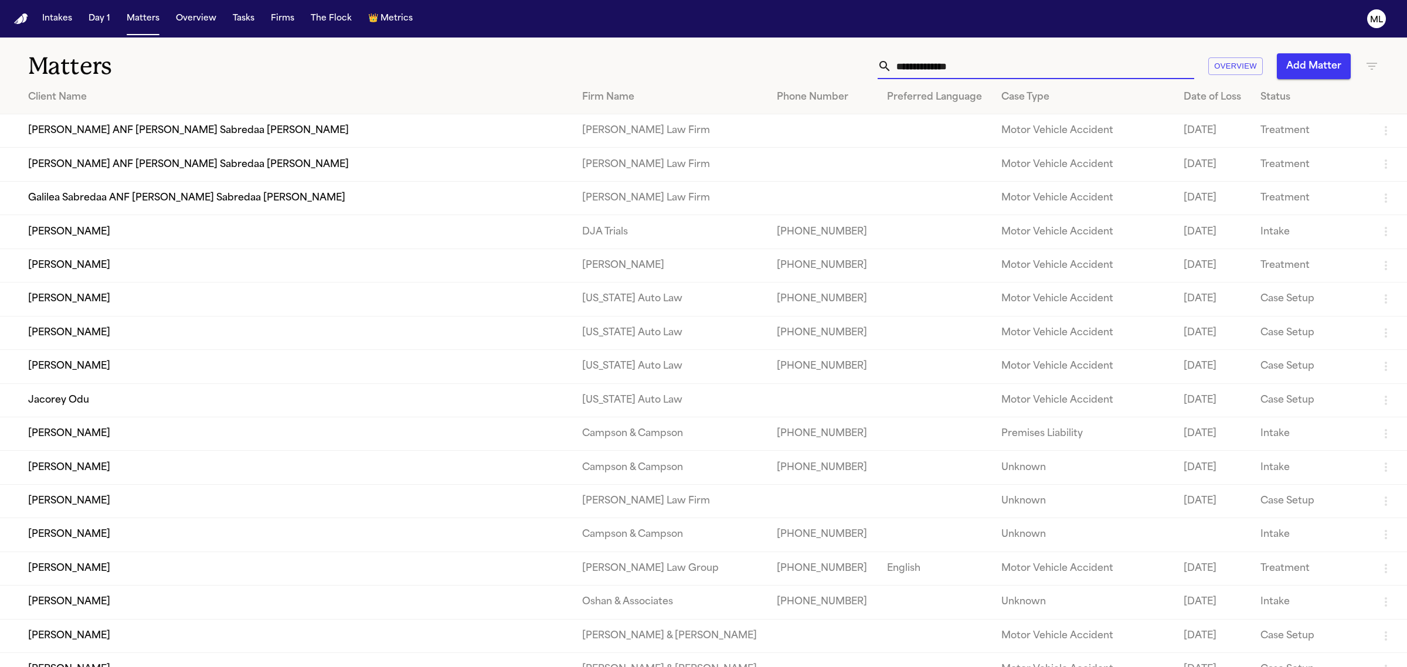
click at [927, 59] on input "text" at bounding box center [1042, 66] width 302 height 26
click at [921, 67] on input "text" at bounding box center [1042, 66] width 302 height 26
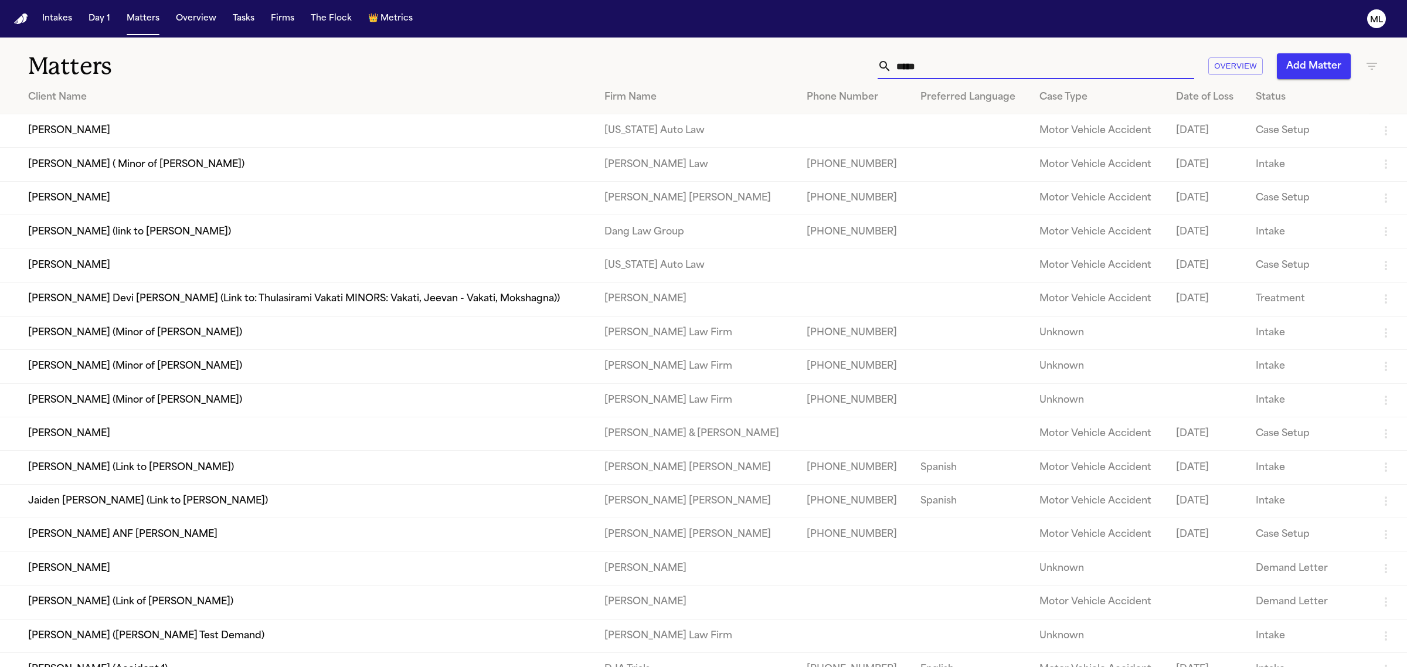
type input "*****"
click at [98, 137] on td "[PERSON_NAME]" at bounding box center [297, 130] width 595 height 33
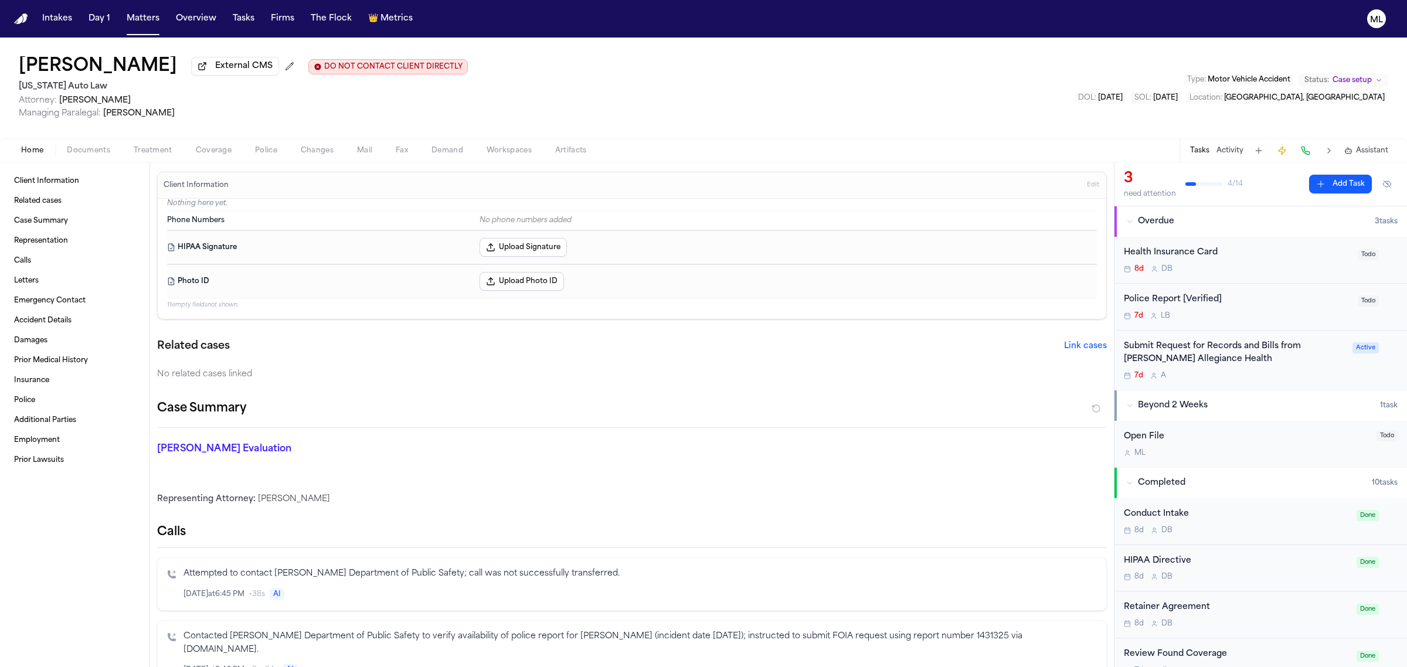
click at [1250, 366] on div "Submit Request for Records and Bills from [PERSON_NAME] Allegiance Health" at bounding box center [1234, 353] width 222 height 27
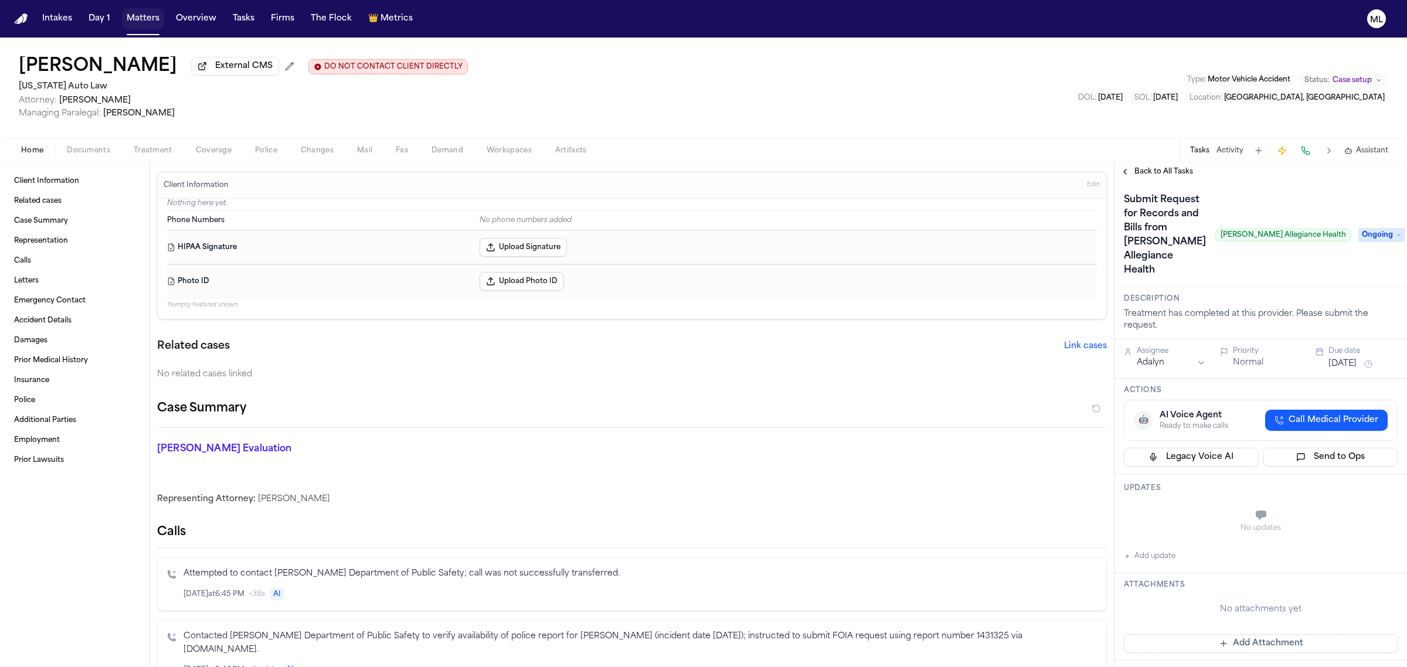
click at [150, 18] on button "Matters" at bounding box center [143, 18] width 42 height 21
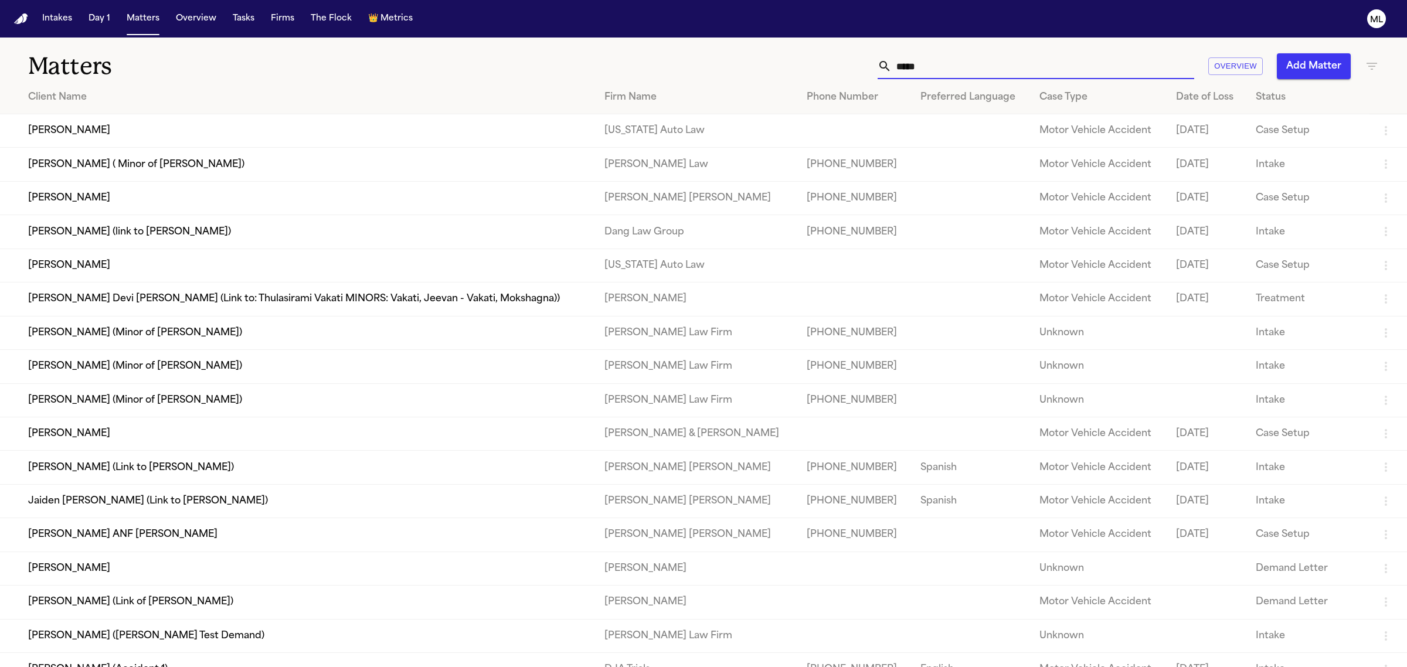
drag, startPoint x: 870, startPoint y: 67, endPoint x: 847, endPoint y: 51, distance: 28.6
click at [831, 67] on div "***** Overview Add Matter" at bounding box center [905, 66] width 945 height 26
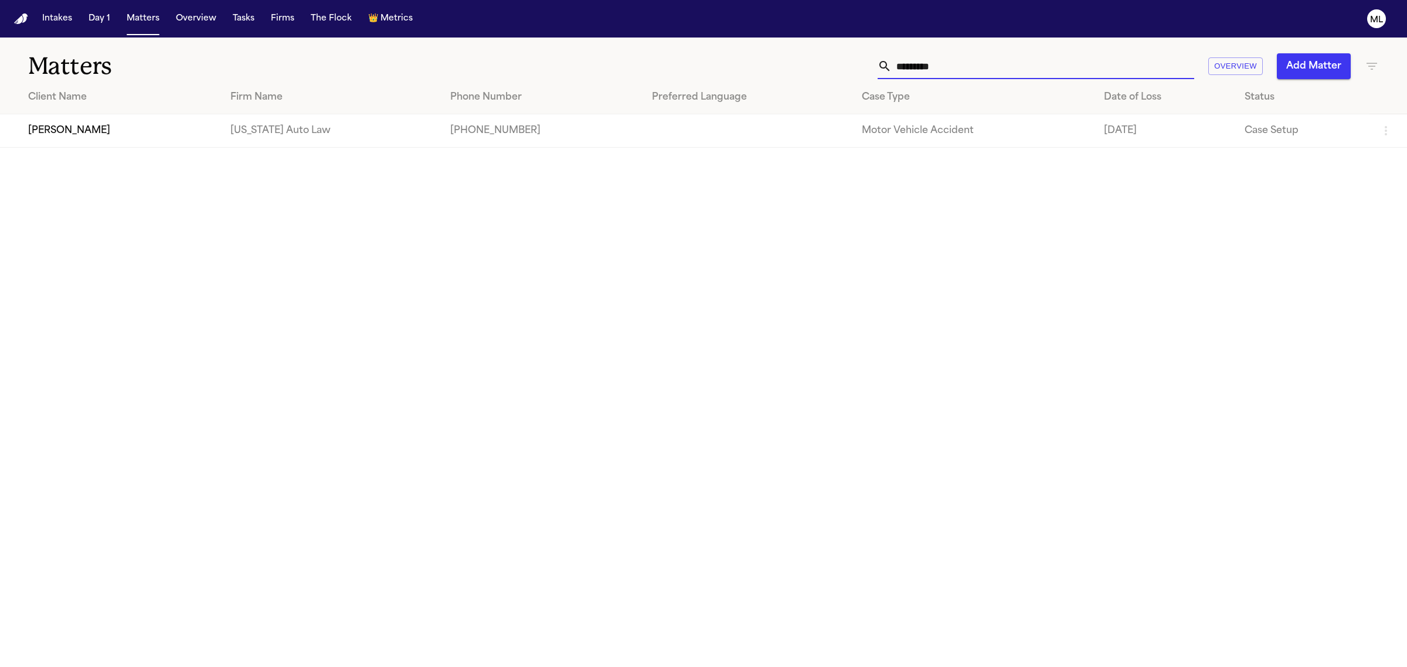
type input "*********"
click at [130, 135] on td "[PERSON_NAME]" at bounding box center [110, 130] width 221 height 33
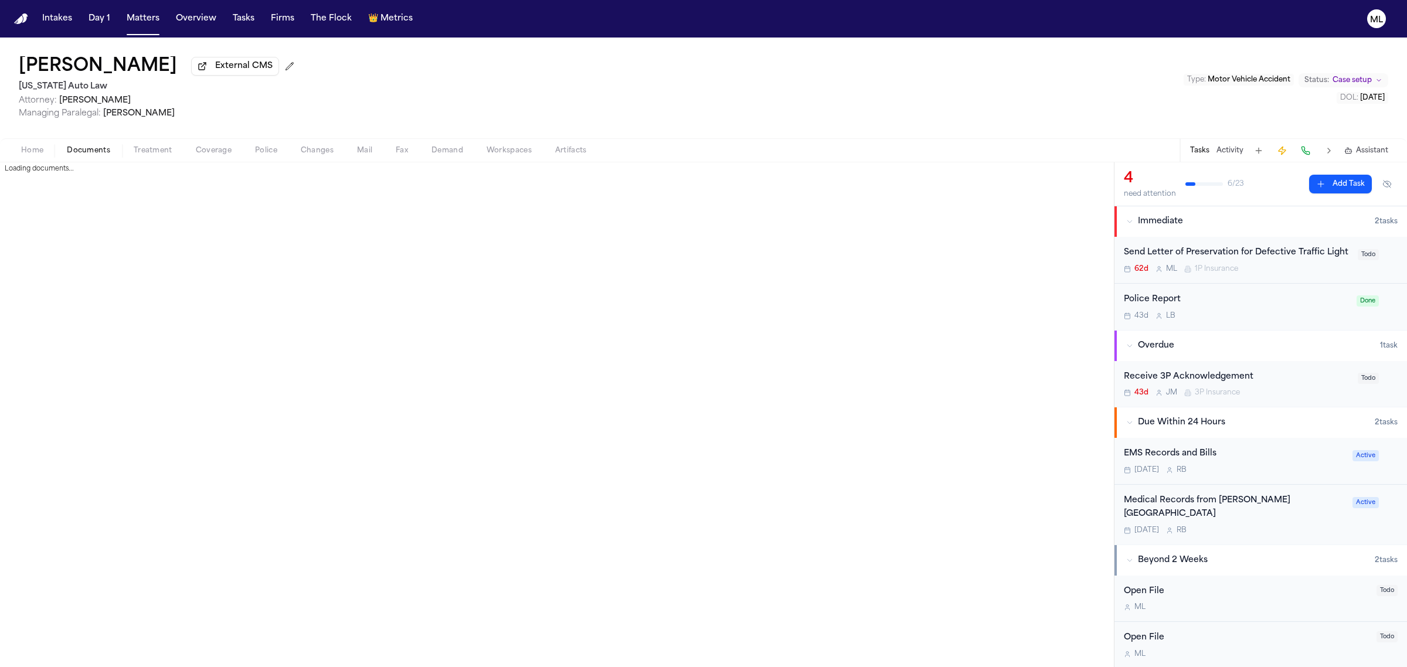
click at [103, 156] on span "button" at bounding box center [88, 156] width 57 height 1
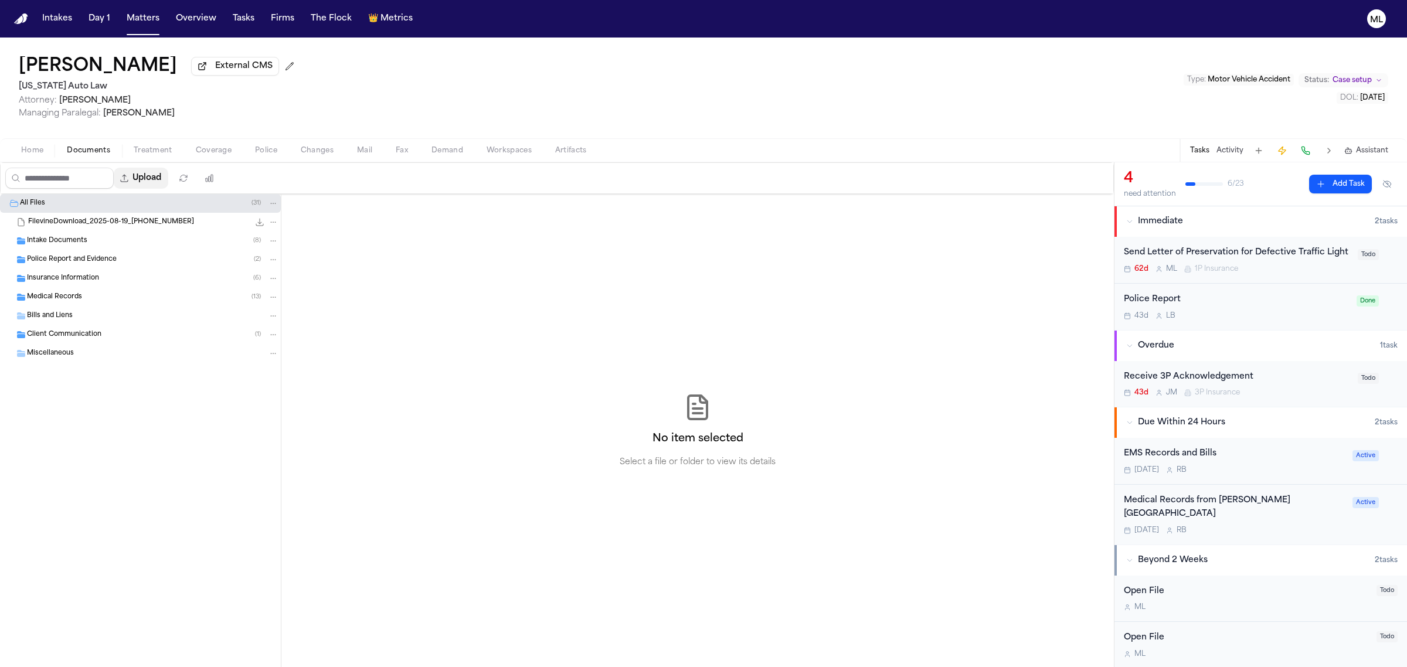
click at [168, 186] on button "Upload" at bounding box center [141, 178] width 55 height 21
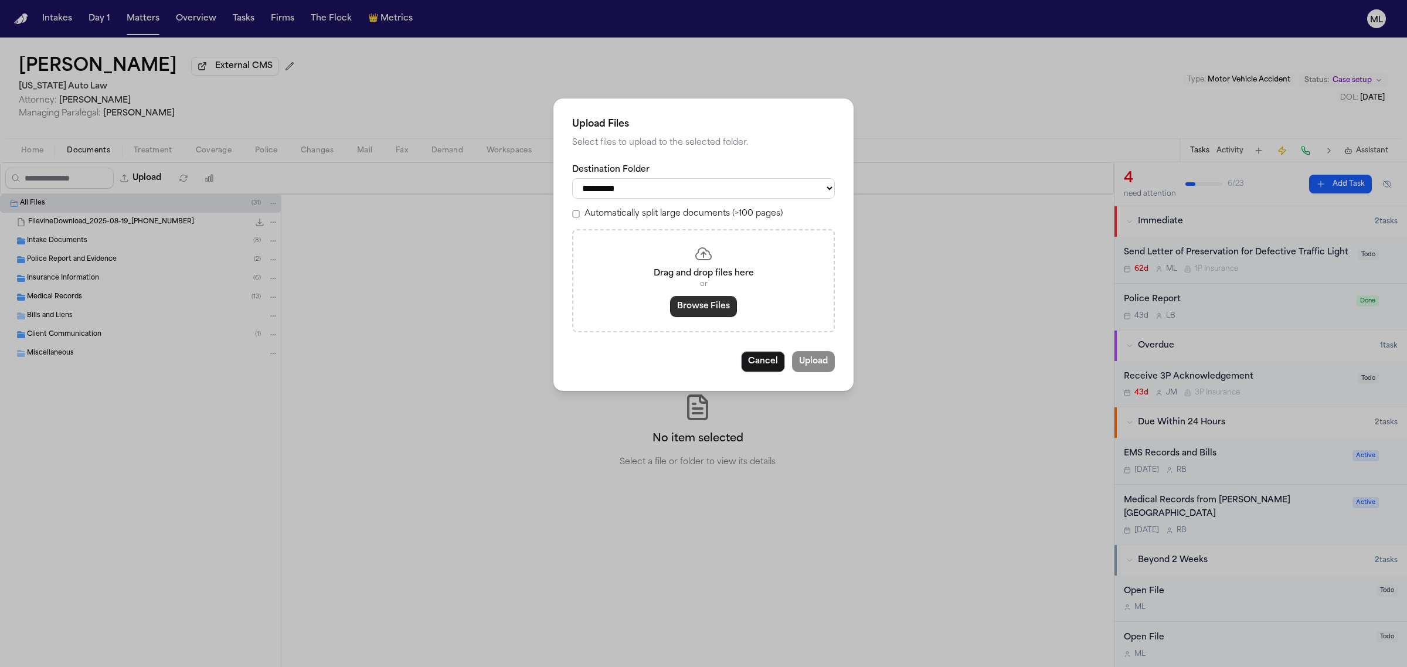
click at [687, 307] on button "Browse Files" at bounding box center [703, 306] width 67 height 21
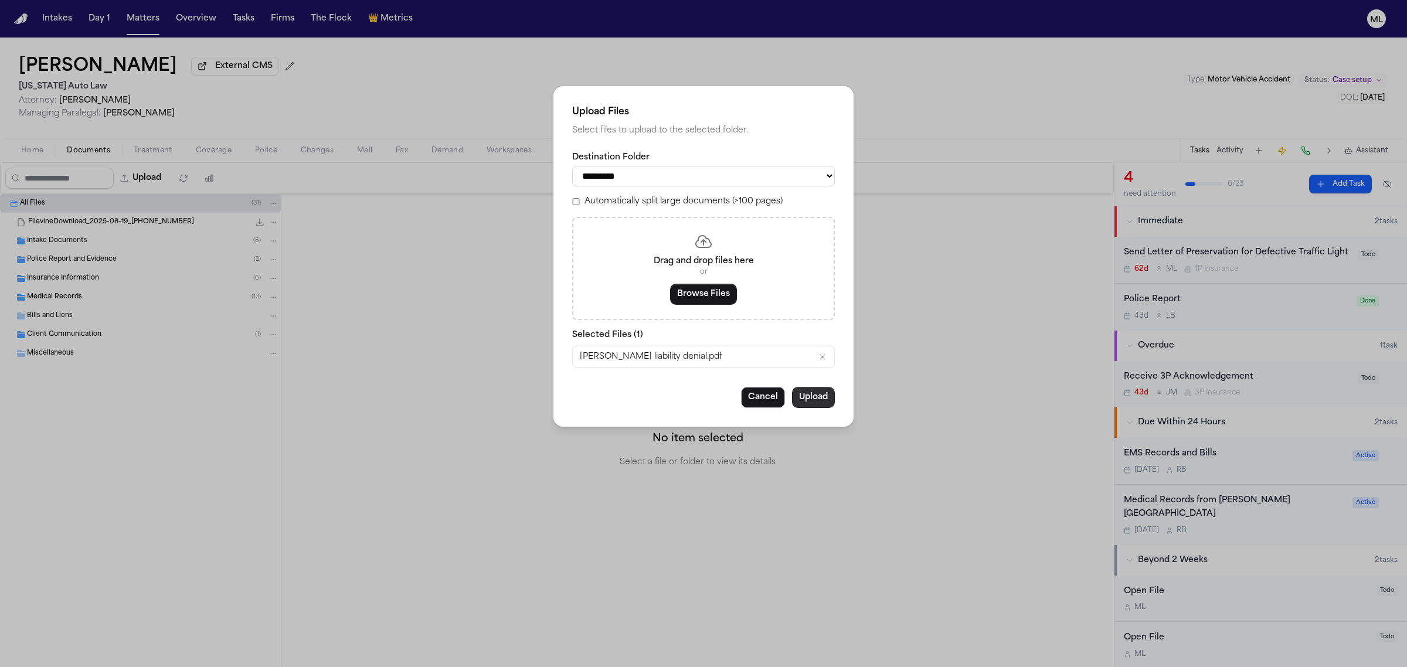
click at [811, 400] on button "Upload" at bounding box center [813, 397] width 43 height 21
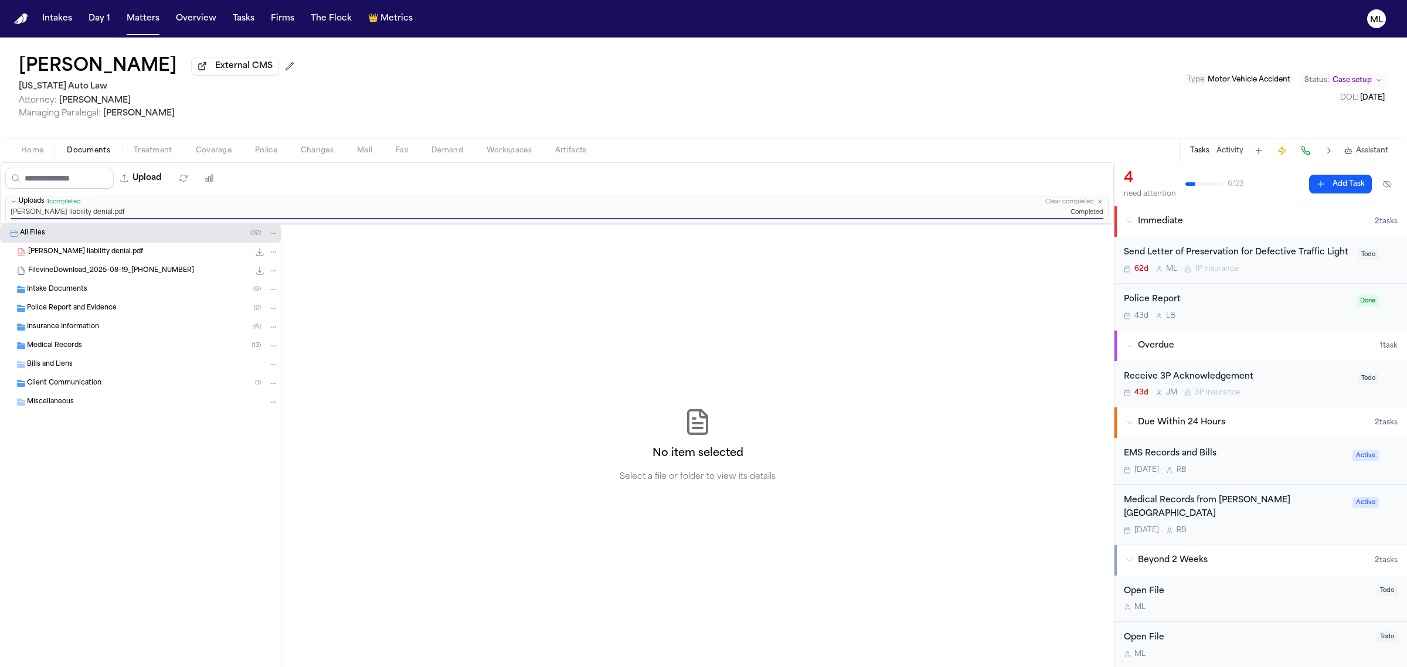
click at [1305, 407] on div "Receive 3P Acknowledgement 43d [PERSON_NAME] 3P Insurance Todo" at bounding box center [1260, 384] width 292 height 46
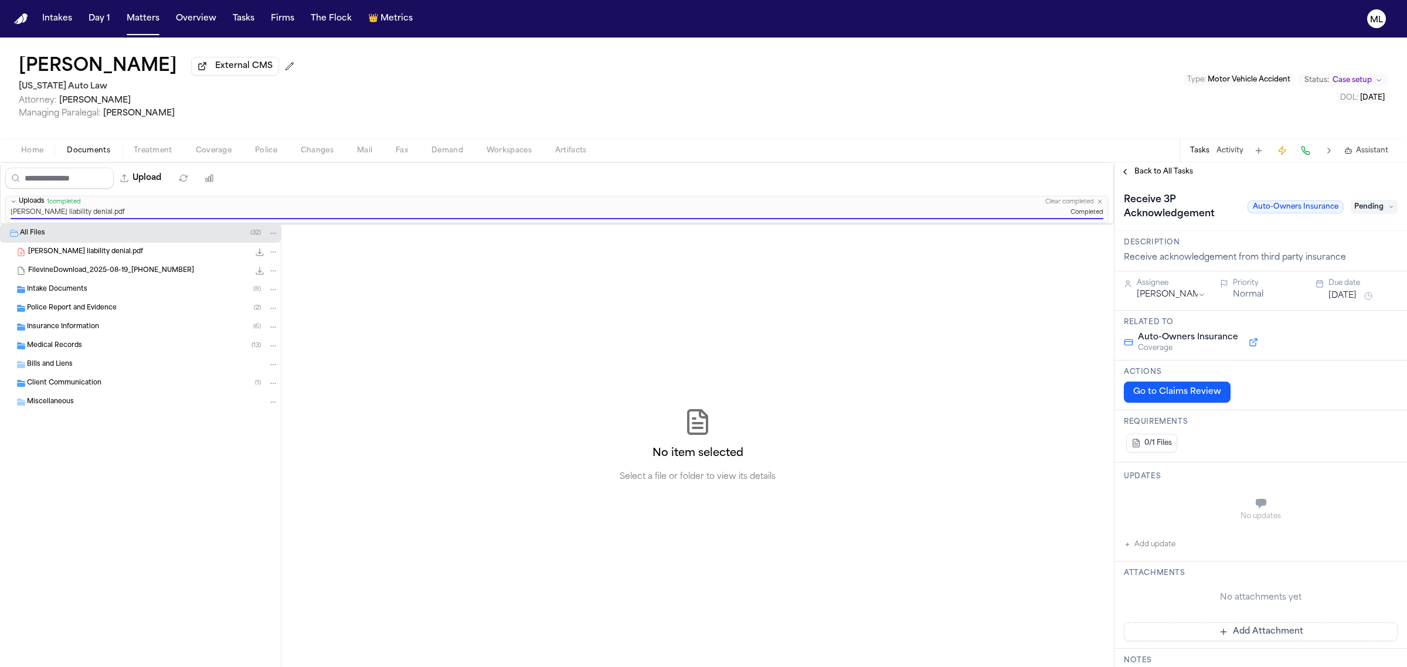
click at [1357, 204] on span "Pending" at bounding box center [1373, 207] width 47 height 14
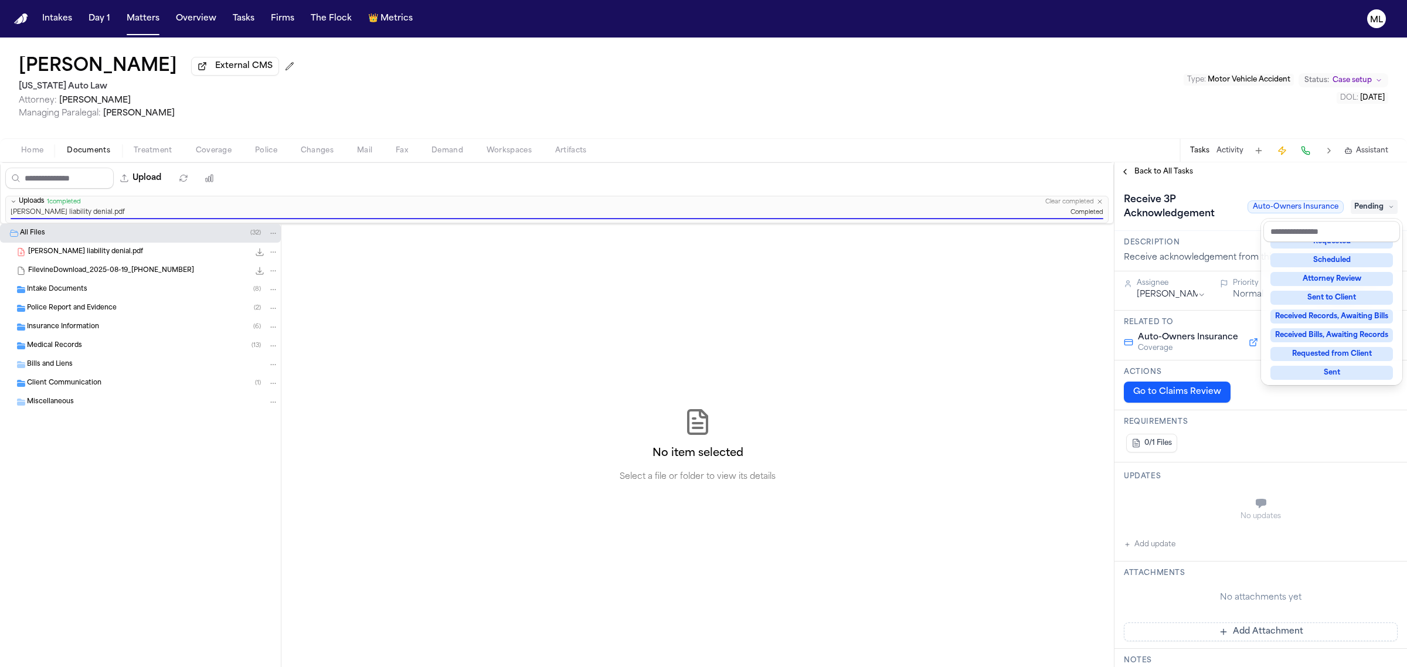
scroll to position [182, 0]
click at [1323, 324] on div "Not Applicable Pending To-Do Ongoing In Progress Requested Scheduled Attorney R…" at bounding box center [1331, 312] width 137 height 141
click at [1323, 329] on div "Complete" at bounding box center [1331, 334] width 122 height 14
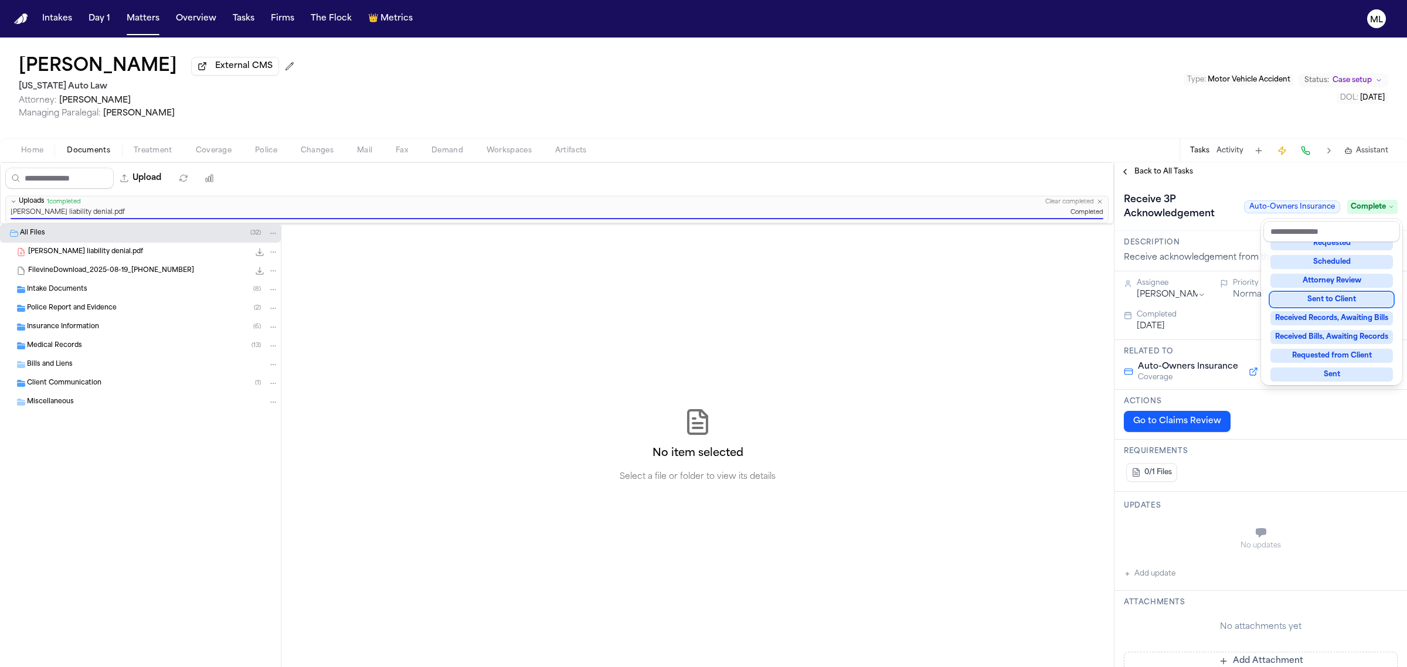
click at [1155, 170] on div "**********" at bounding box center [1260, 414] width 292 height 505
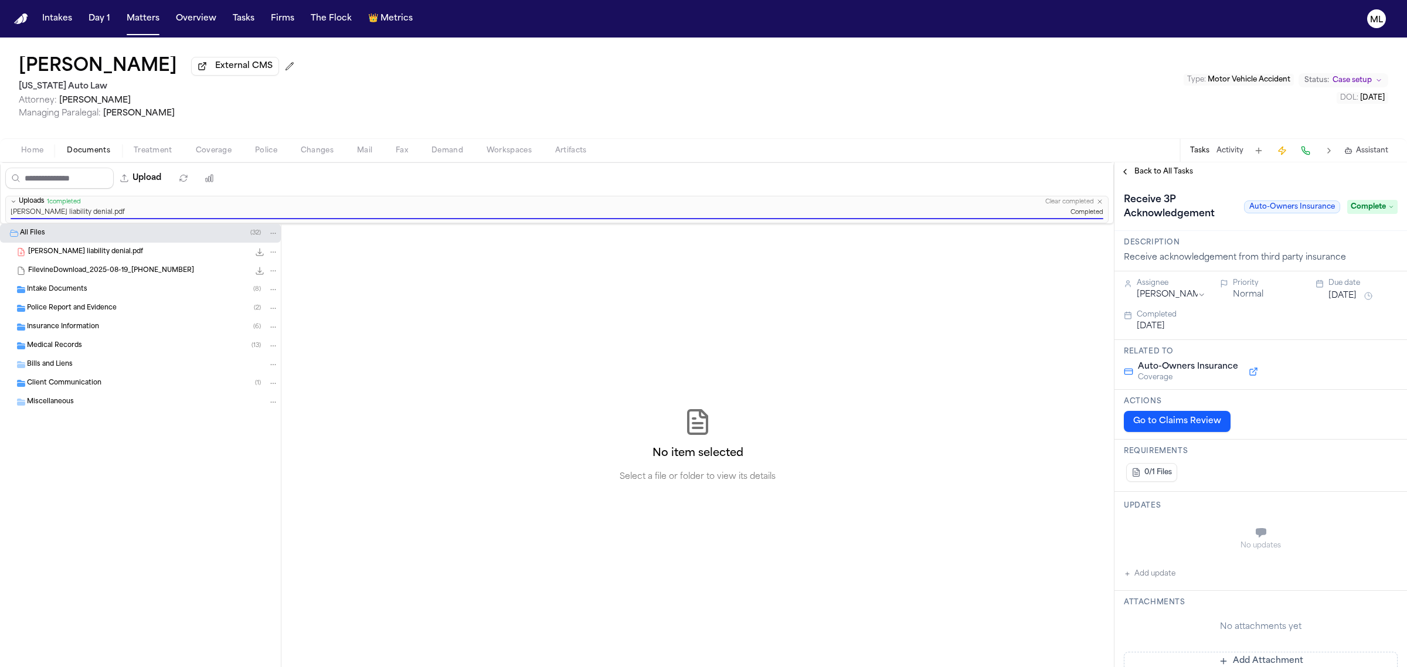
click at [1156, 169] on span "Back to All Tasks" at bounding box center [1163, 171] width 59 height 9
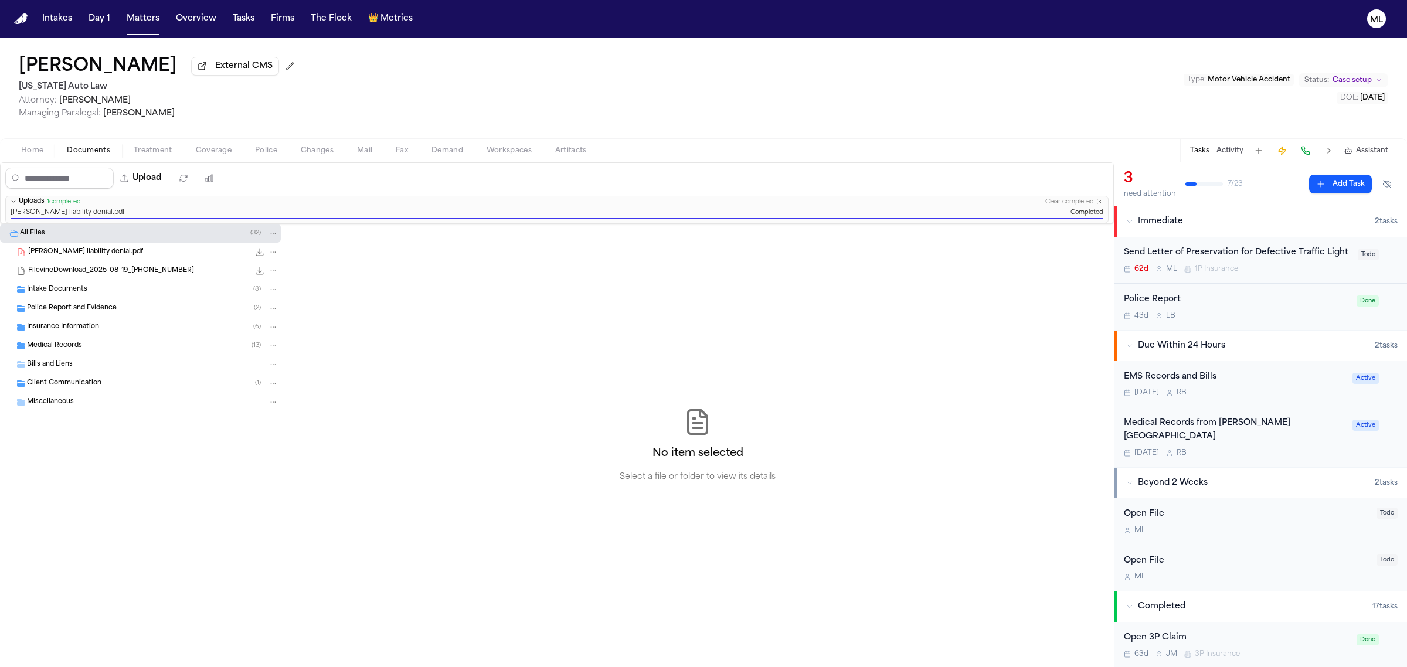
click at [1313, 274] on div "Send Letter of Preservation for Defective Traffic Light 62d M L 1P Insurance" at bounding box center [1236, 260] width 227 height 28
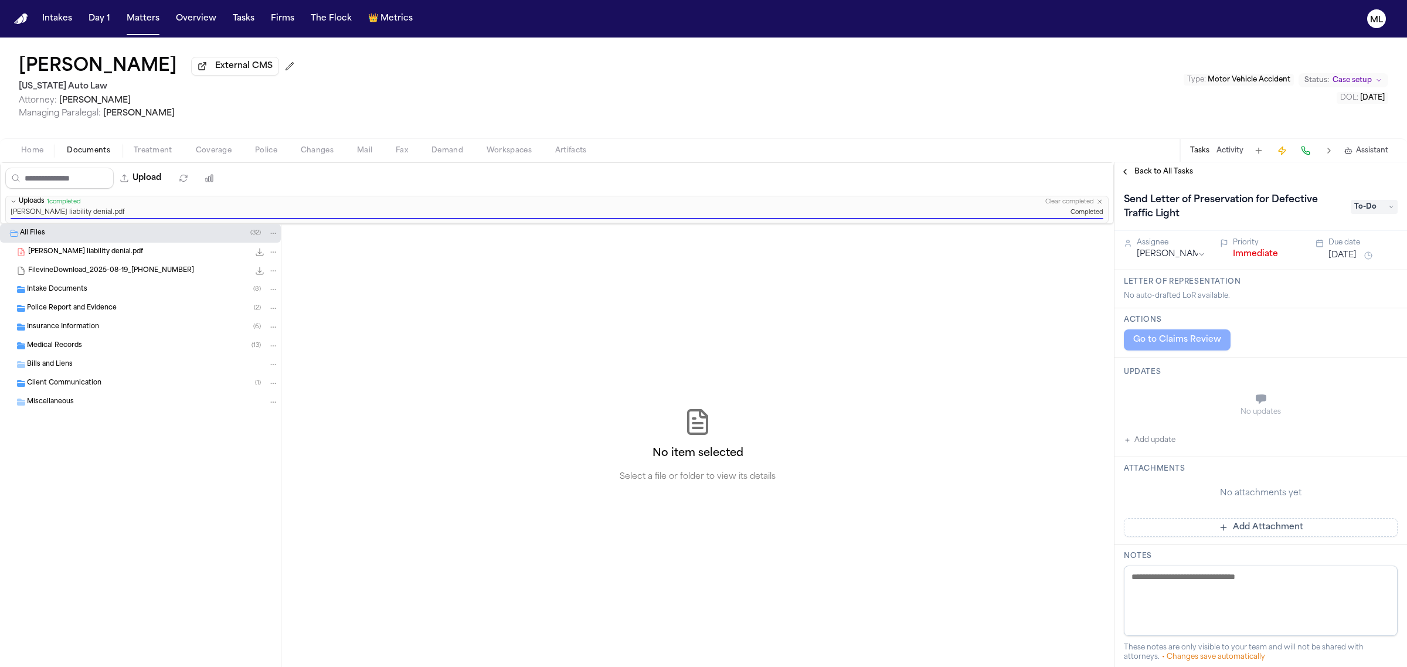
click at [1350, 213] on span "To-Do" at bounding box center [1373, 207] width 47 height 14
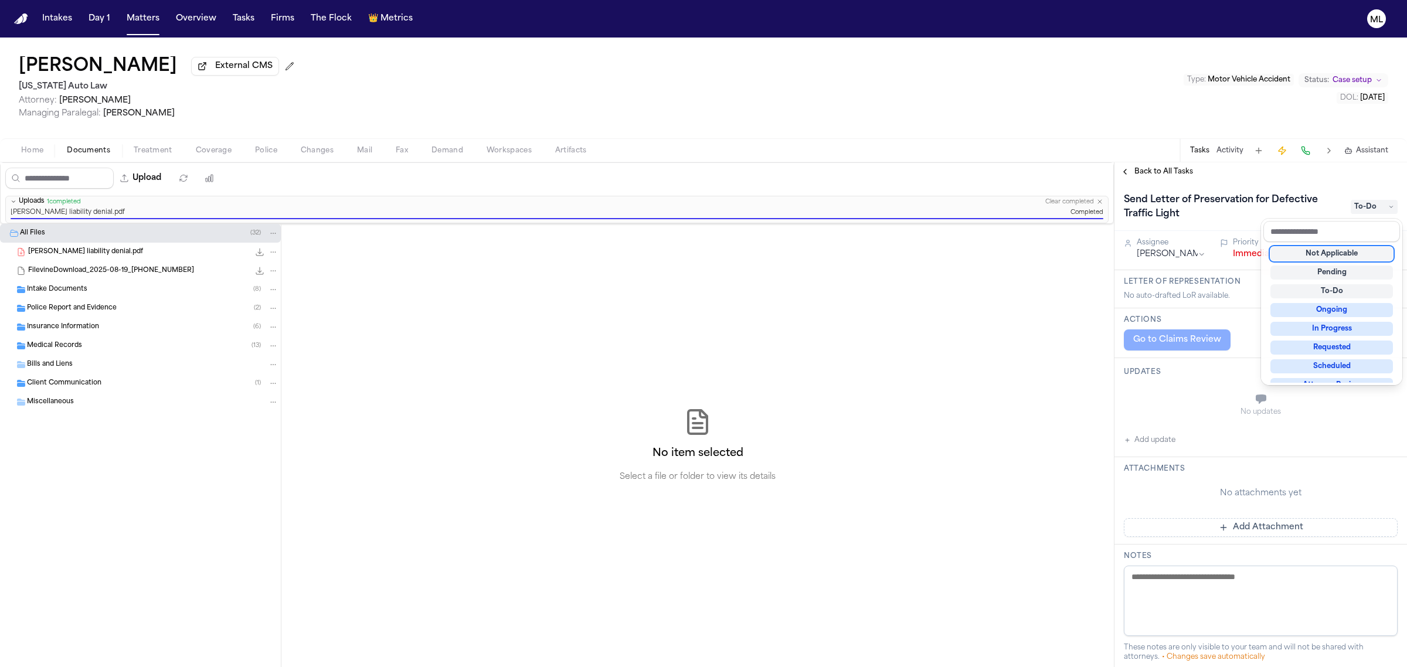
click at [1333, 255] on div "Not Applicable" at bounding box center [1331, 254] width 122 height 14
click at [1165, 174] on div "Back to All Tasks Send Letter of Preservation for Defective Traffic Light Not A…" at bounding box center [1260, 414] width 292 height 505
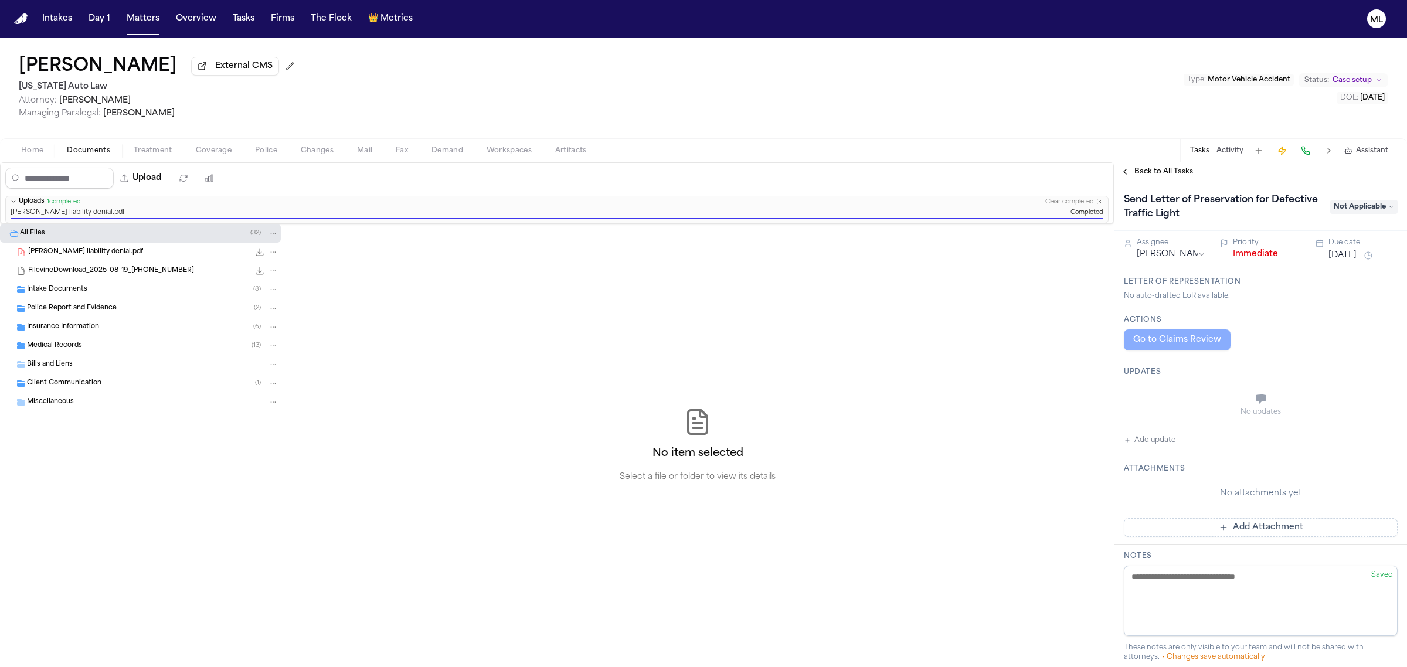
click at [1165, 174] on span "Back to All Tasks" at bounding box center [1163, 171] width 59 height 9
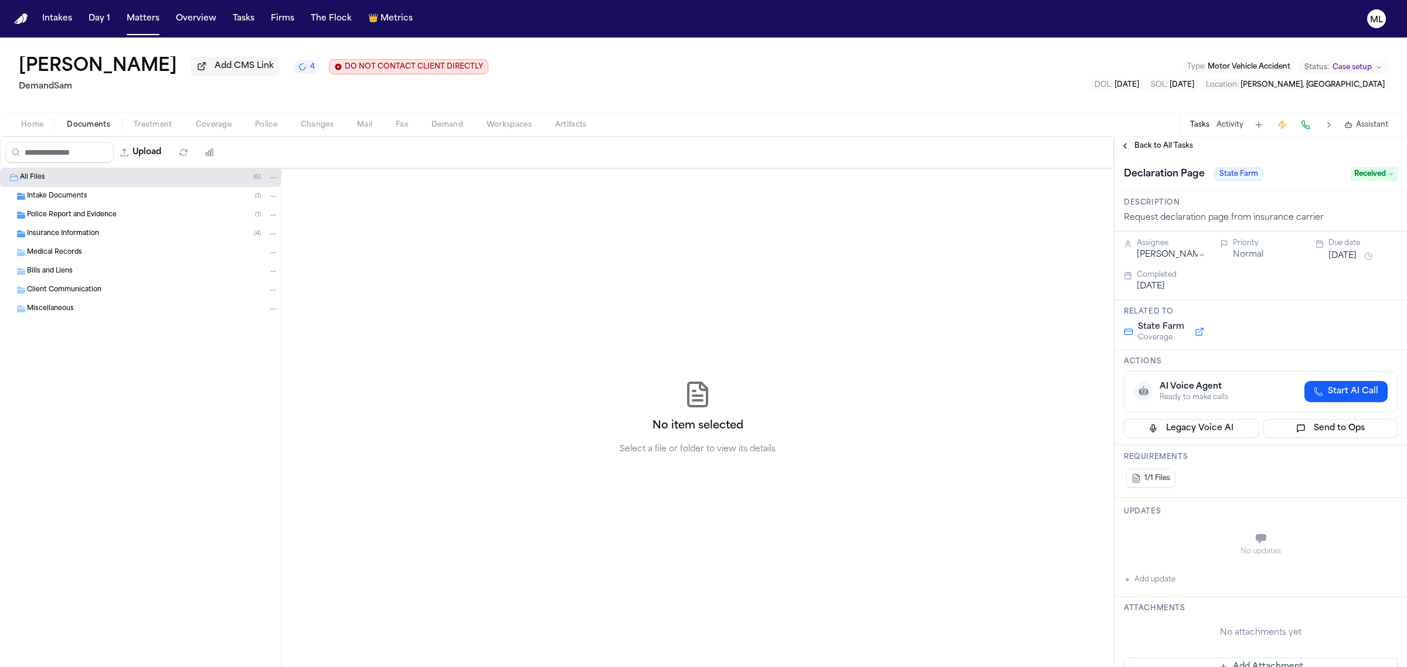
click at [104, 127] on span "Documents" at bounding box center [88, 124] width 43 height 9
click at [96, 189] on div "Intake Documents ( 1 )" at bounding box center [140, 196] width 281 height 19
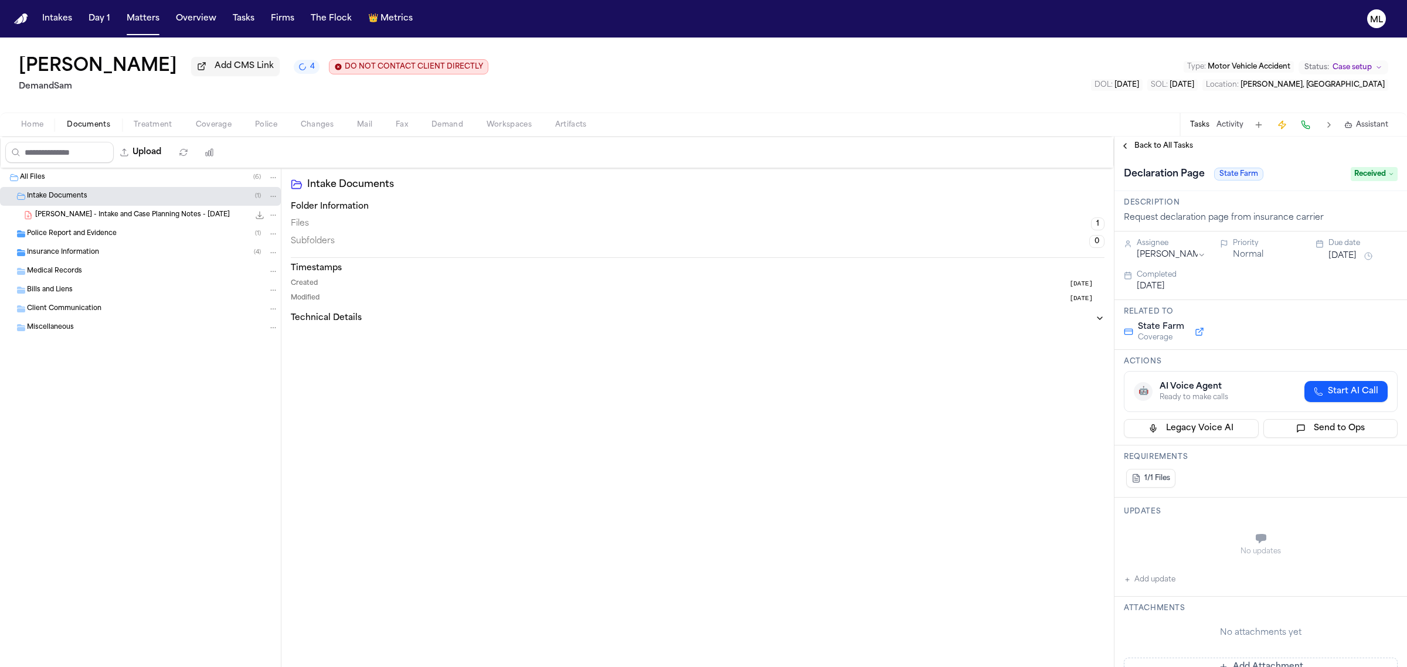
click at [91, 243] on div "Insurance Information ( 4 )" at bounding box center [140, 252] width 281 height 19
click at [106, 273] on div "1P or PIP ( 3 )" at bounding box center [156, 271] width 244 height 11
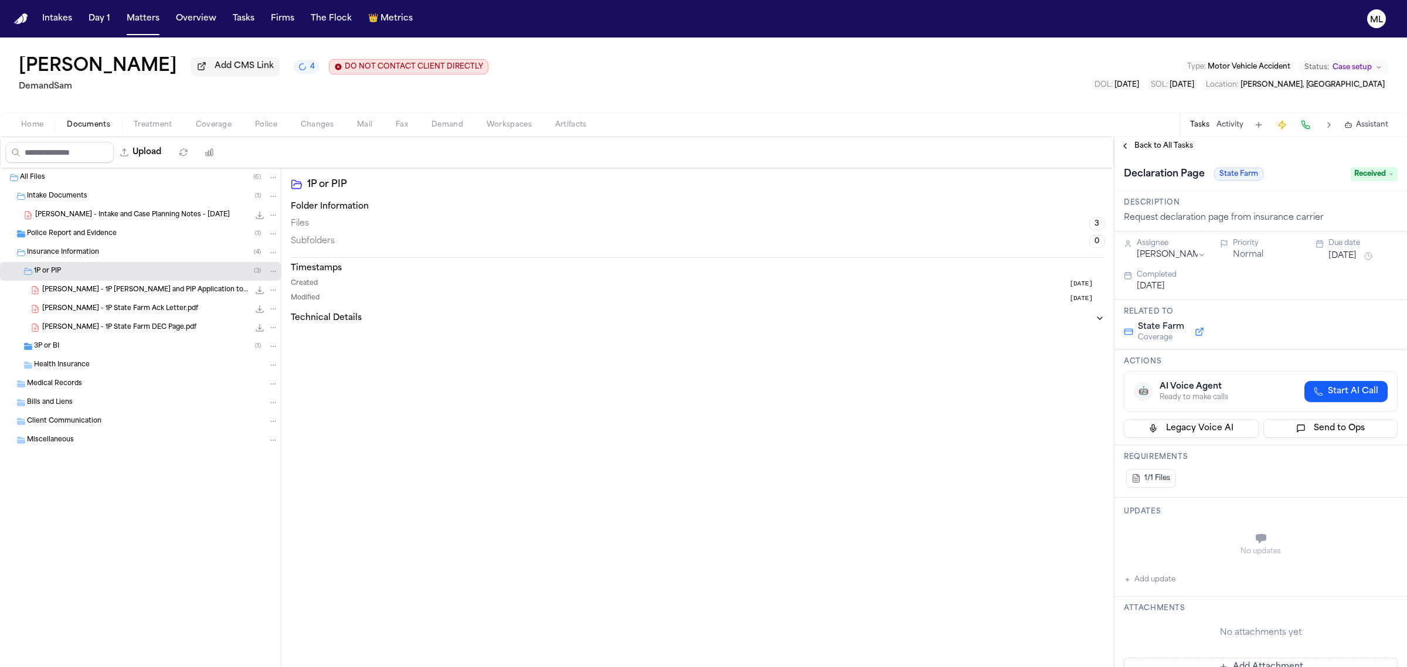
click at [177, 335] on div "Alka Ahuja - 1P State Farm DEC Page.pdf 2.2 KB • PDF" at bounding box center [140, 327] width 281 height 19
